Goal: Task Accomplishment & Management: Manage account settings

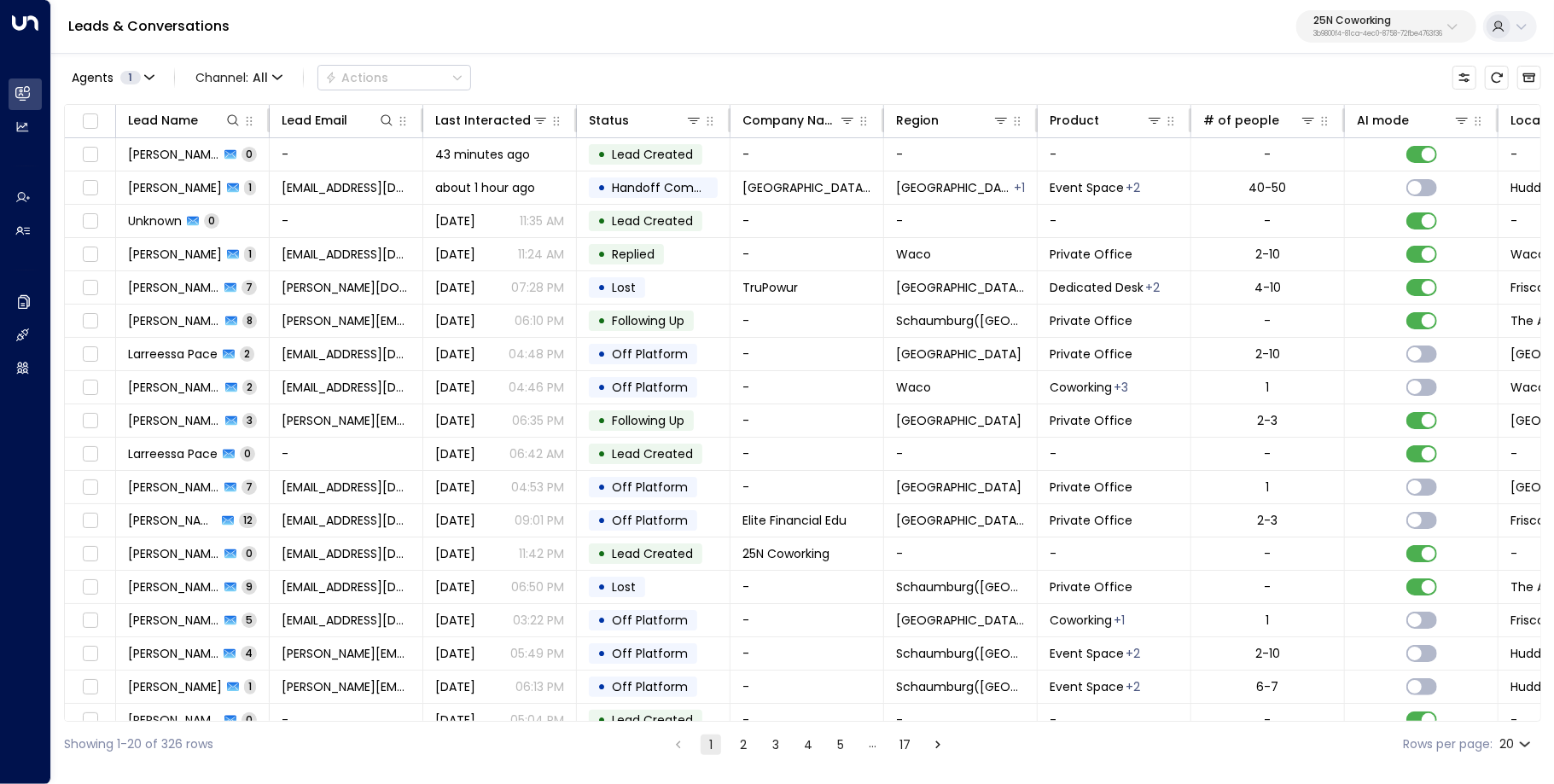
click at [1335, 25] on p "25N Coworking" at bounding box center [1378, 20] width 129 height 10
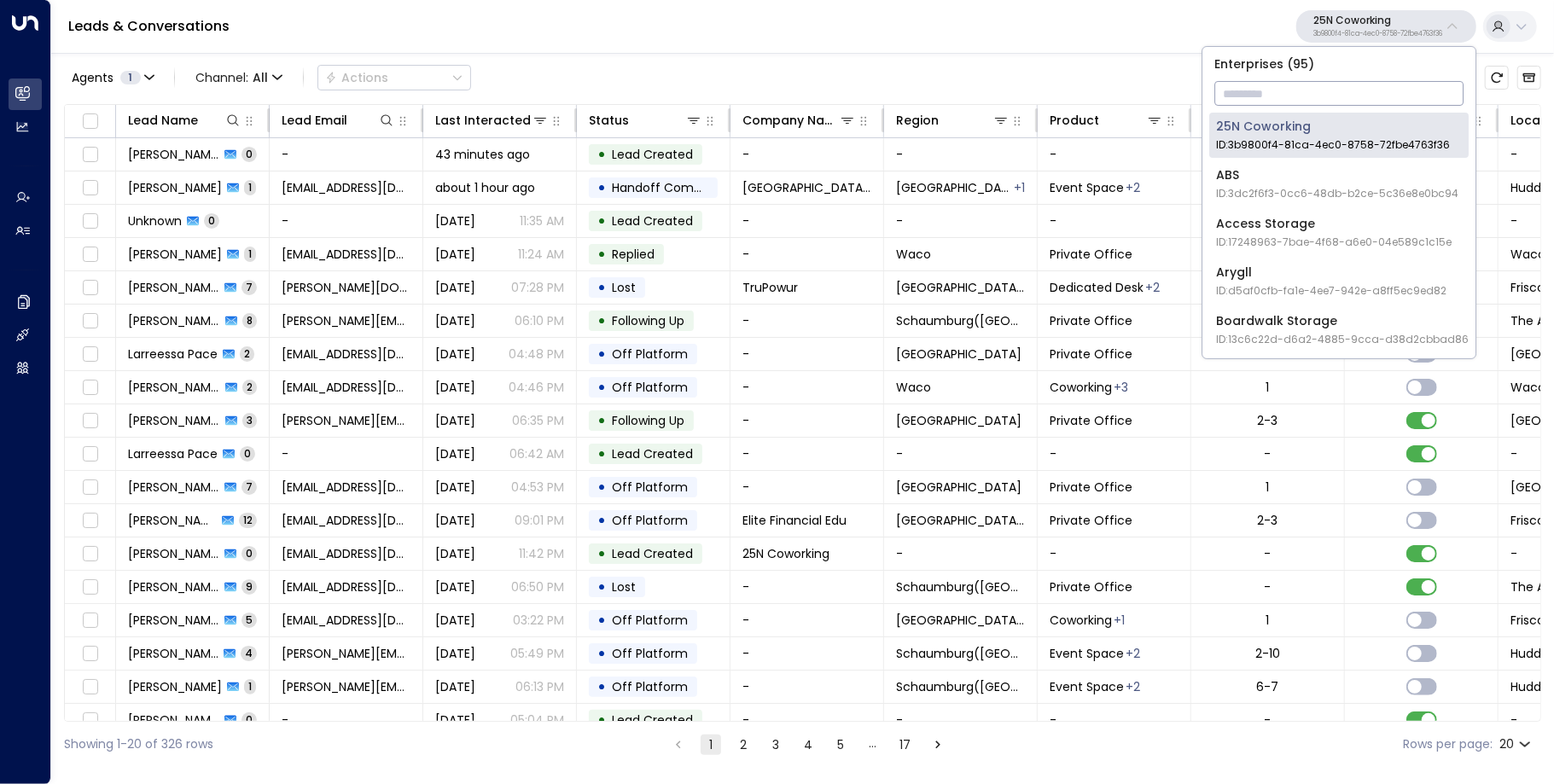
click at [1249, 94] on input "text" at bounding box center [1339, 93] width 250 height 32
type input "*"
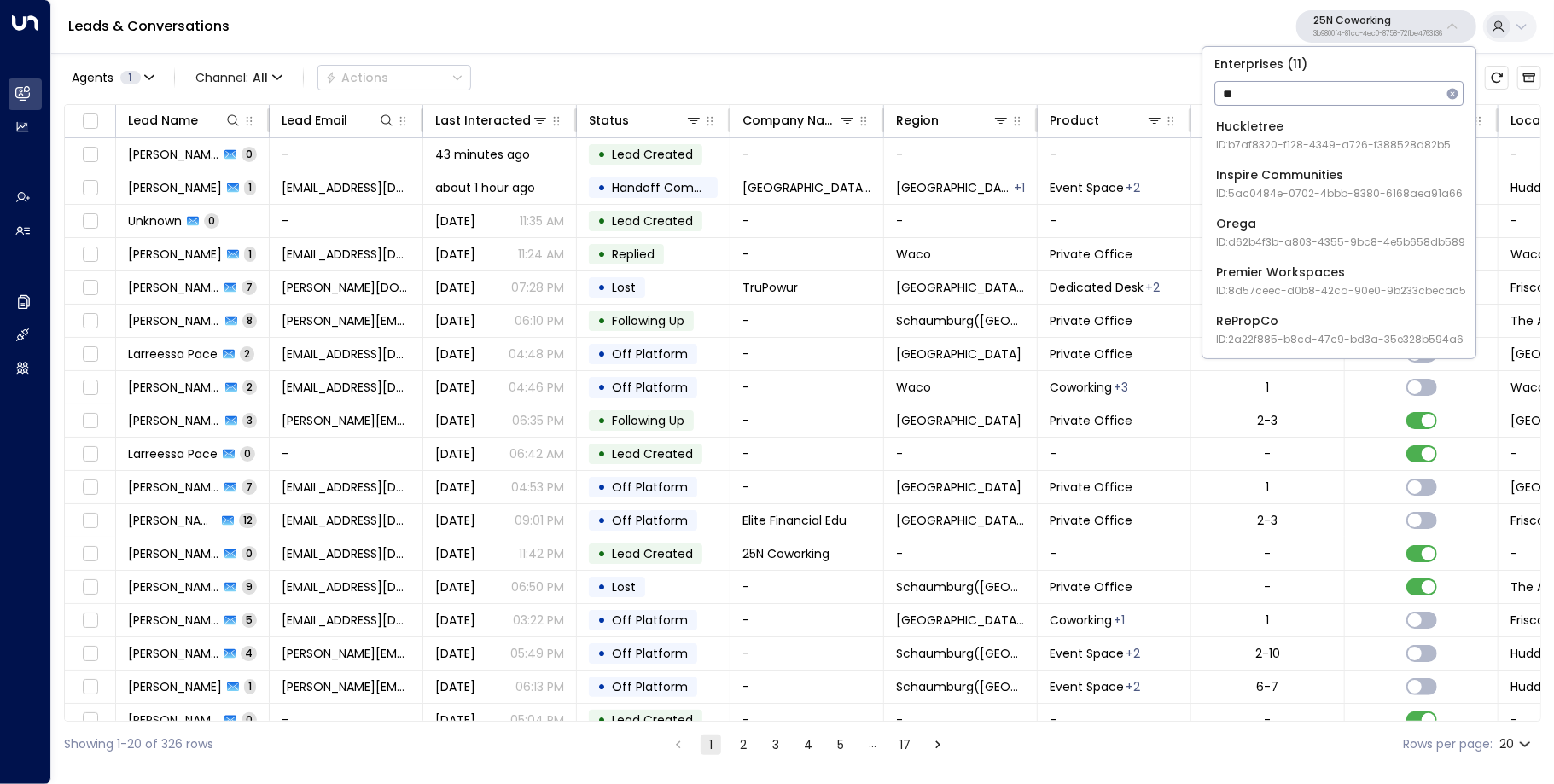
type input "*"
type input "**"
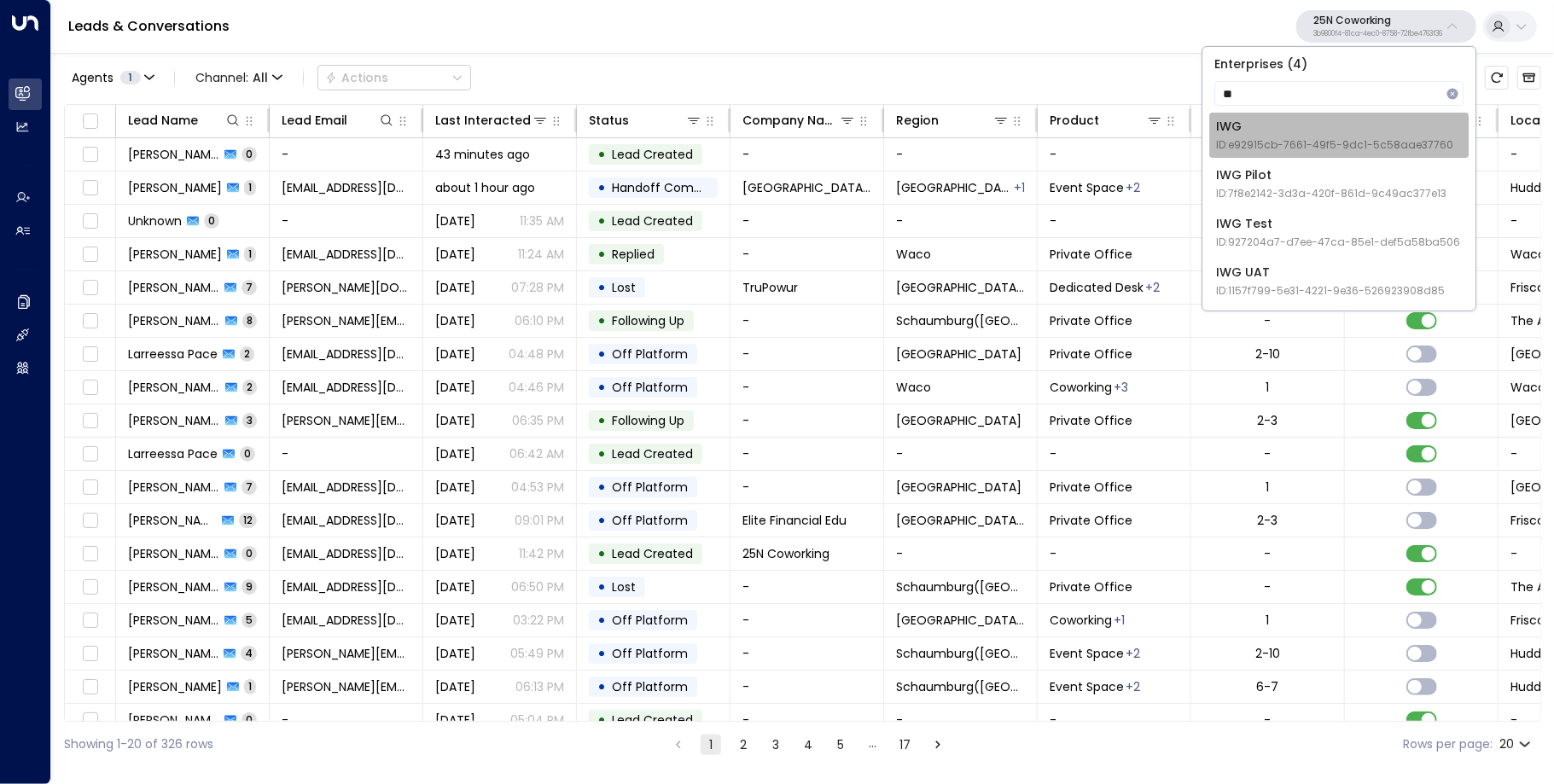
click at [1236, 128] on div "IWG ID: e92915cb-7661-49f5-9dc1-5c58aae37760" at bounding box center [1335, 135] width 237 height 35
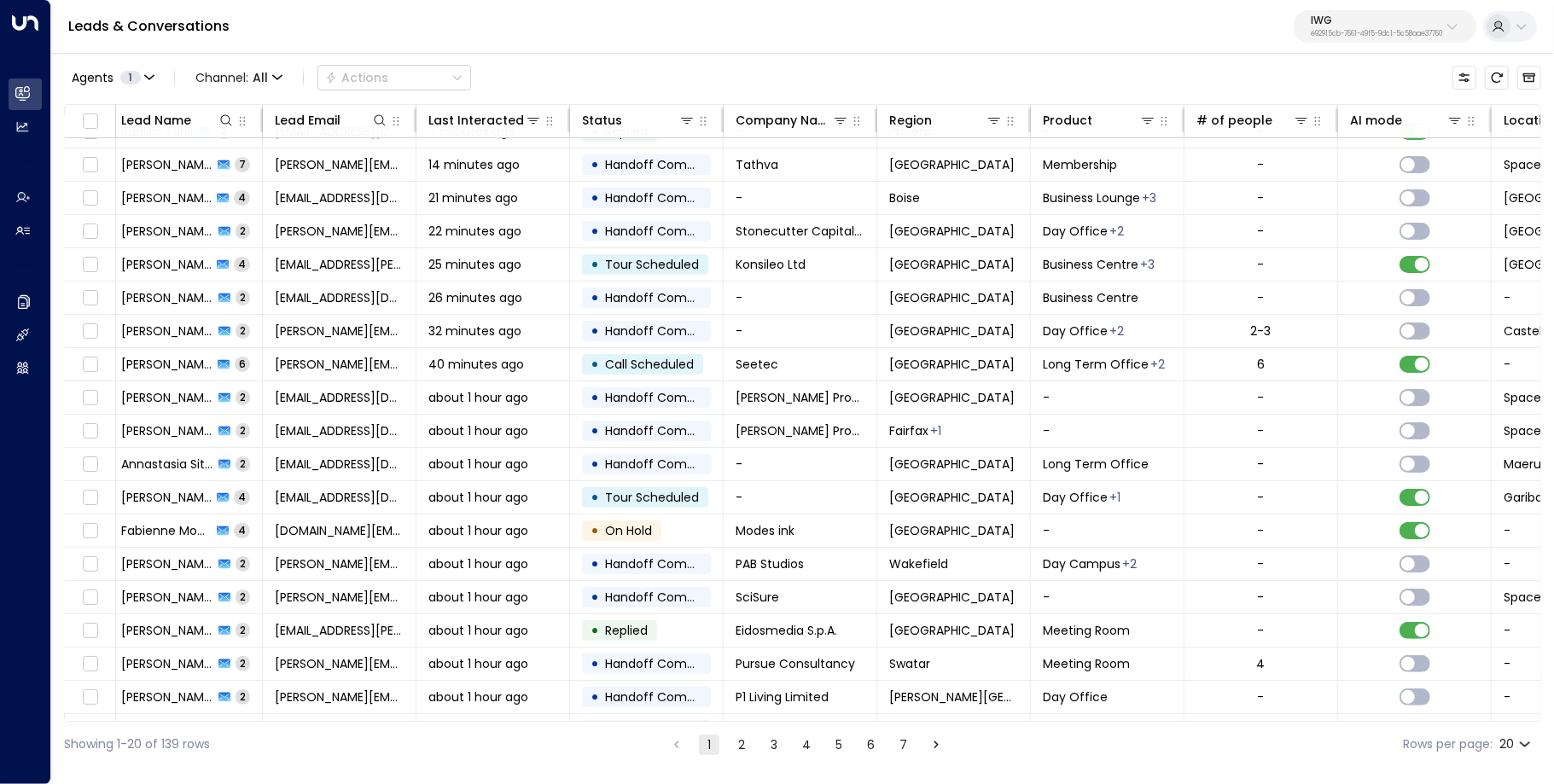
scroll to position [56, 7]
click at [419, 488] on td "about 1 hour ago" at bounding box center [492, 497] width 153 height 33
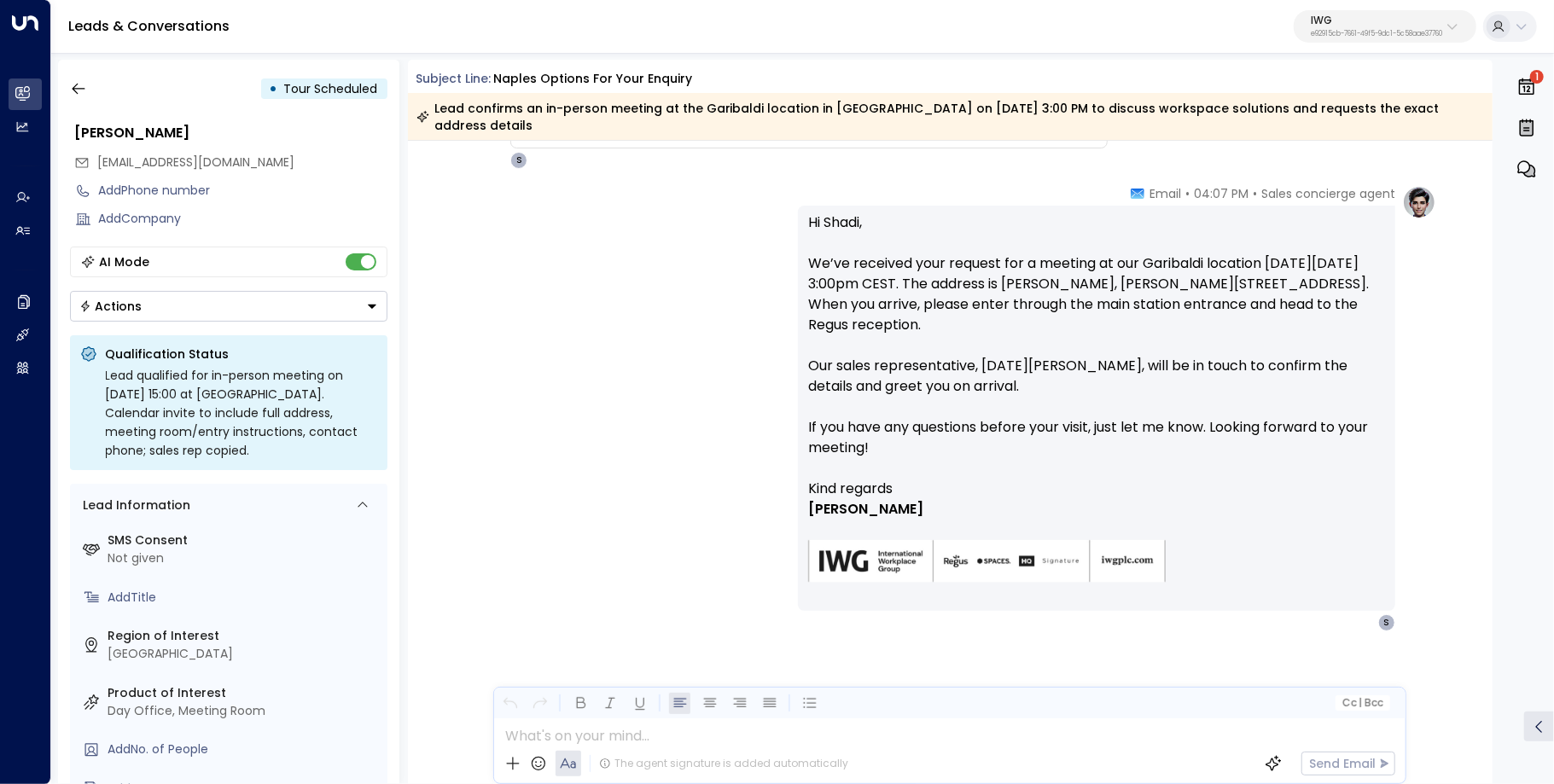
scroll to position [1196, 0]
click at [74, 89] on icon "button" at bounding box center [79, 89] width 17 height 17
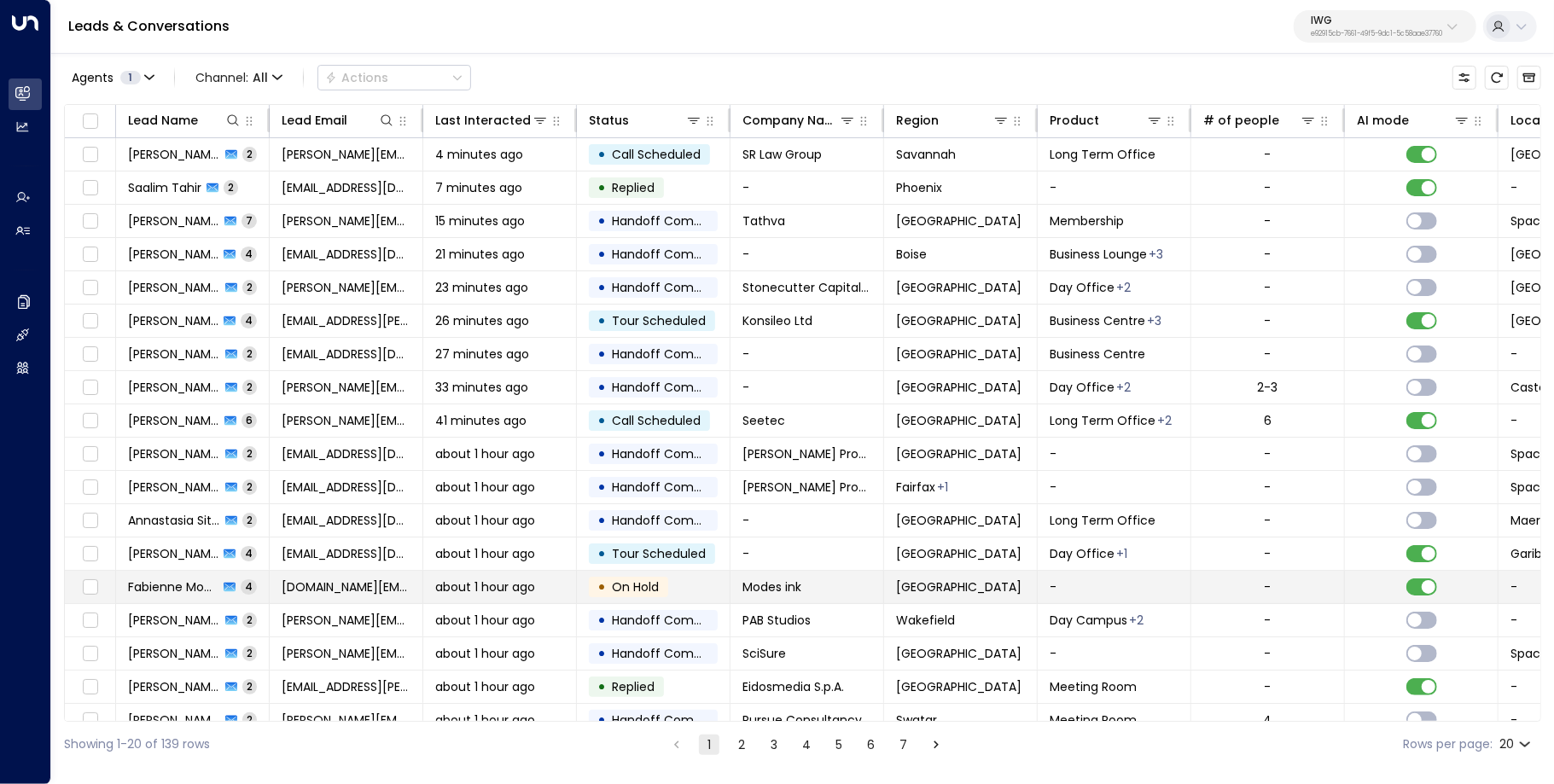
scroll to position [81, 0]
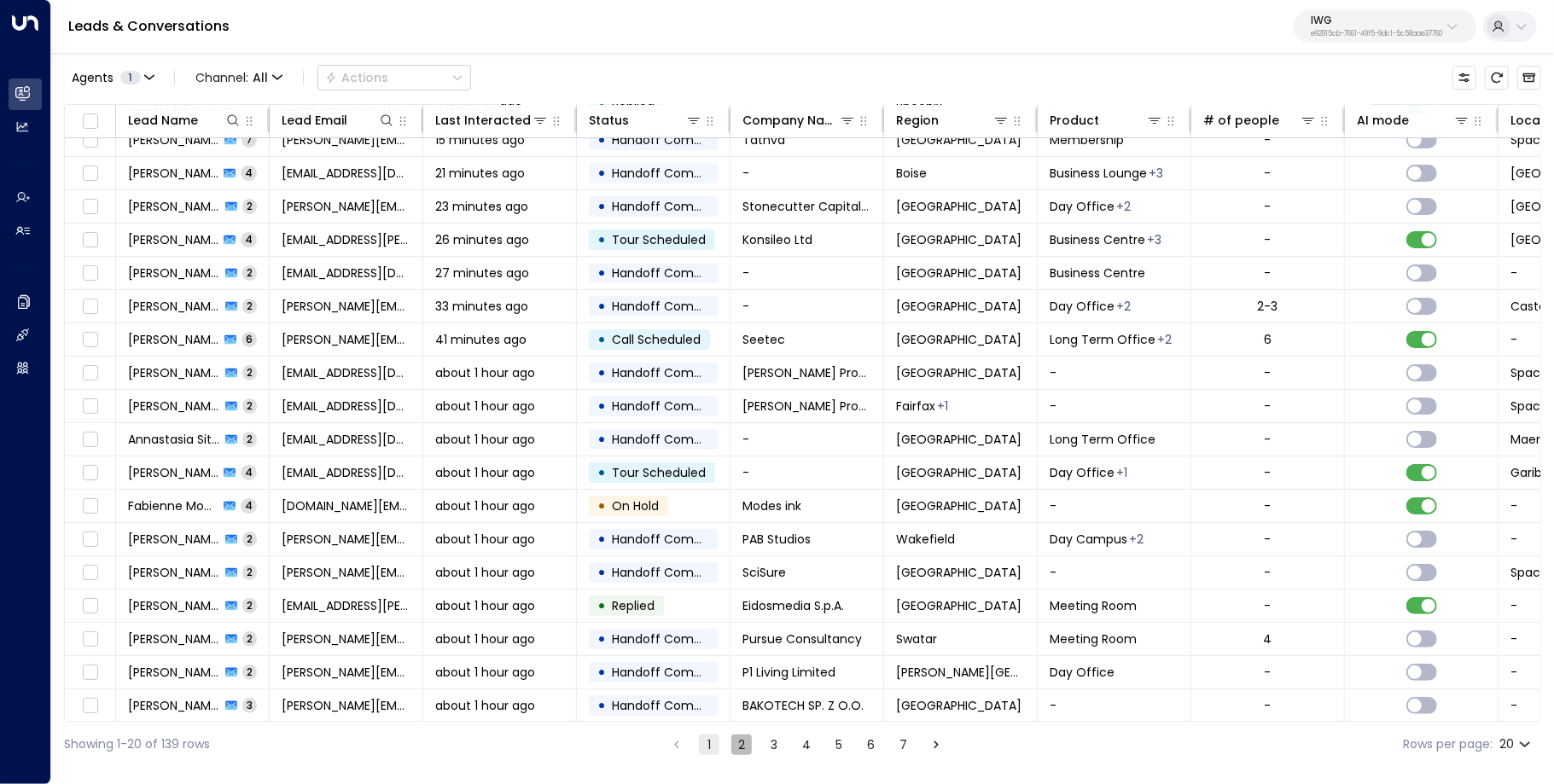
click at [742, 738] on button "2" at bounding box center [741, 745] width 21 height 21
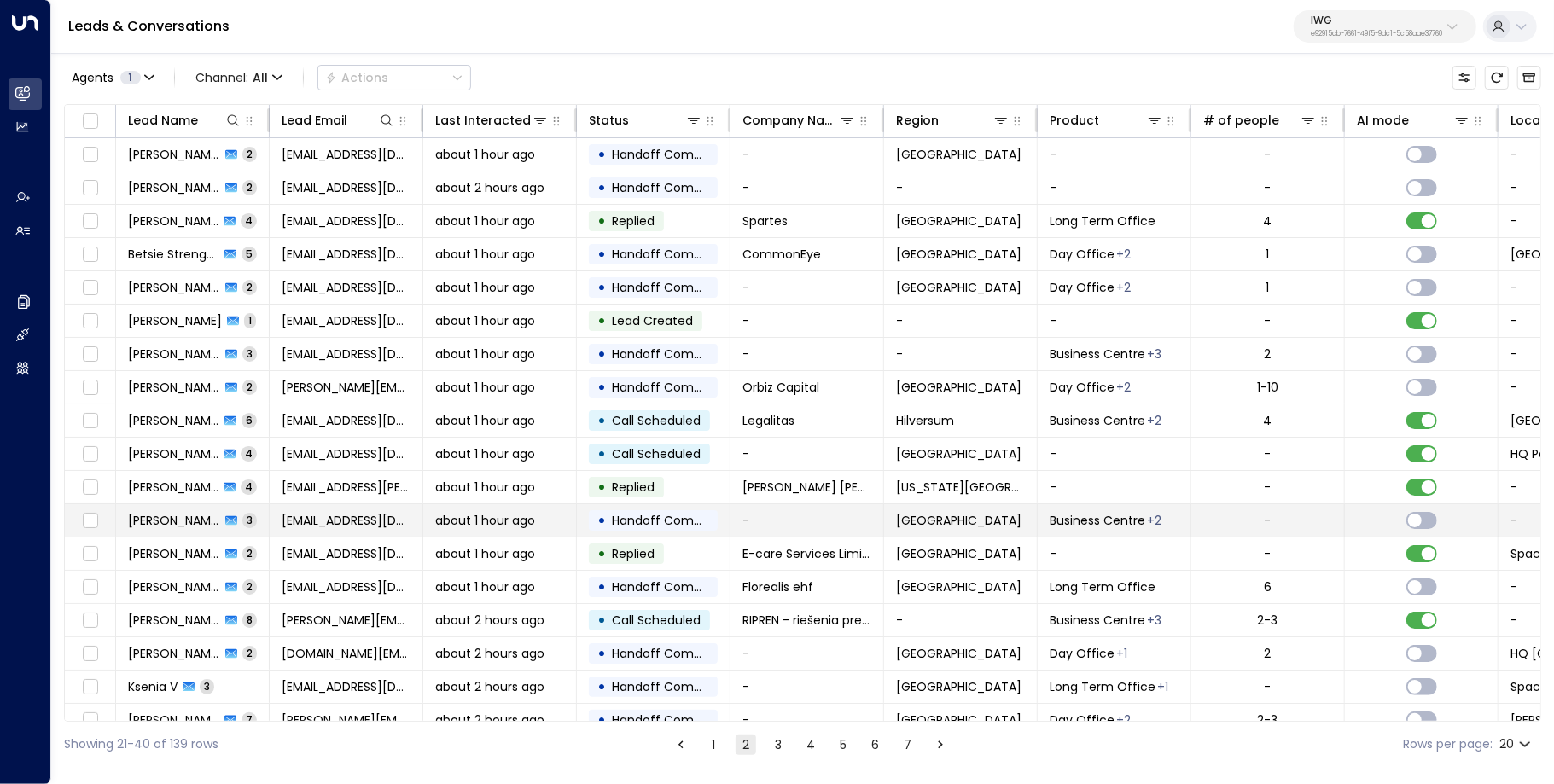
scroll to position [8, 0]
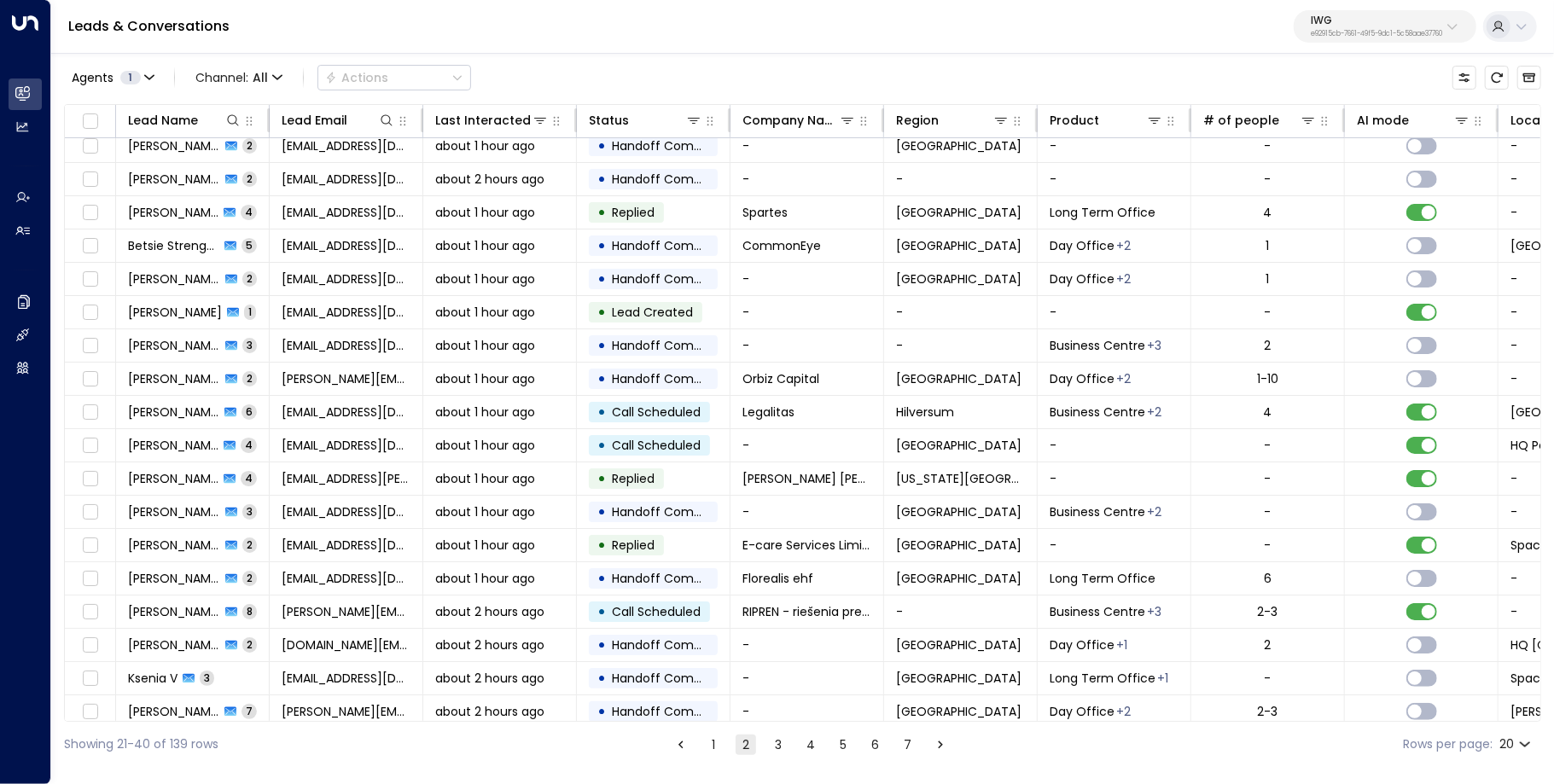
click at [919, 747] on ul "1 2 3 4 5 6 7" at bounding box center [810, 744] width 281 height 21
click at [912, 747] on button "7" at bounding box center [908, 745] width 21 height 21
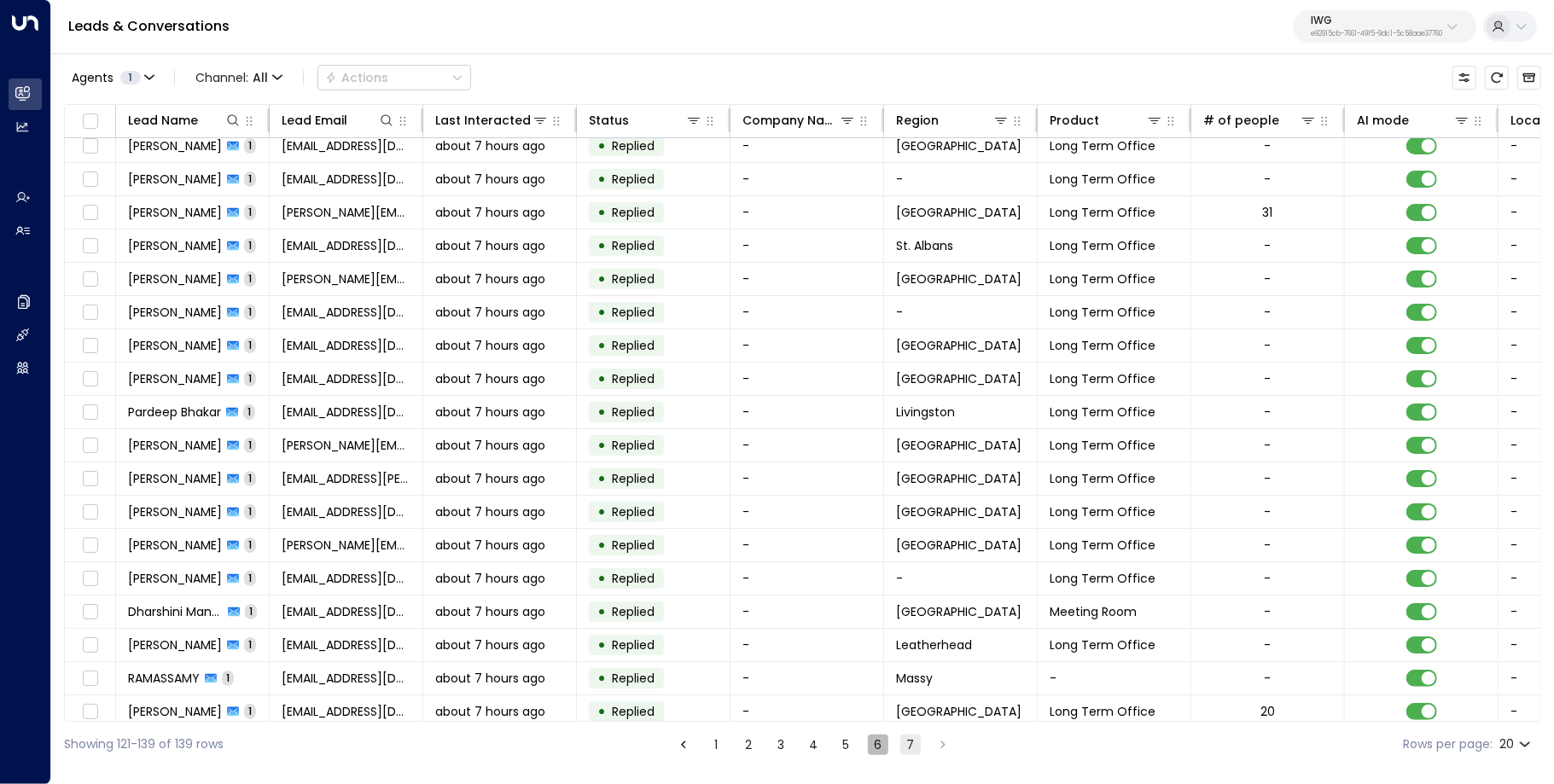
click at [878, 743] on button "6" at bounding box center [878, 745] width 21 height 21
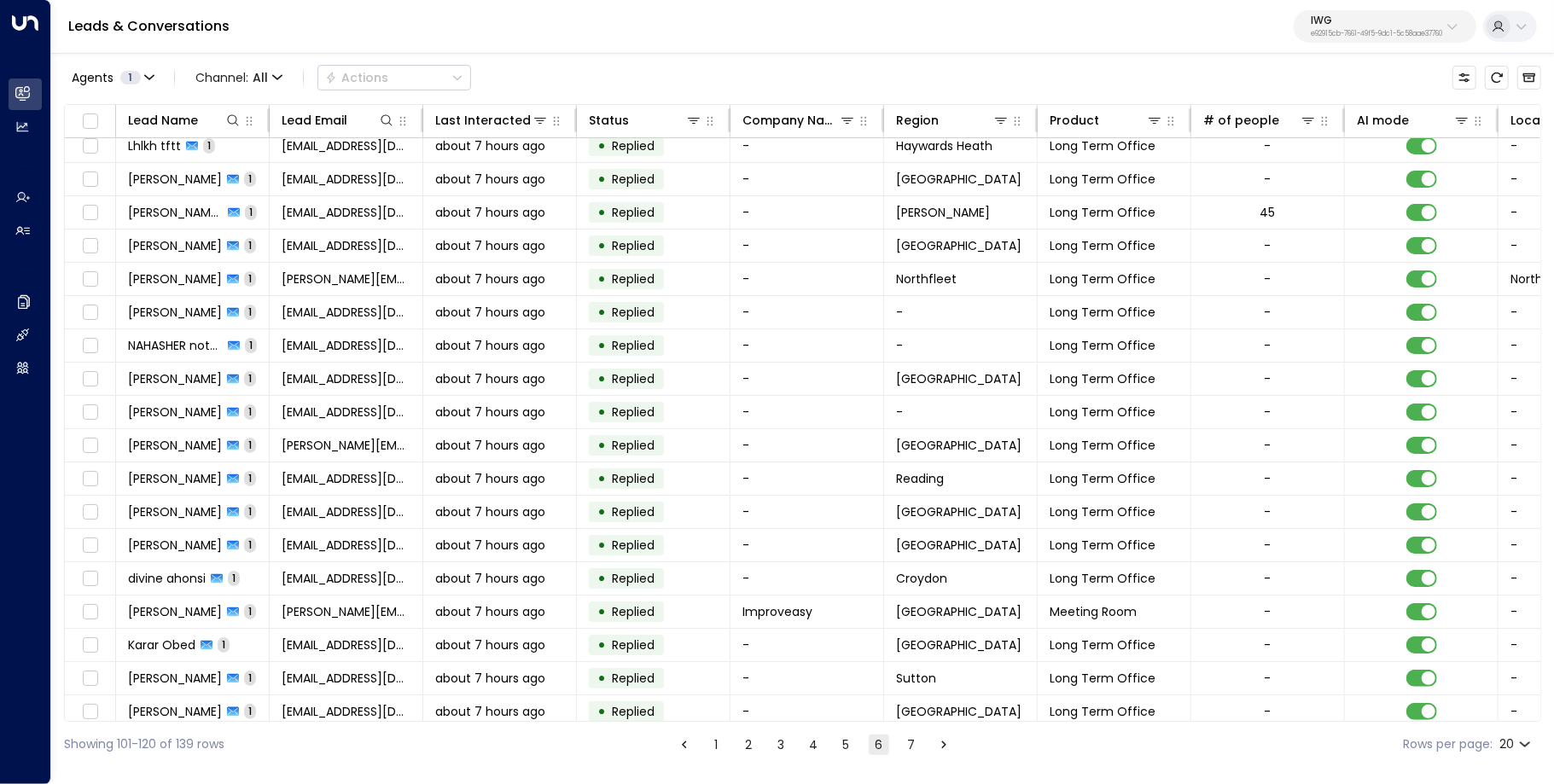
click at [844, 745] on button "5" at bounding box center [846, 745] width 21 height 21
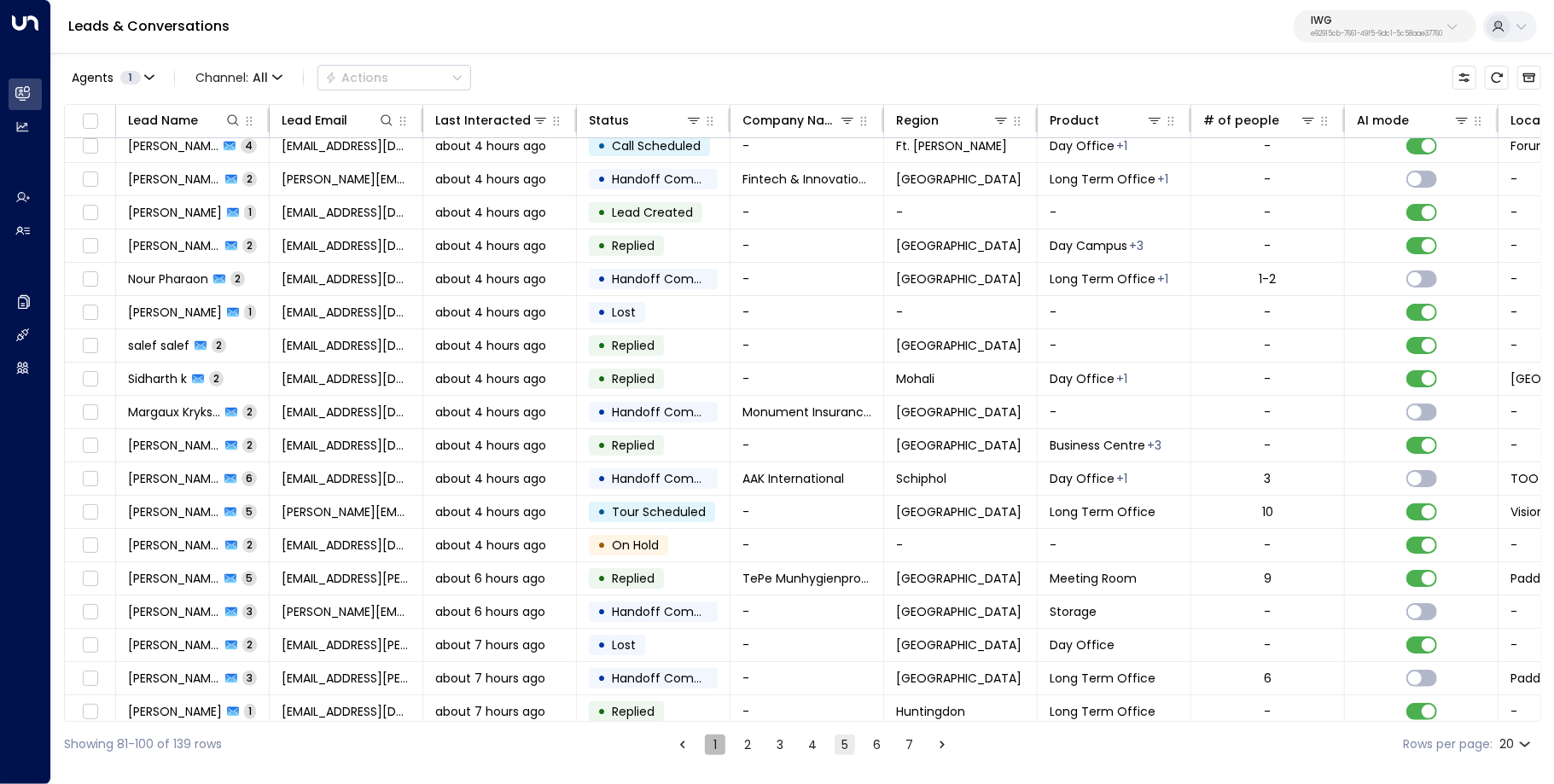
click at [705, 742] on button "1" at bounding box center [715, 745] width 21 height 21
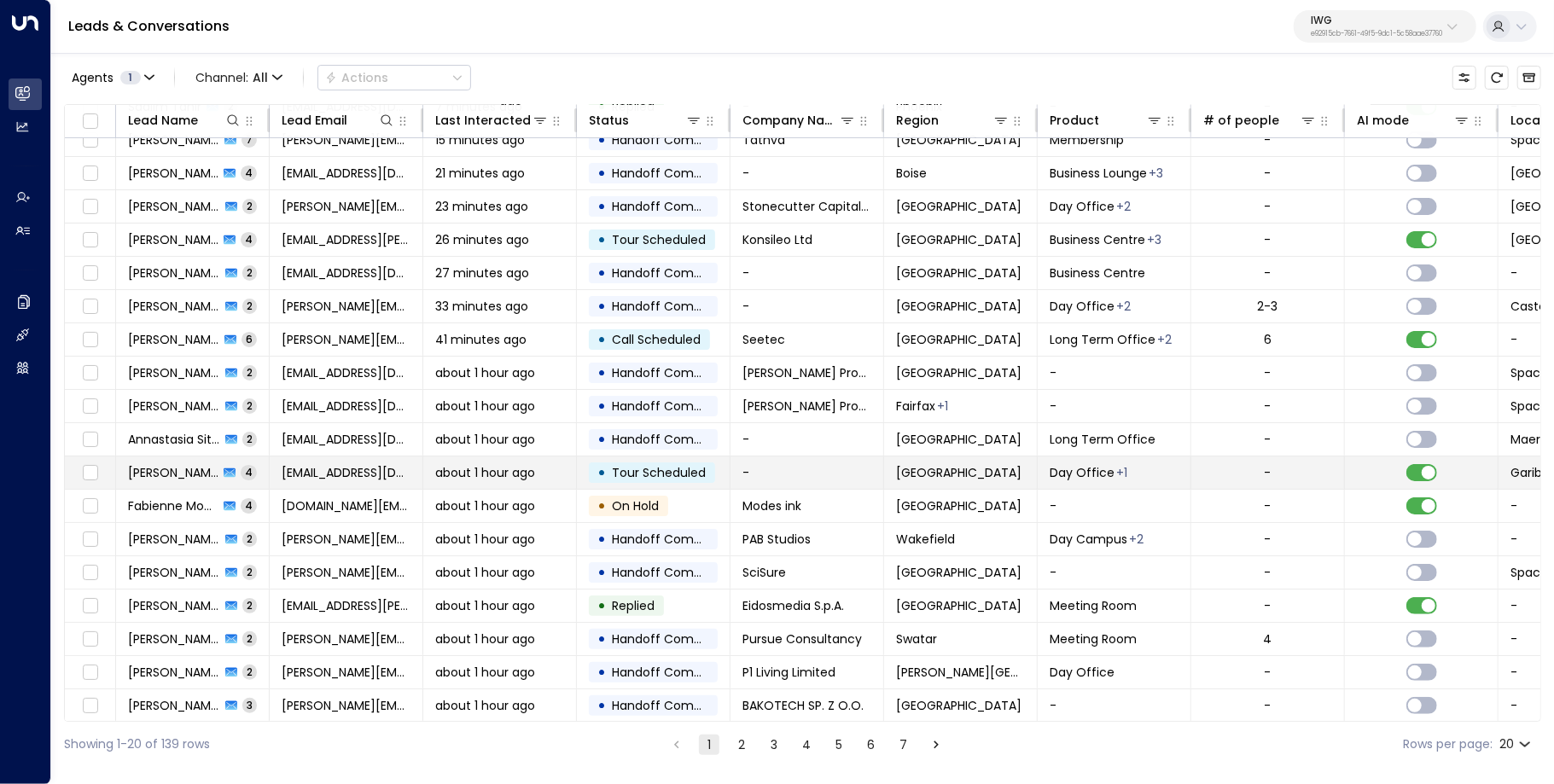
scroll to position [80, 0]
click at [438, 470] on span "about 1 hour ago" at bounding box center [484, 473] width 100 height 17
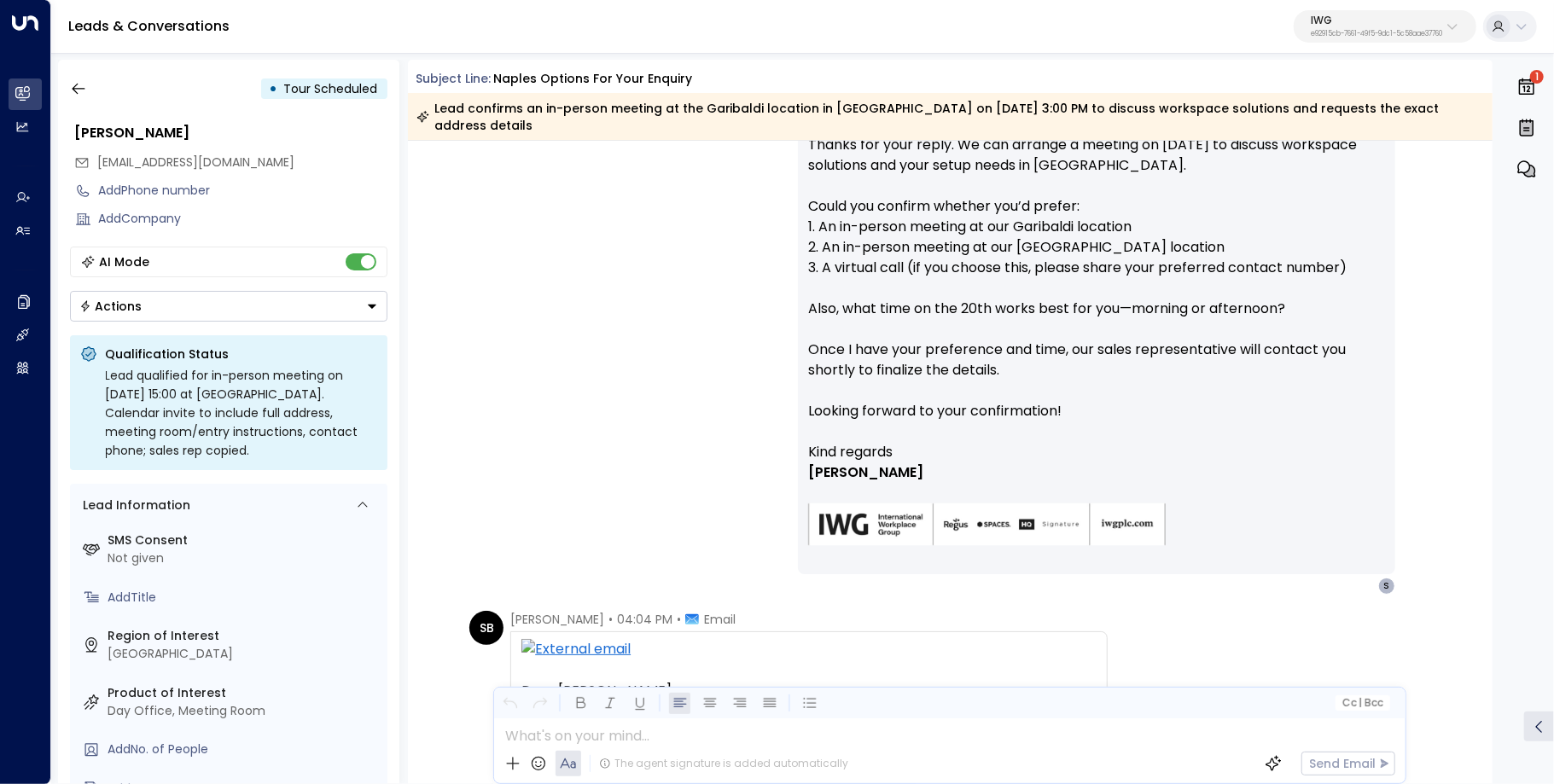
scroll to position [670, 0]
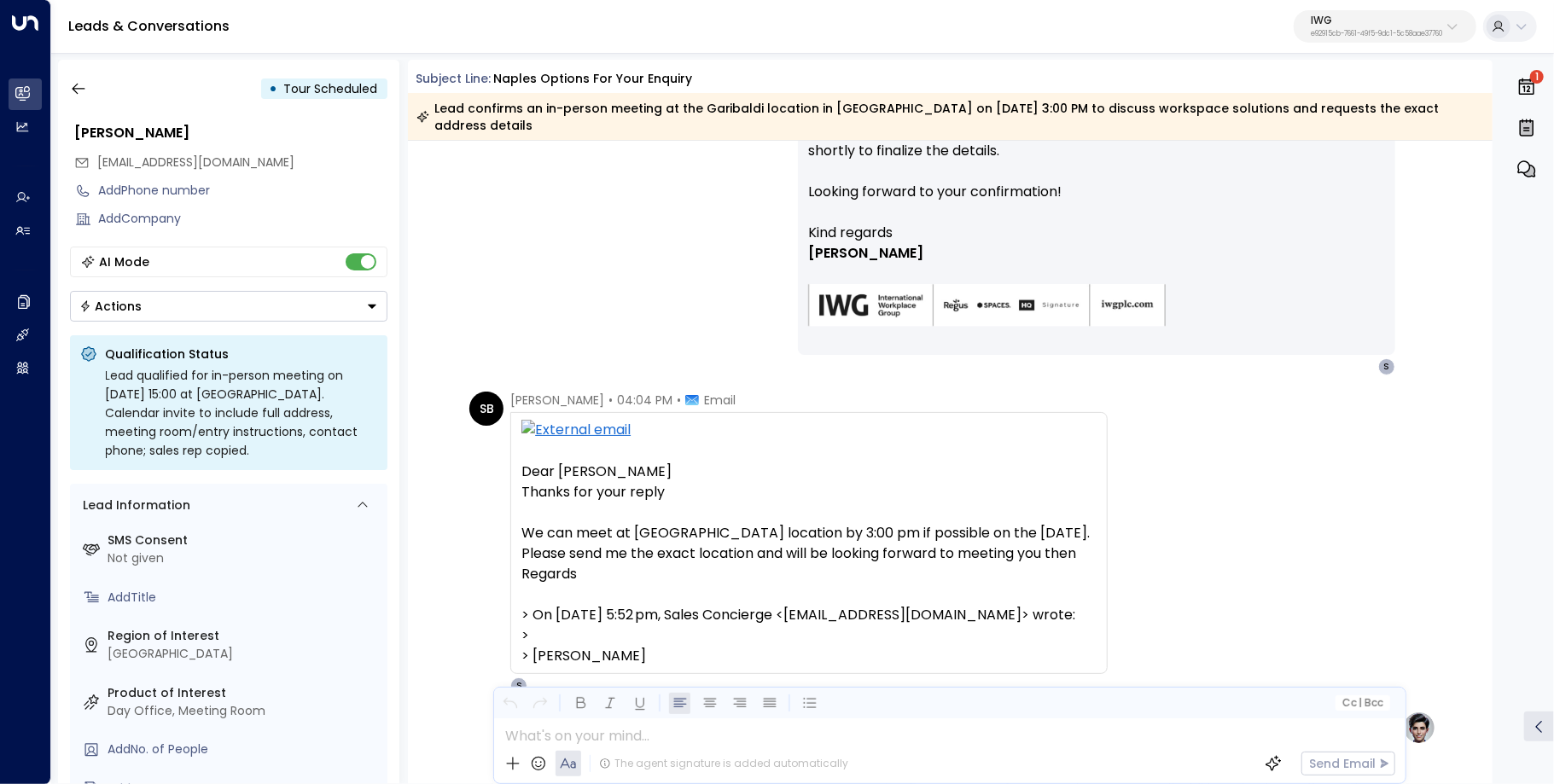
click at [97, 91] on div "• Tour Scheduled" at bounding box center [229, 88] width 318 height 31
click at [85, 91] on icon "button" at bounding box center [79, 89] width 17 height 17
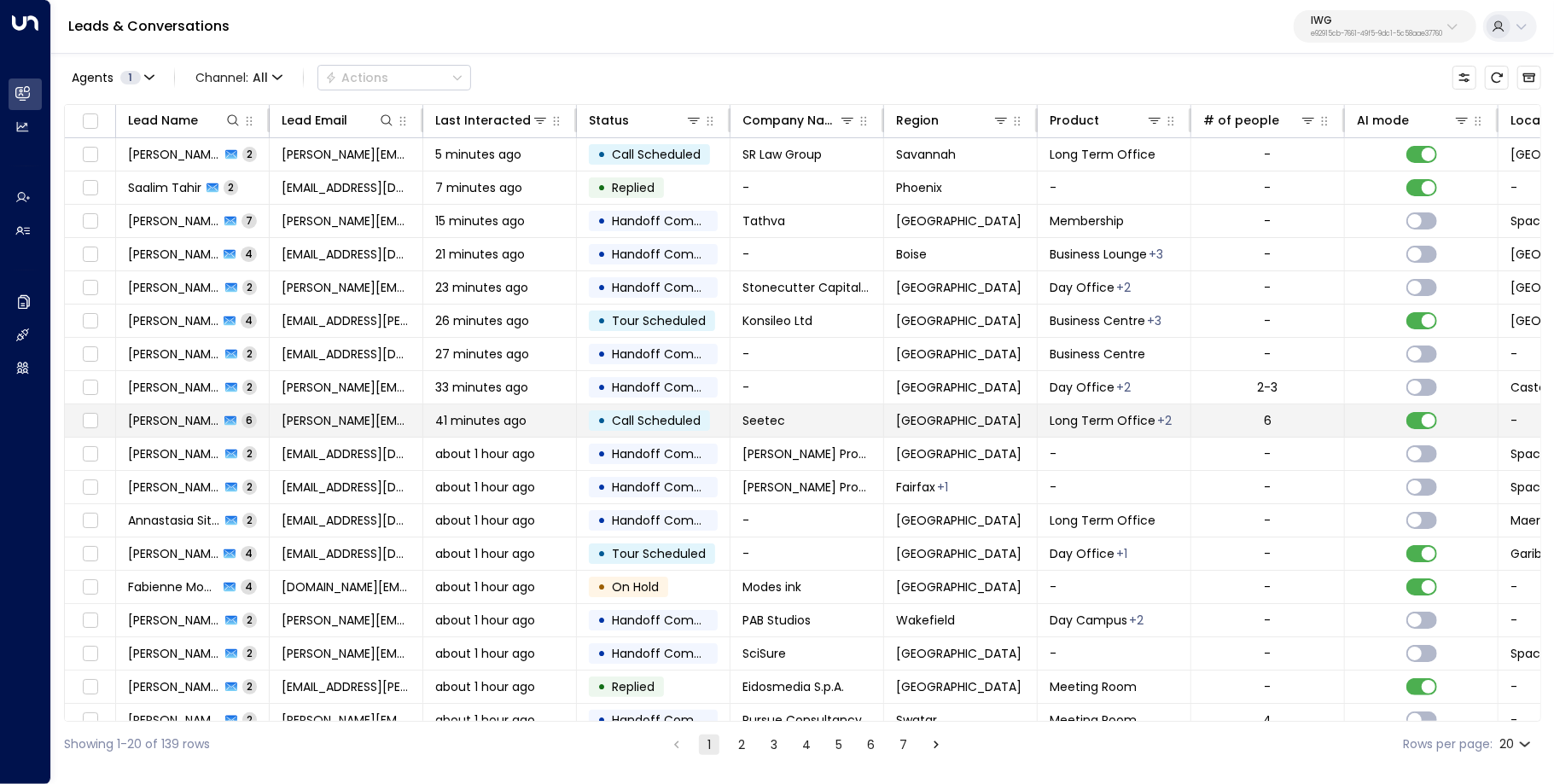
click at [613, 423] on span "Call Scheduled" at bounding box center [655, 421] width 89 height 17
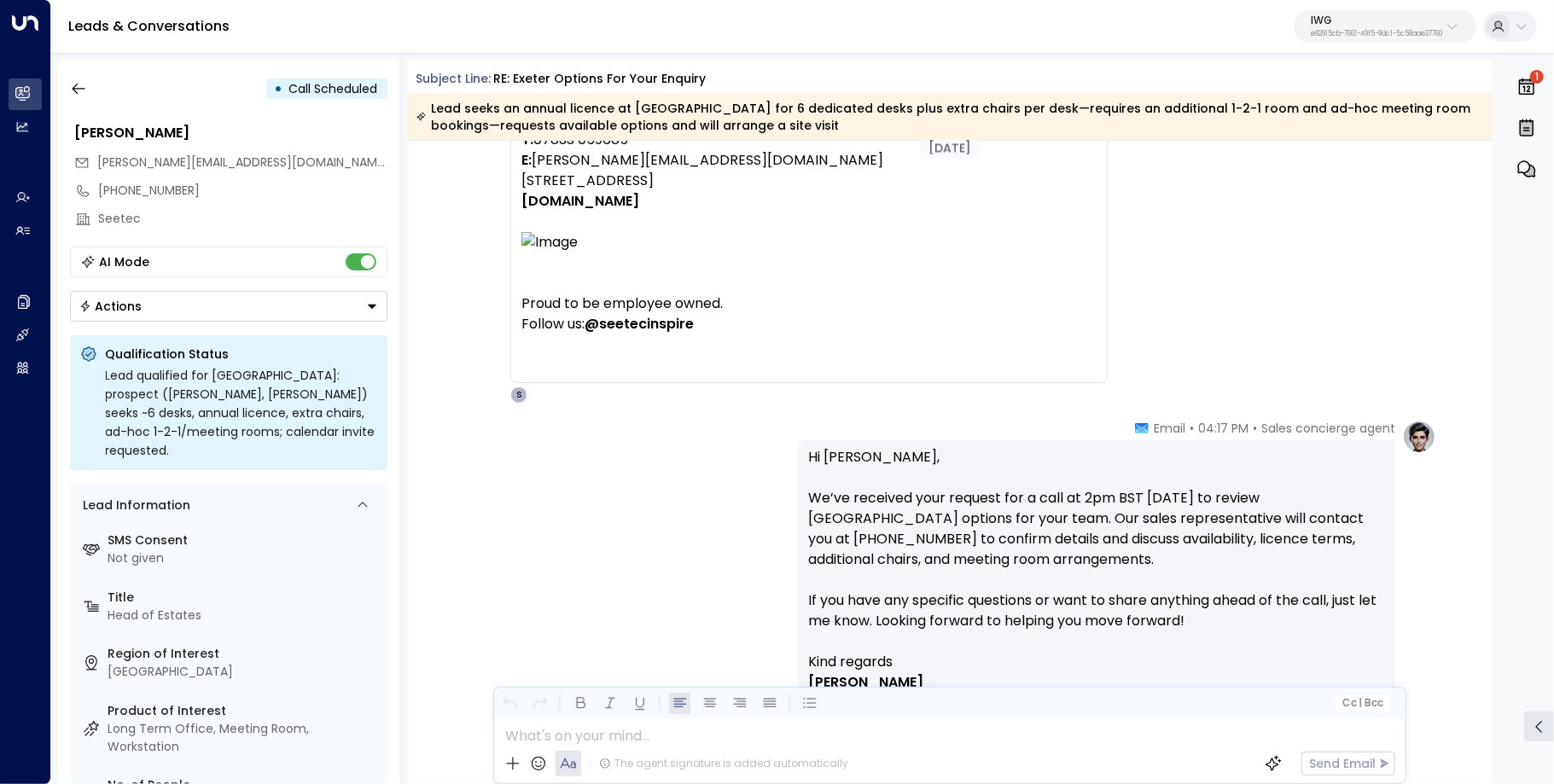
scroll to position [2648, 0]
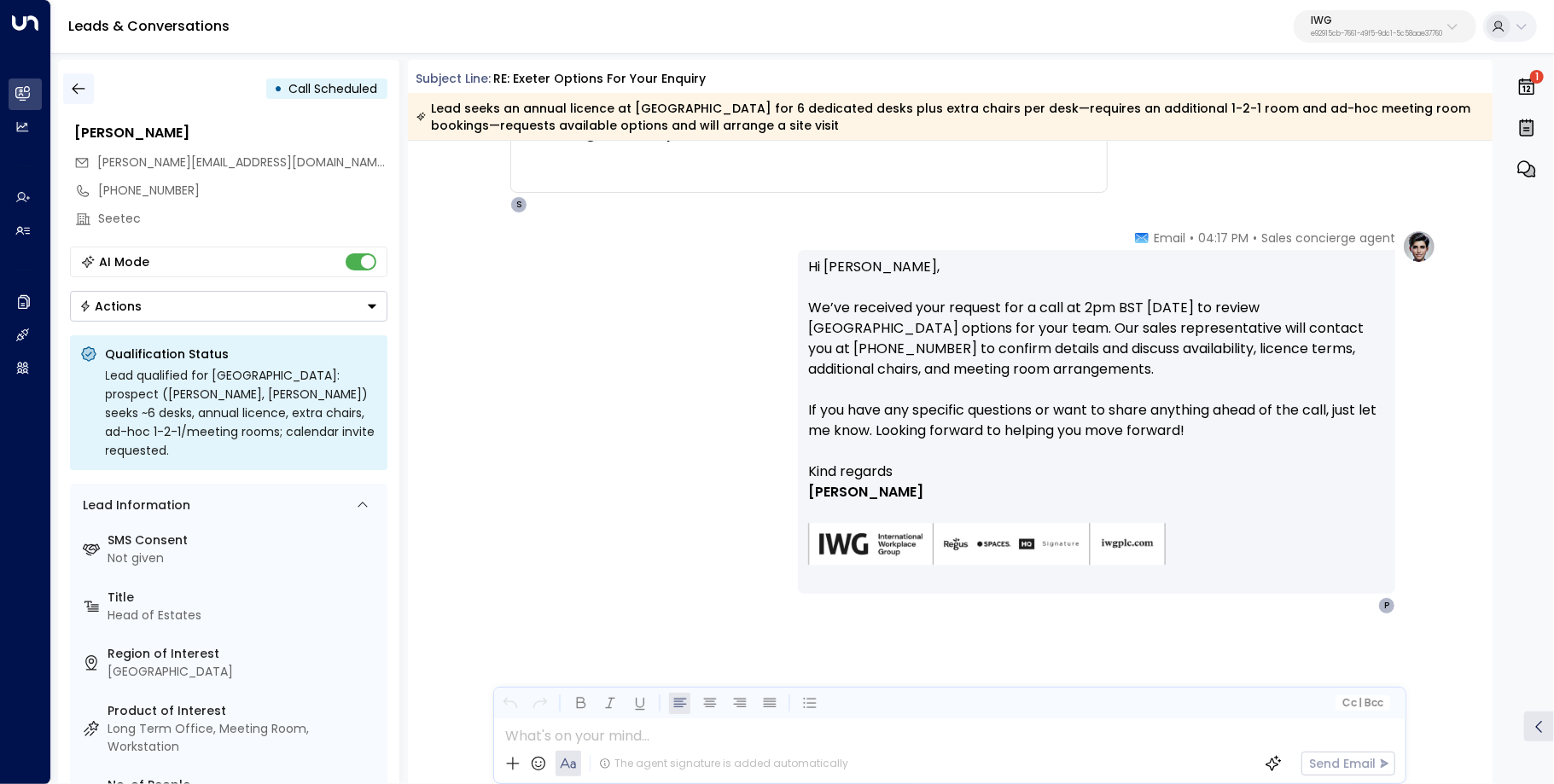
click at [90, 93] on button "button" at bounding box center [79, 88] width 31 height 31
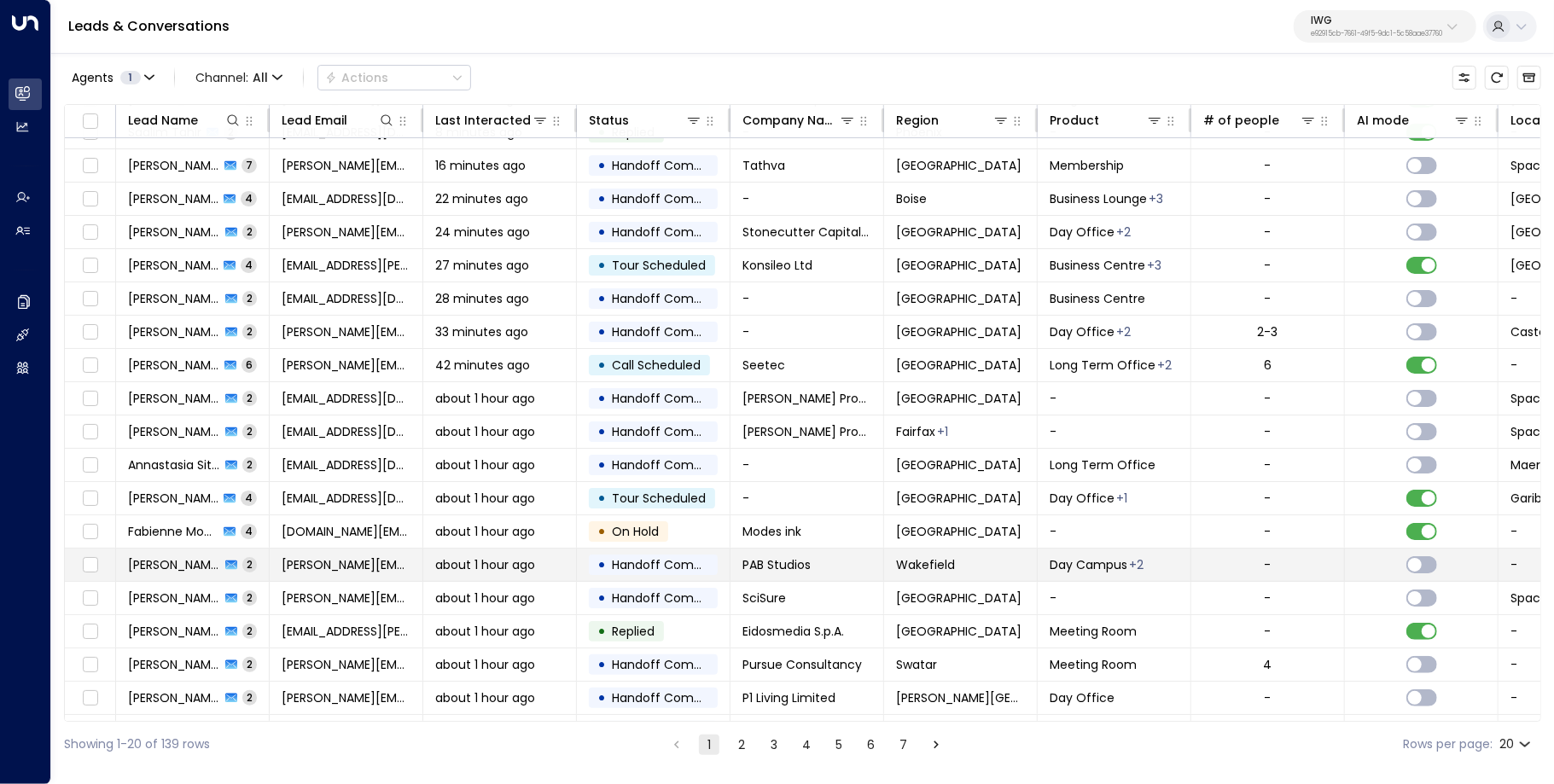
scroll to position [81, 0]
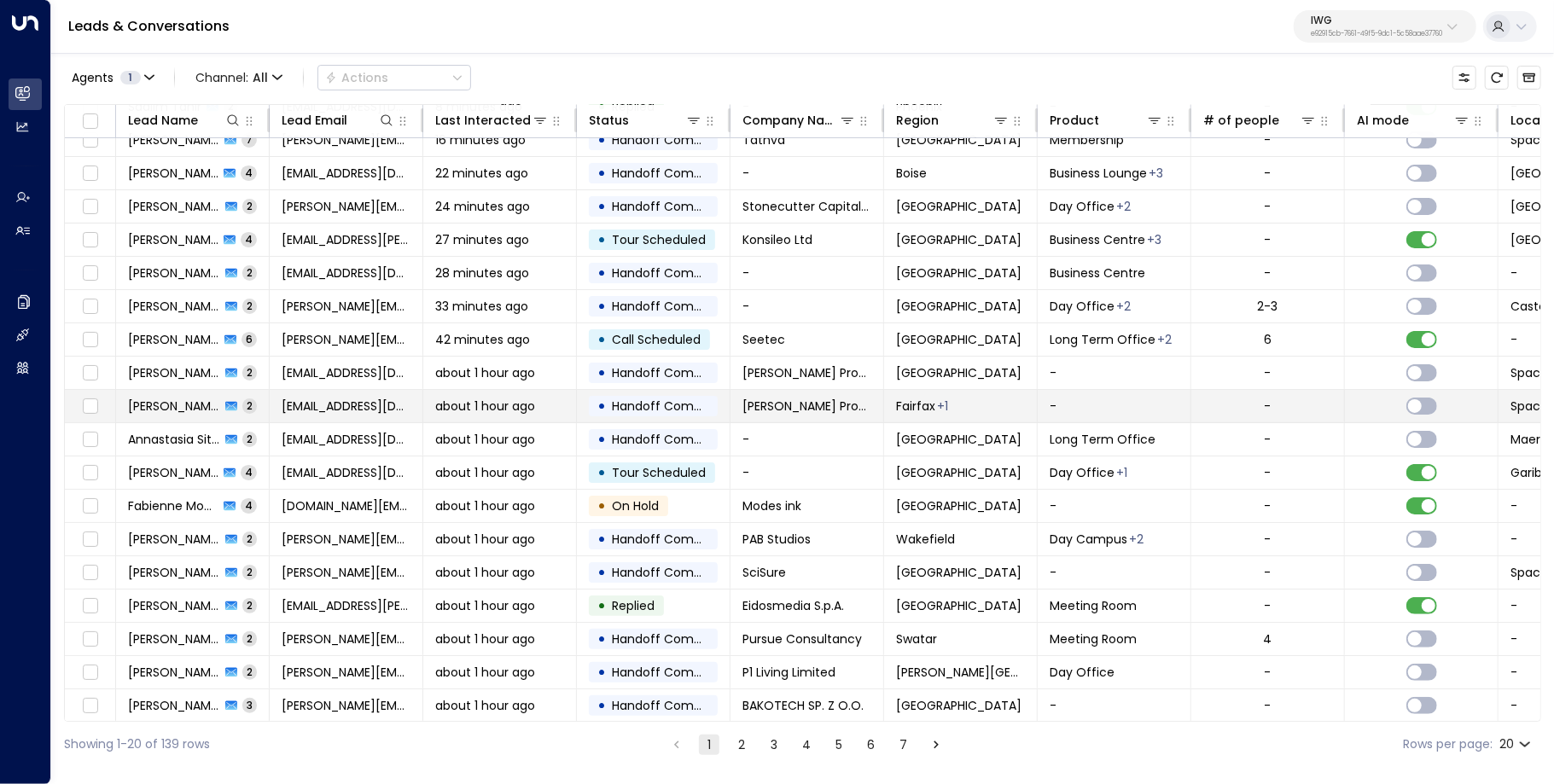
click at [453, 407] on span "about 1 hour ago" at bounding box center [484, 406] width 100 height 17
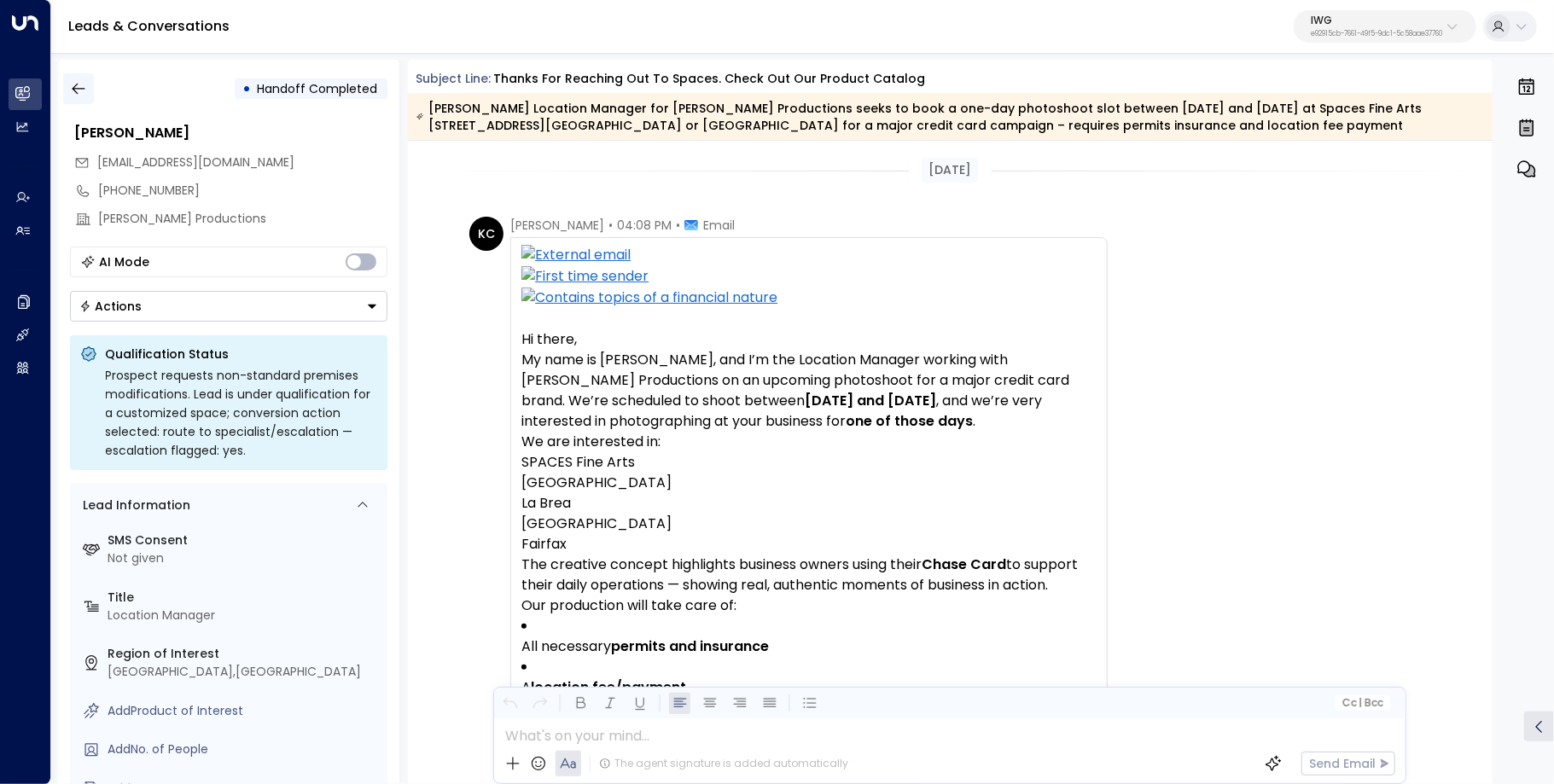
click at [81, 93] on icon "button" at bounding box center [79, 89] width 17 height 17
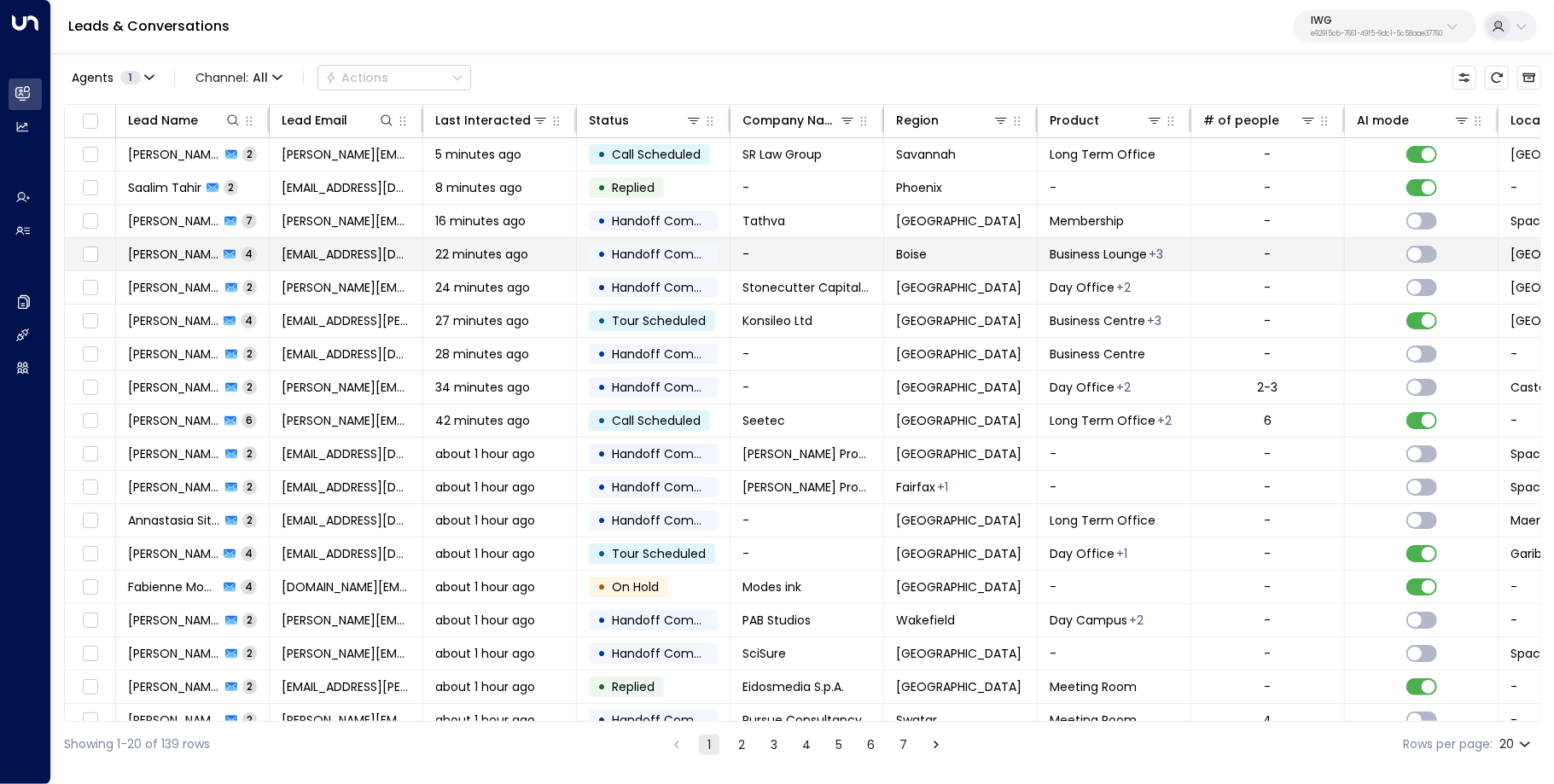
click at [442, 258] on span "22 minutes ago" at bounding box center [481, 254] width 93 height 17
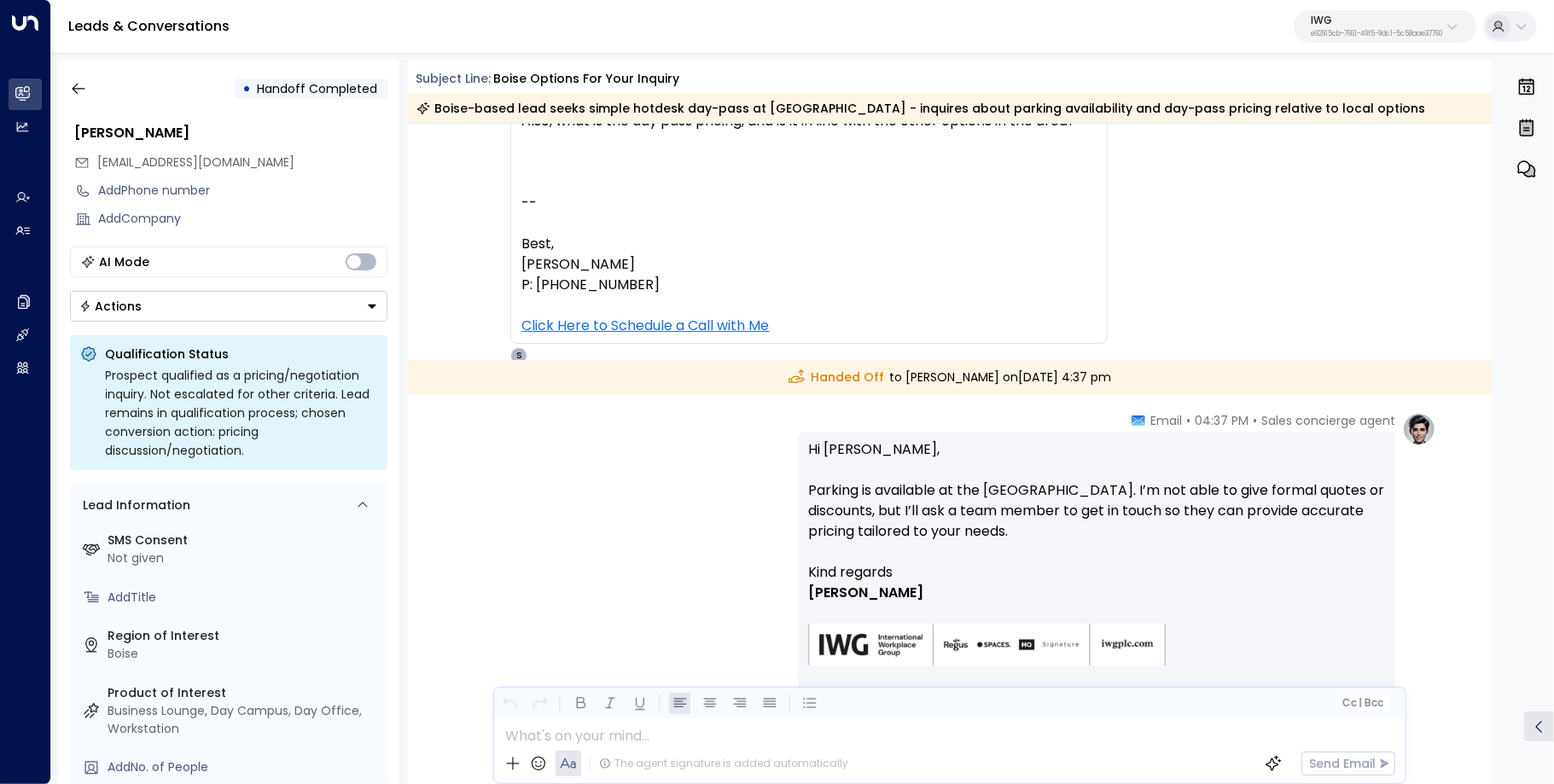
scroll to position [1309, 0]
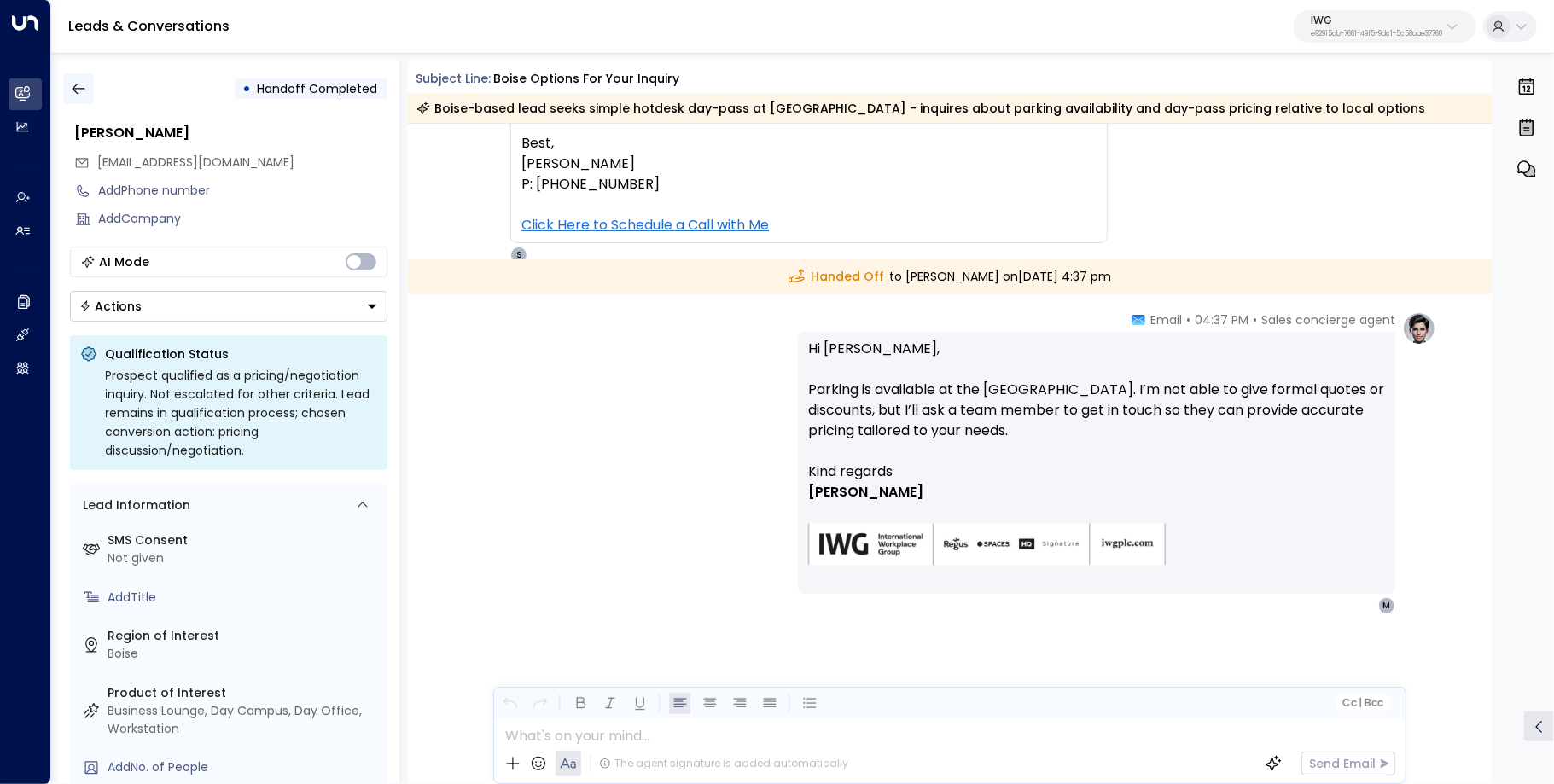
click at [93, 88] on button "button" at bounding box center [79, 88] width 31 height 31
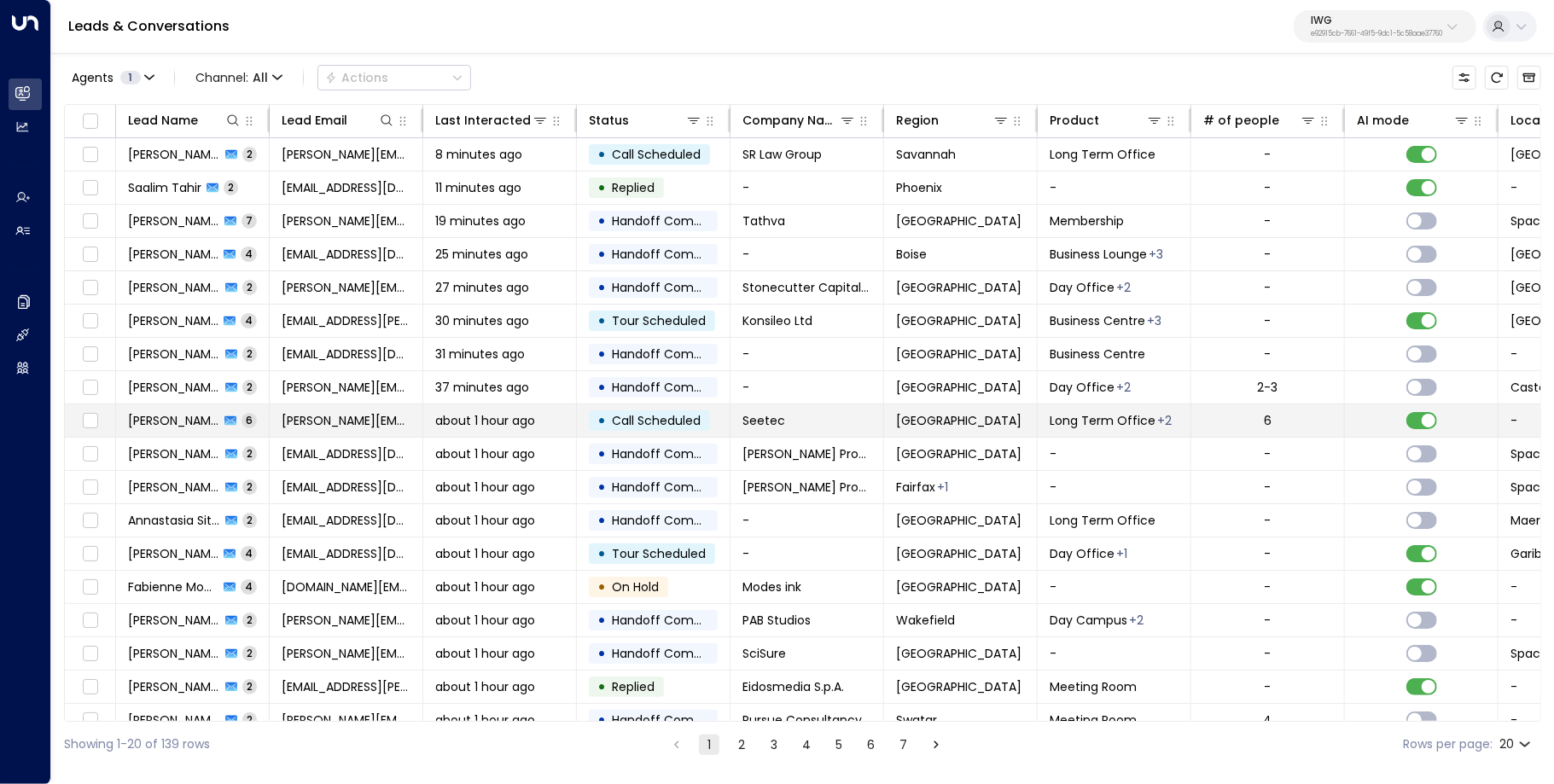
scroll to position [81, 0]
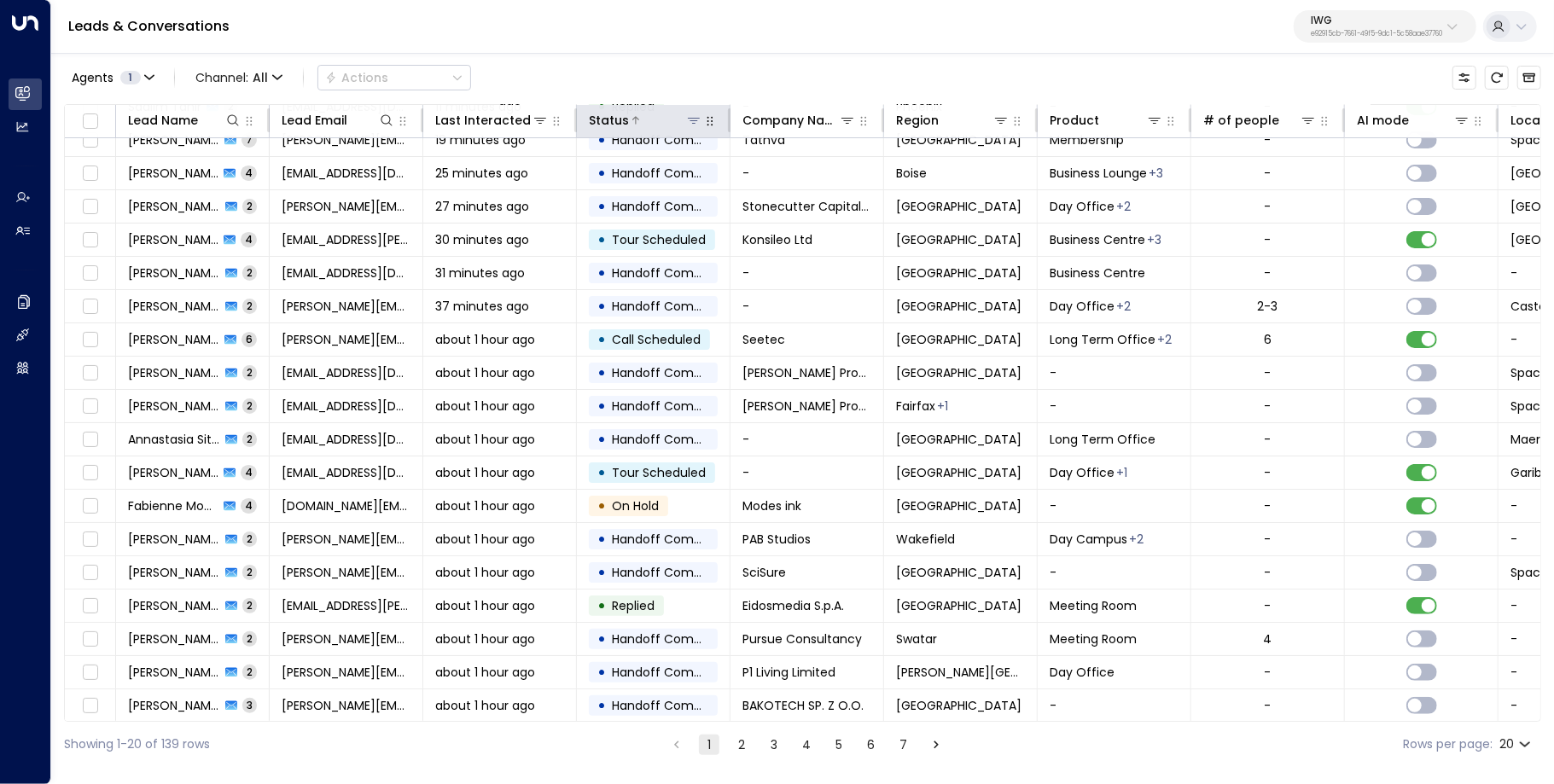
click at [695, 123] on icon at bounding box center [694, 120] width 14 height 14
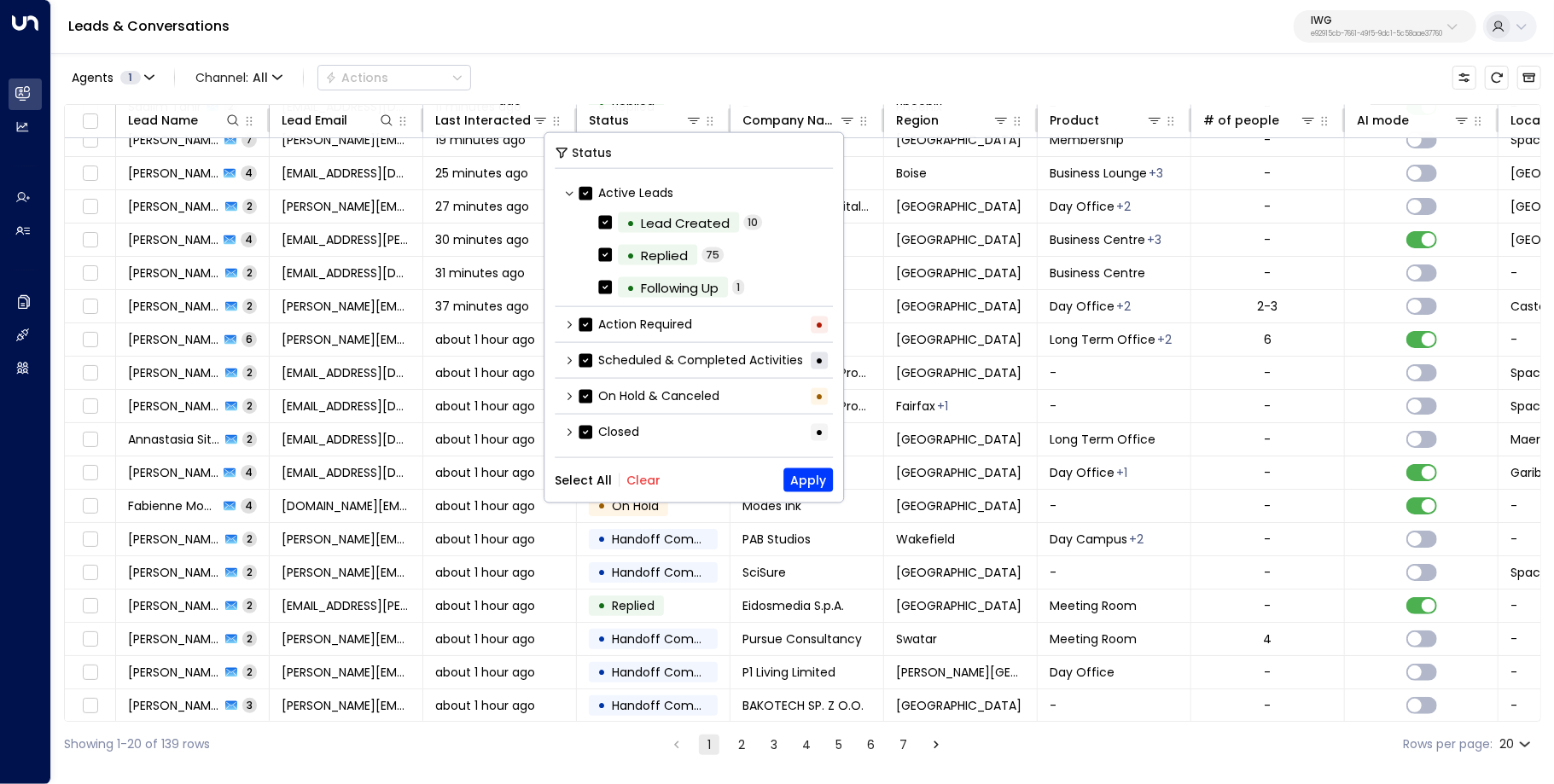
click at [640, 478] on button "Clear" at bounding box center [643, 480] width 35 height 14
click at [567, 363] on div "Scheduled & Completed Activities •" at bounding box center [694, 361] width 279 height 28
click at [568, 359] on icon at bounding box center [568, 360] width 10 height 10
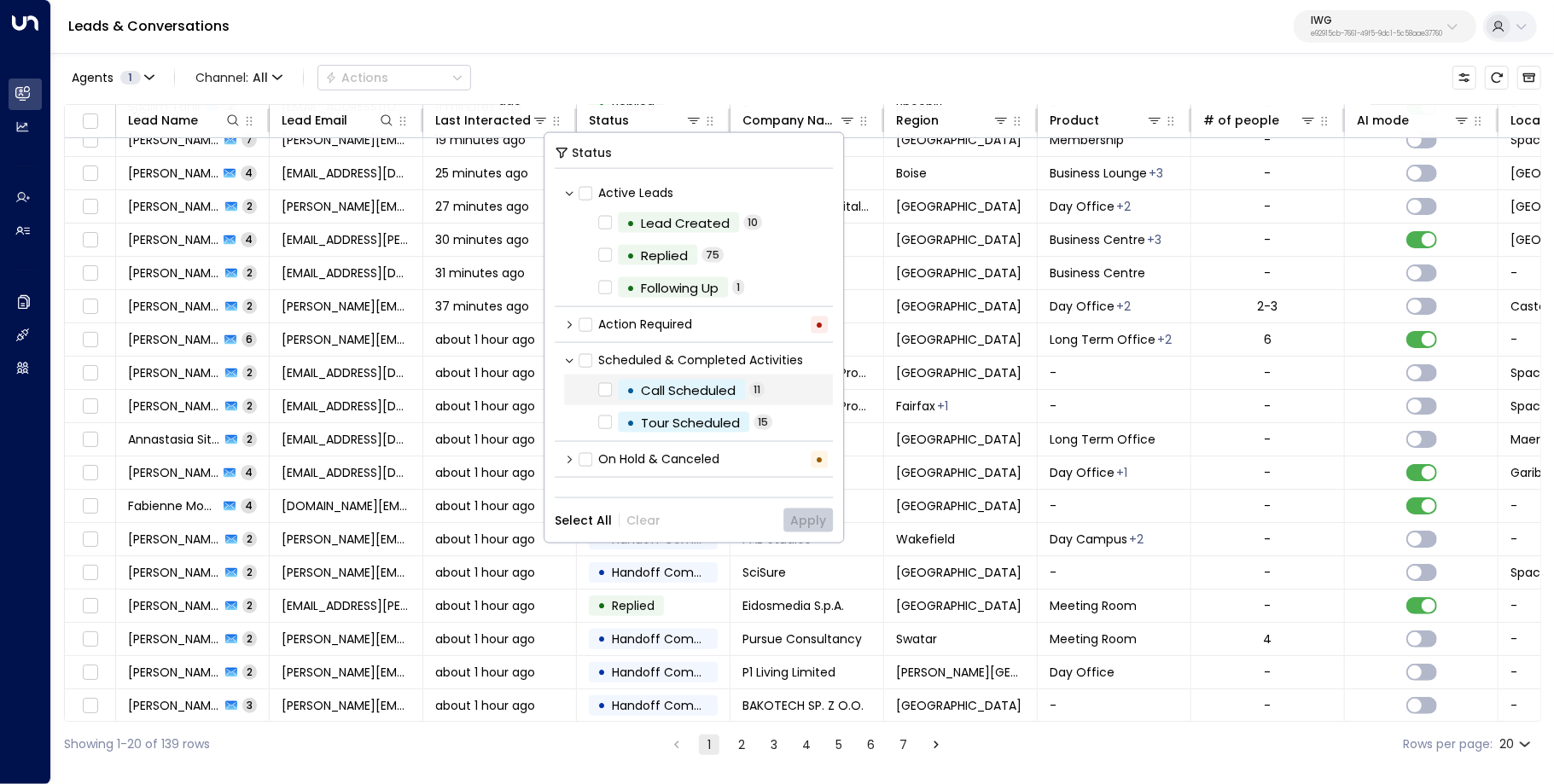
scroll to position [21, 0]
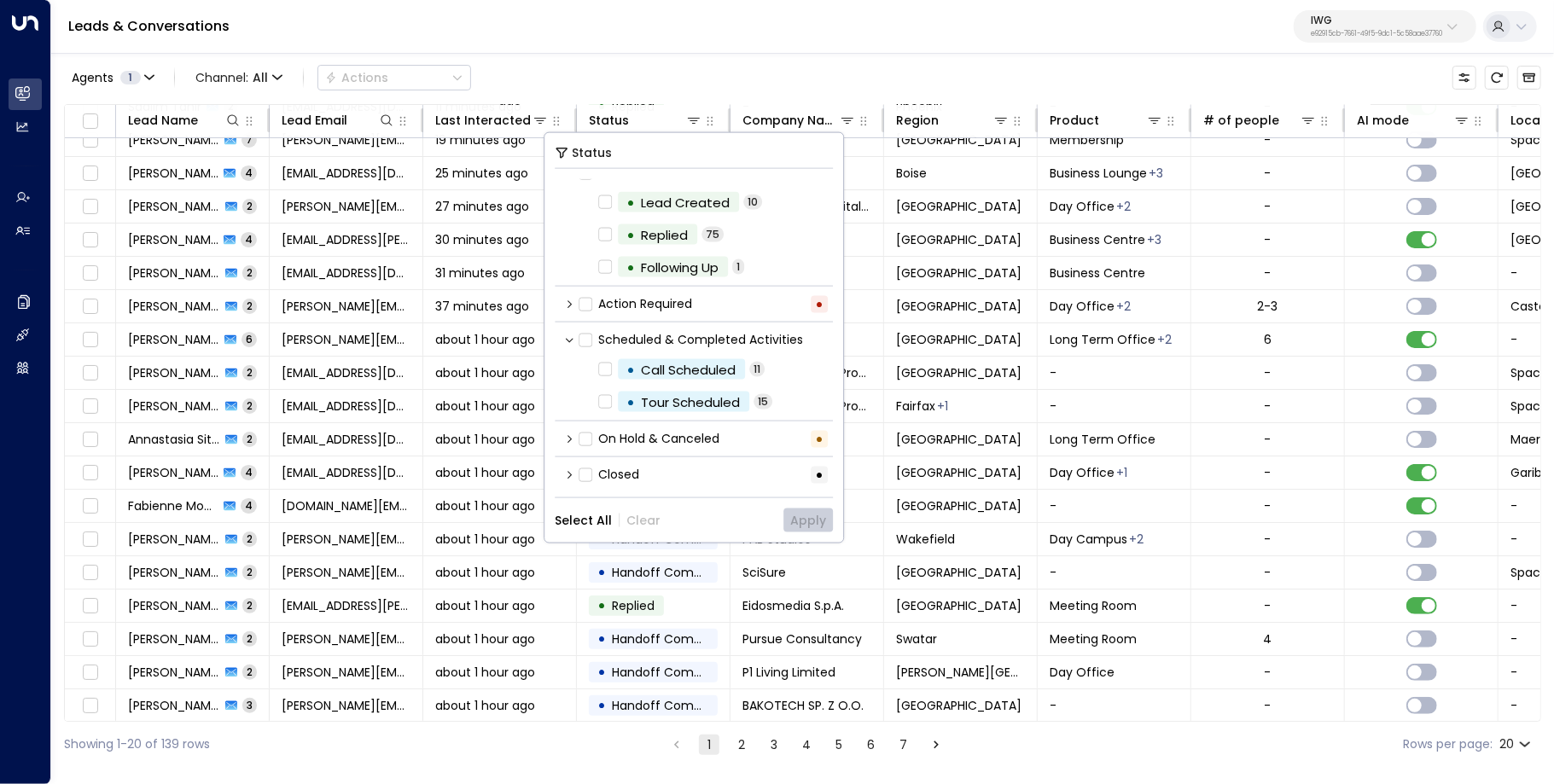
click at [576, 339] on div "Scheduled & Completed Activities" at bounding box center [694, 340] width 279 height 28
click at [575, 338] on div "Scheduled & Completed Activities" at bounding box center [694, 340] width 279 height 28
click at [573, 337] on icon at bounding box center [568, 339] width 10 height 10
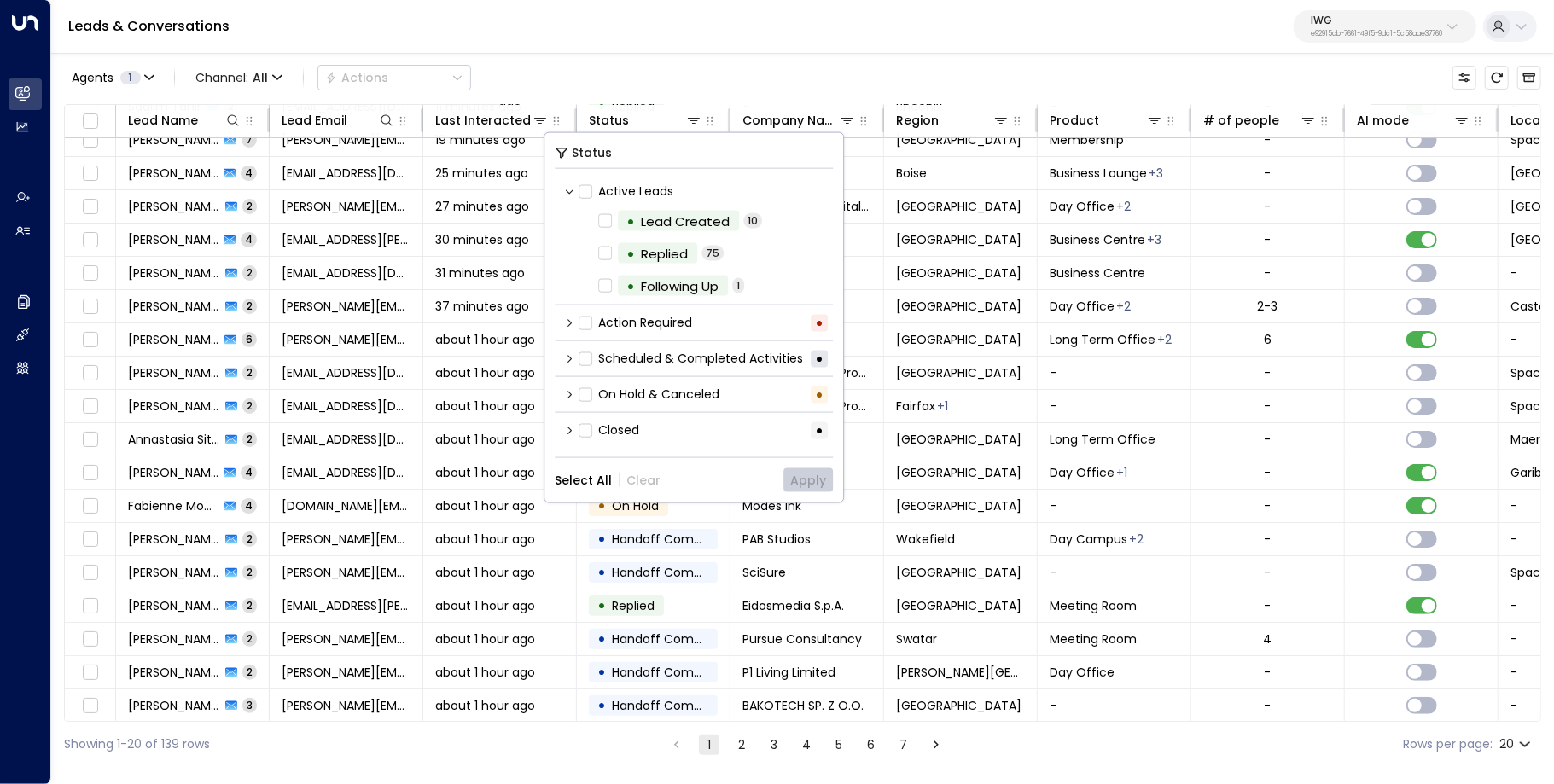
scroll to position [2, 0]
click at [567, 383] on div "On Hold & Canceled •" at bounding box center [694, 394] width 279 height 28
click at [566, 391] on icon at bounding box center [568, 393] width 10 height 10
click at [571, 389] on icon at bounding box center [568, 393] width 10 height 10
click at [571, 428] on icon at bounding box center [568, 430] width 10 height 10
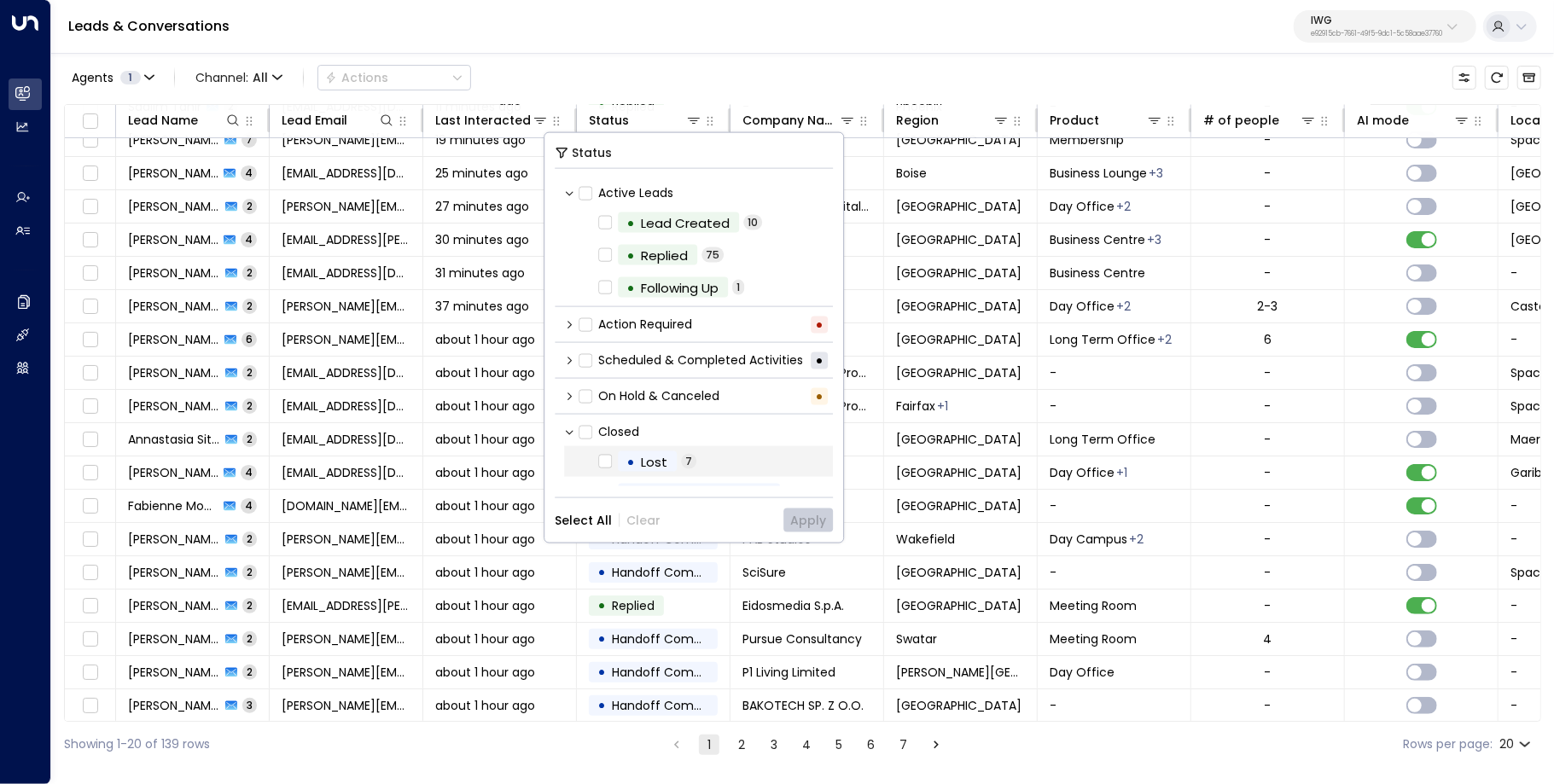
scroll to position [53, 0]
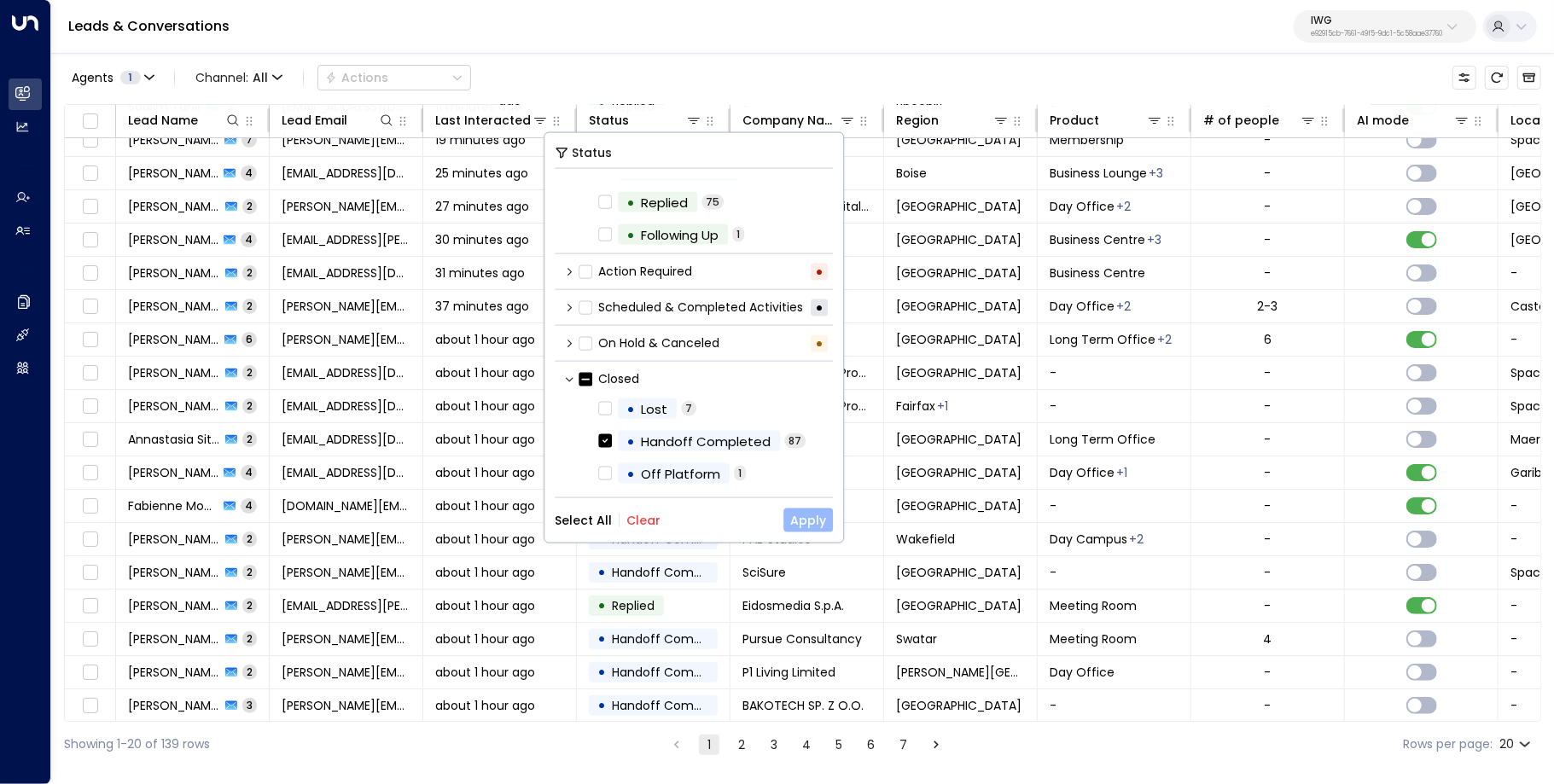
click at [812, 520] on button "Apply" at bounding box center [808, 520] width 50 height 24
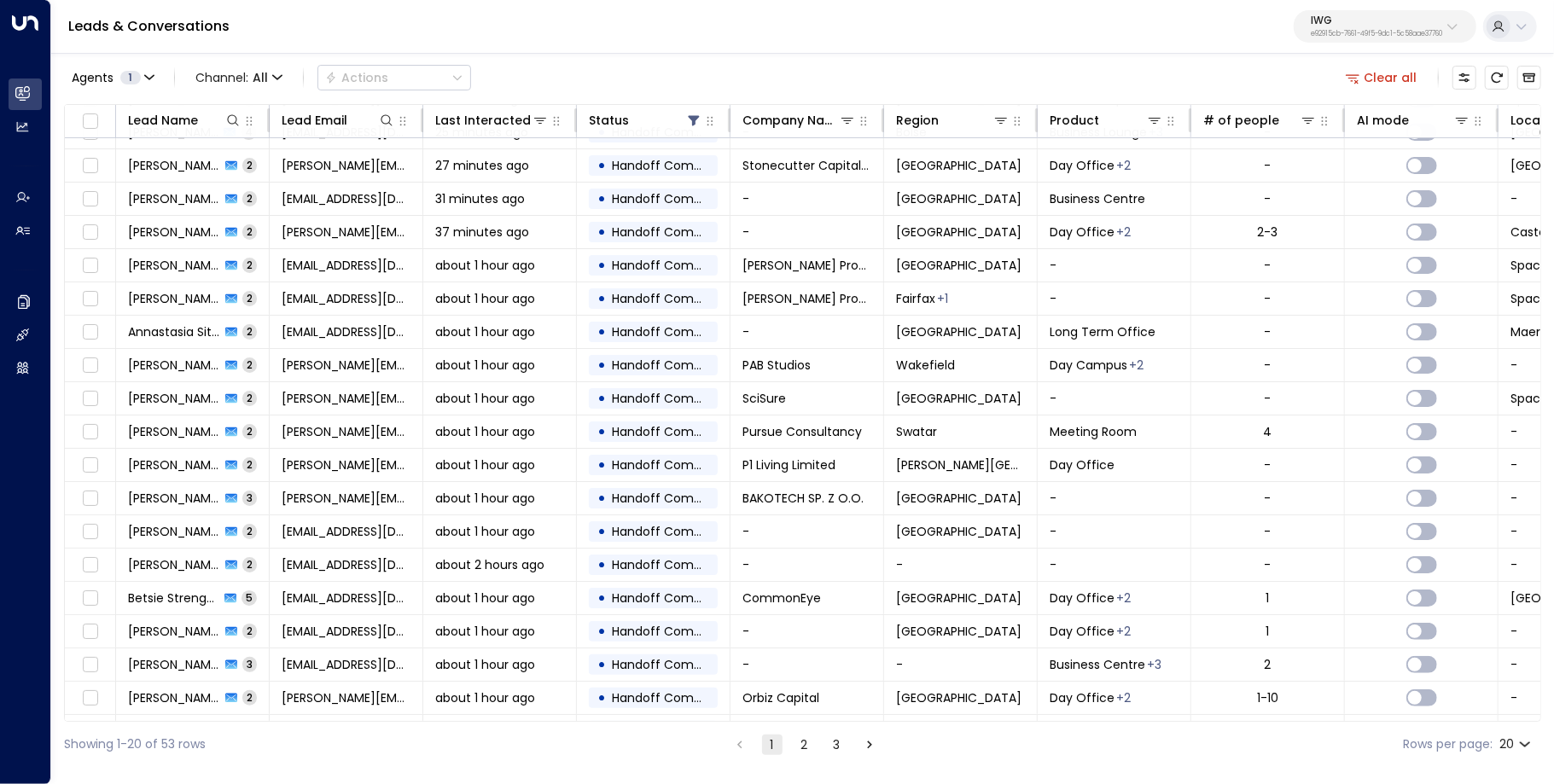
scroll to position [81, 0]
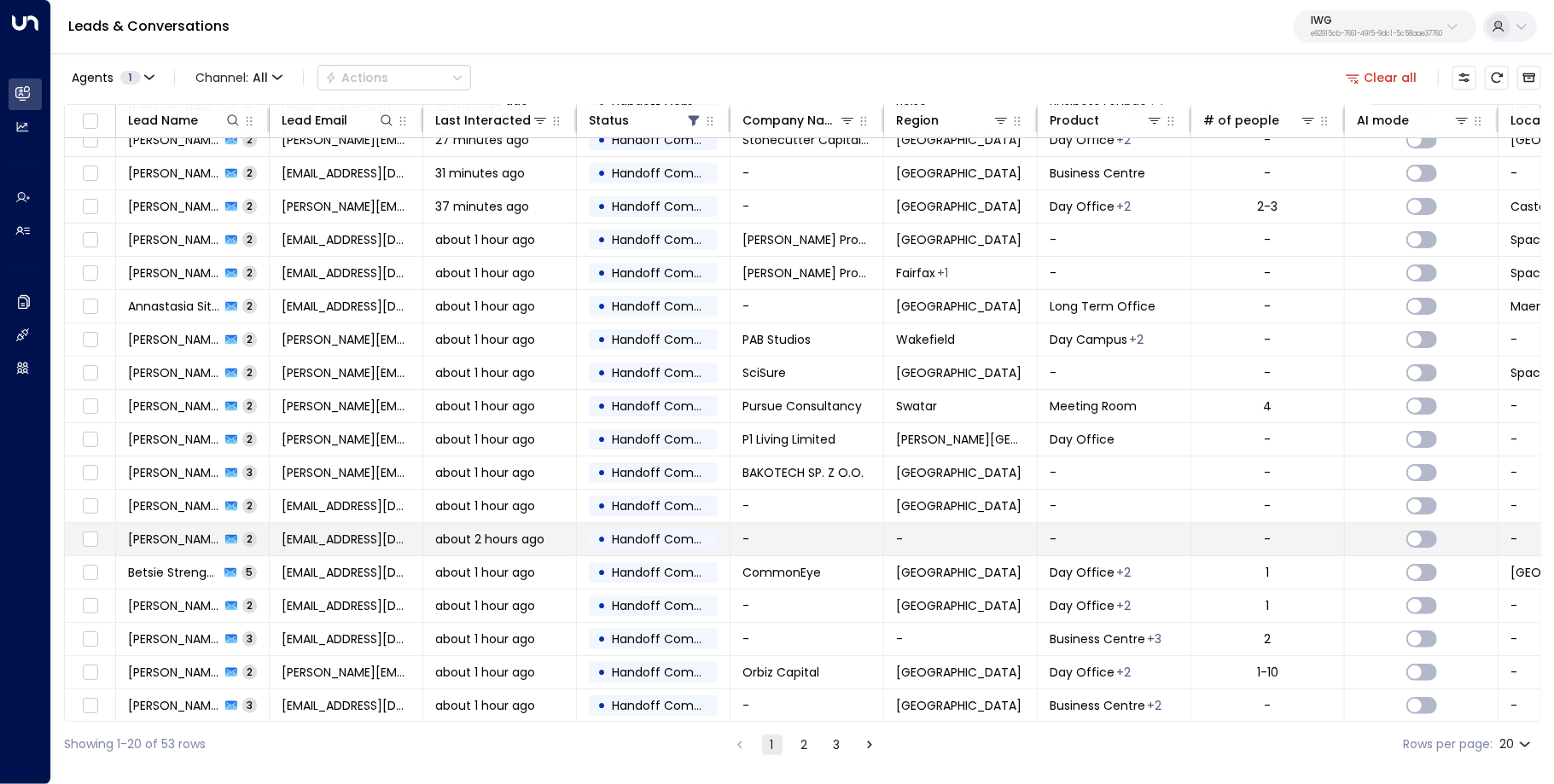
click at [373, 531] on span "[EMAIL_ADDRESS][DOMAIN_NAME]" at bounding box center [346, 539] width 129 height 17
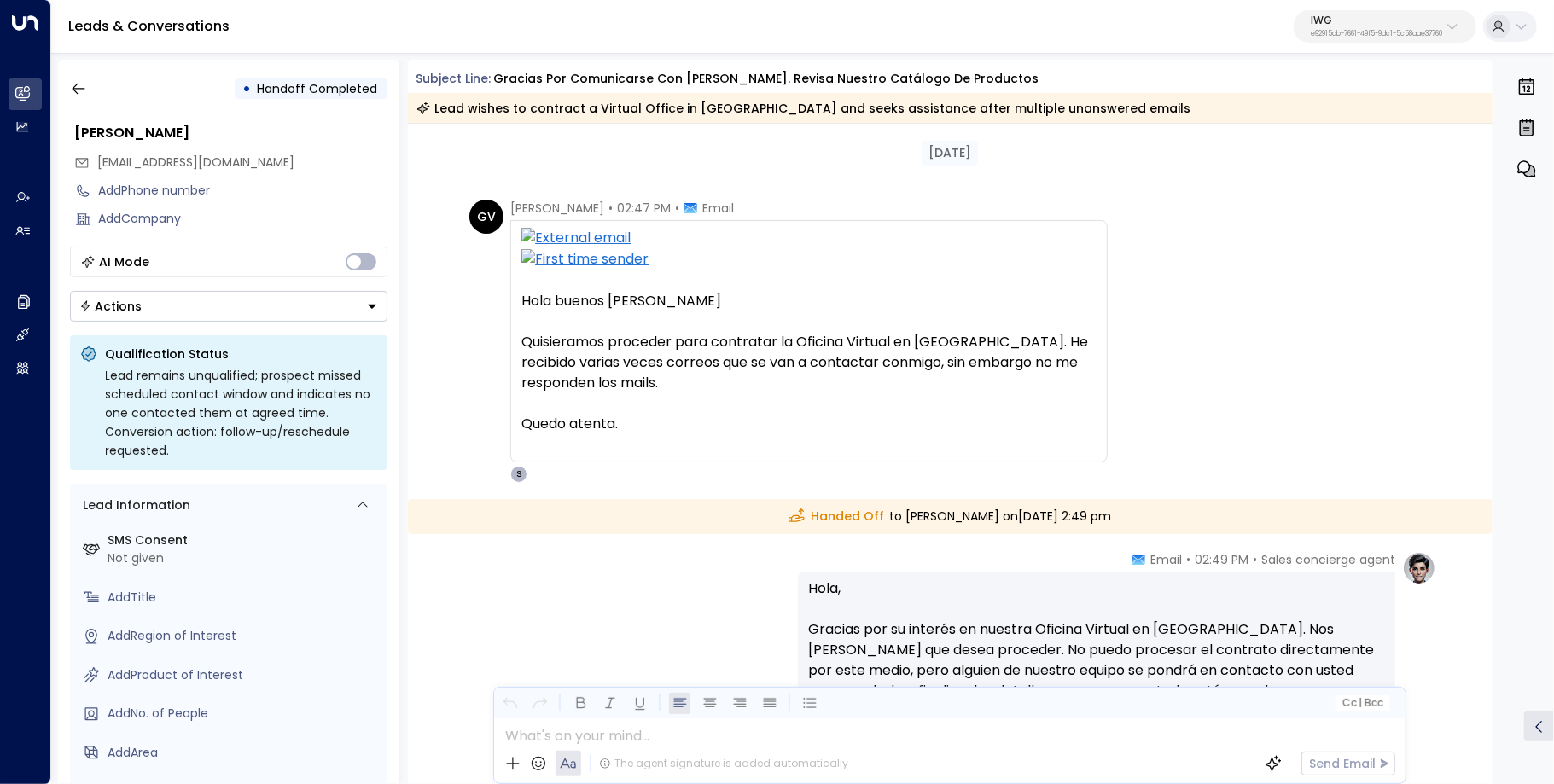
click at [89, 63] on div "• Handoff Completed [PERSON_NAME] [EMAIL_ADDRESS][DOMAIN_NAME] Add Phone number…" at bounding box center [228, 421] width 341 height 724
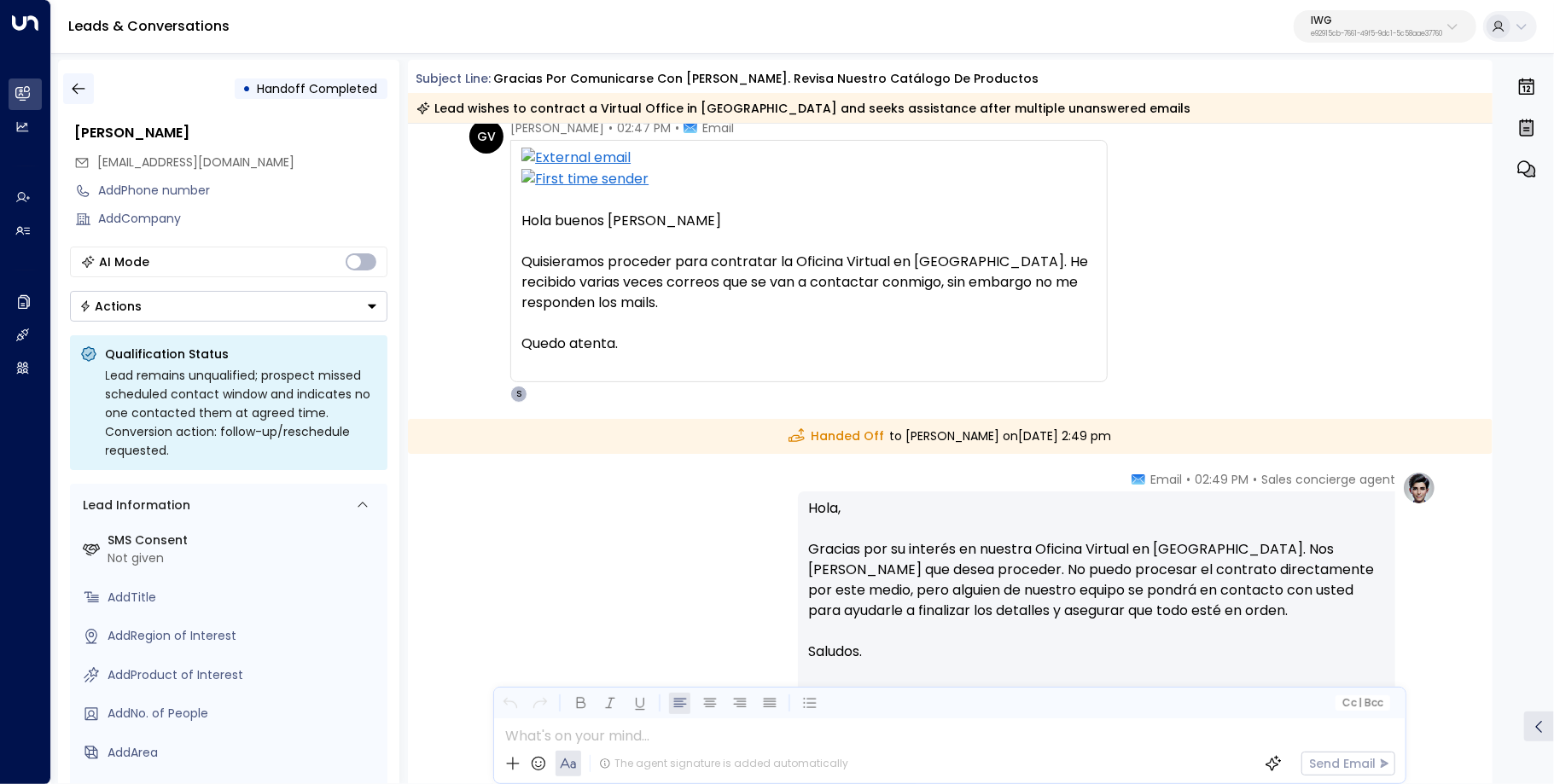
click at [78, 96] on icon "button" at bounding box center [79, 89] width 17 height 17
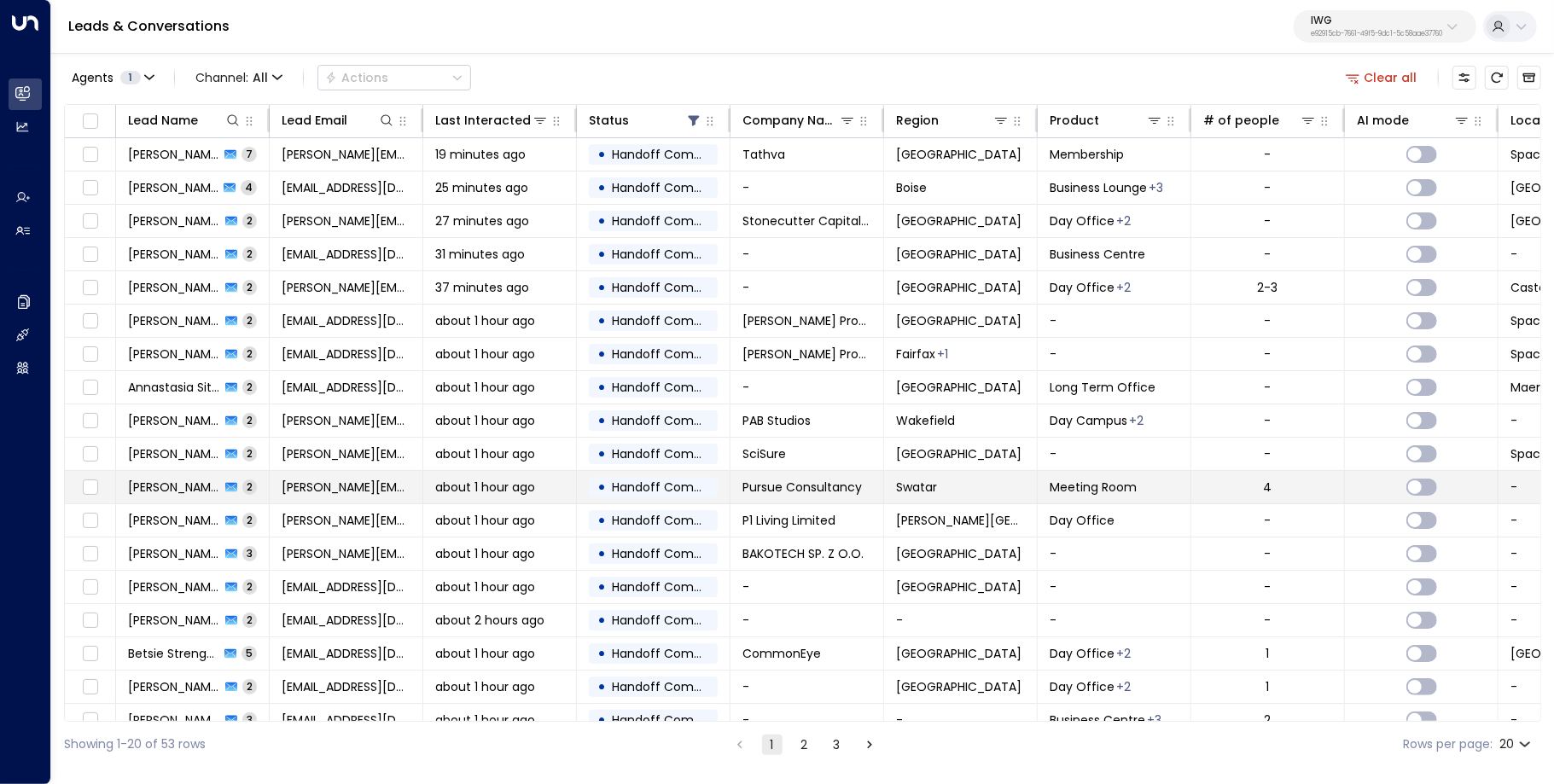
scroll to position [81, 0]
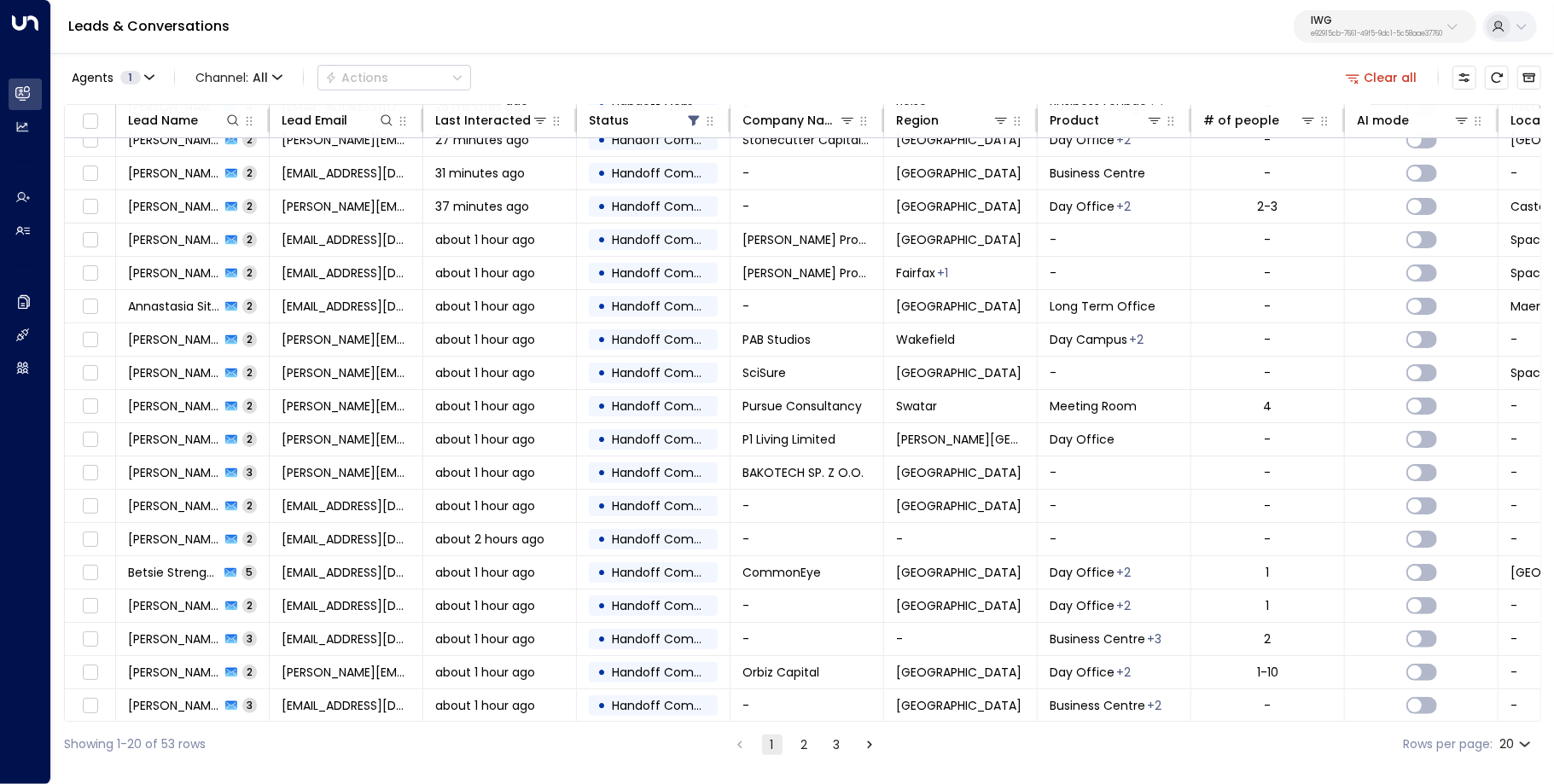
click at [798, 740] on button "2" at bounding box center [805, 745] width 21 height 21
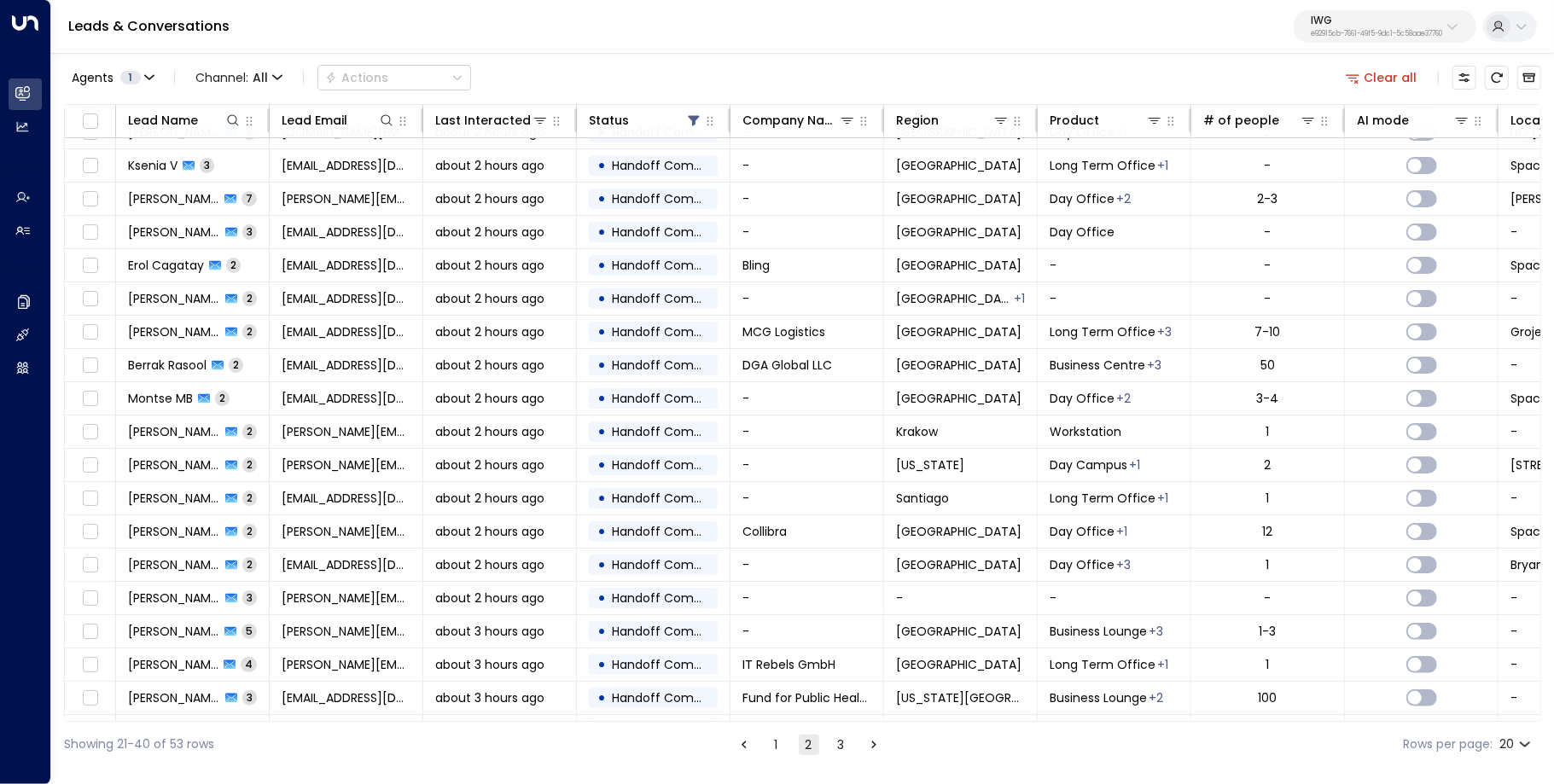
scroll to position [81, 0]
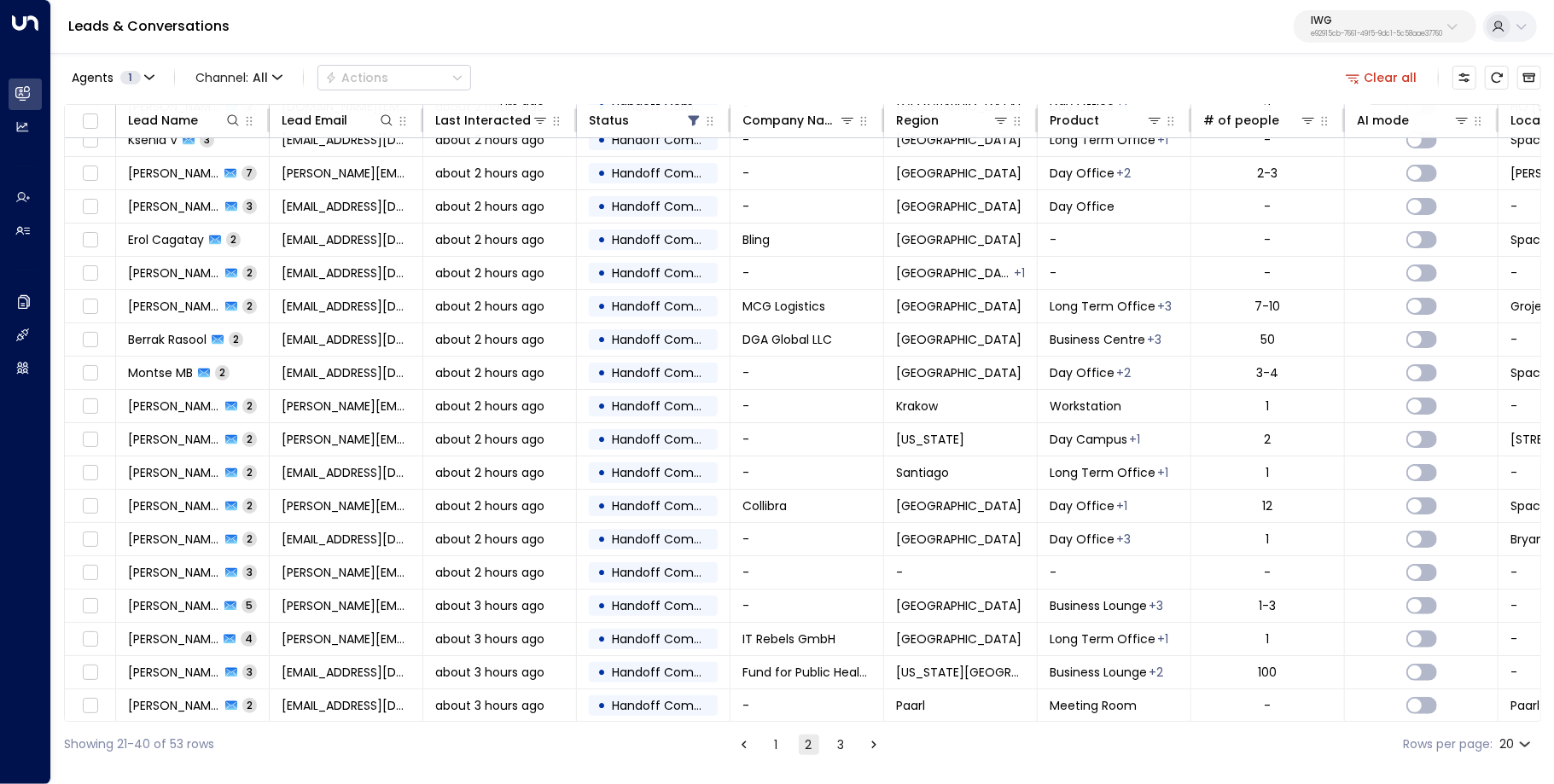
click at [842, 743] on button "3" at bounding box center [842, 745] width 21 height 21
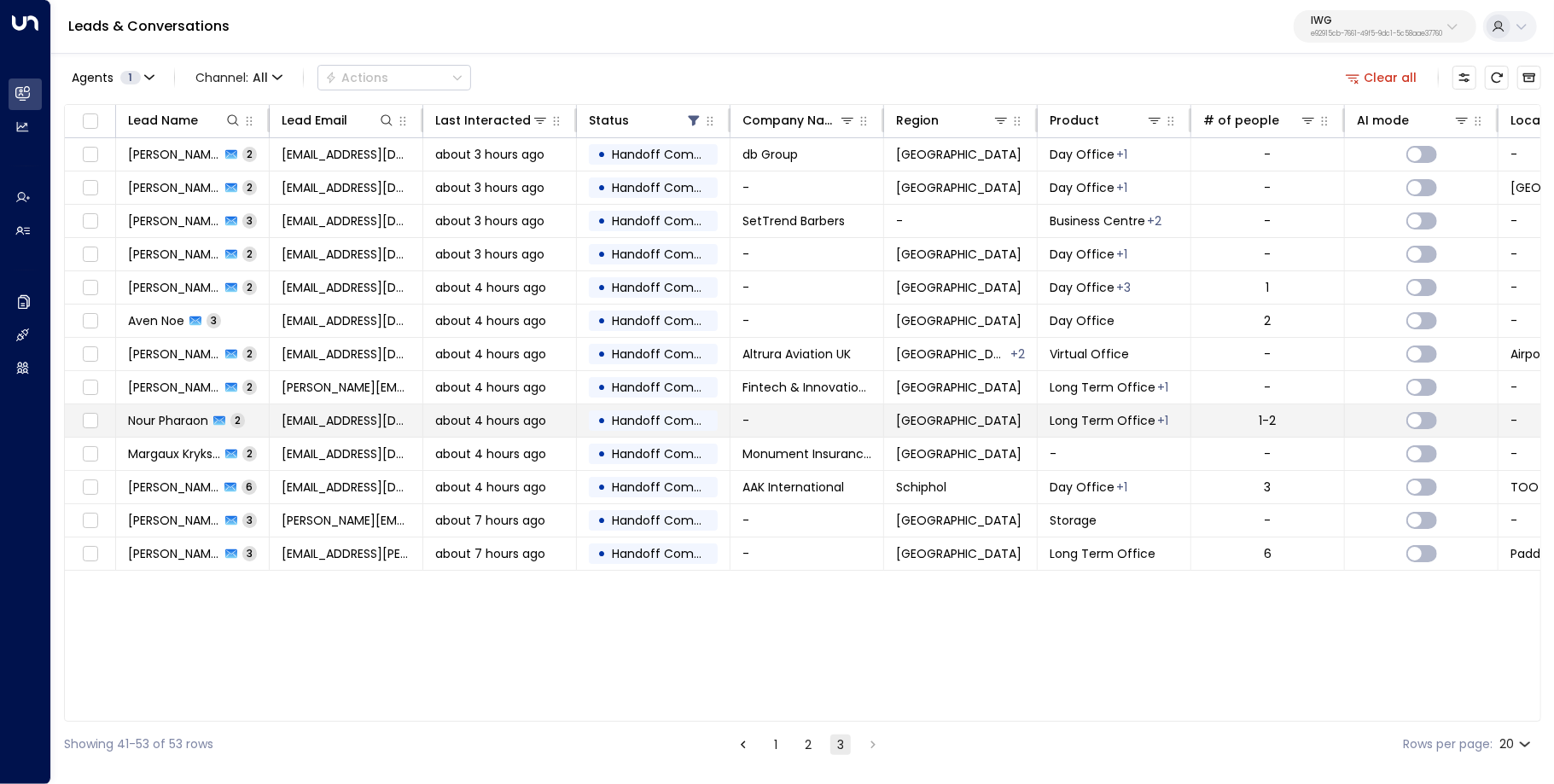
click at [681, 405] on td "• Handoff Completed" at bounding box center [654, 421] width 153 height 33
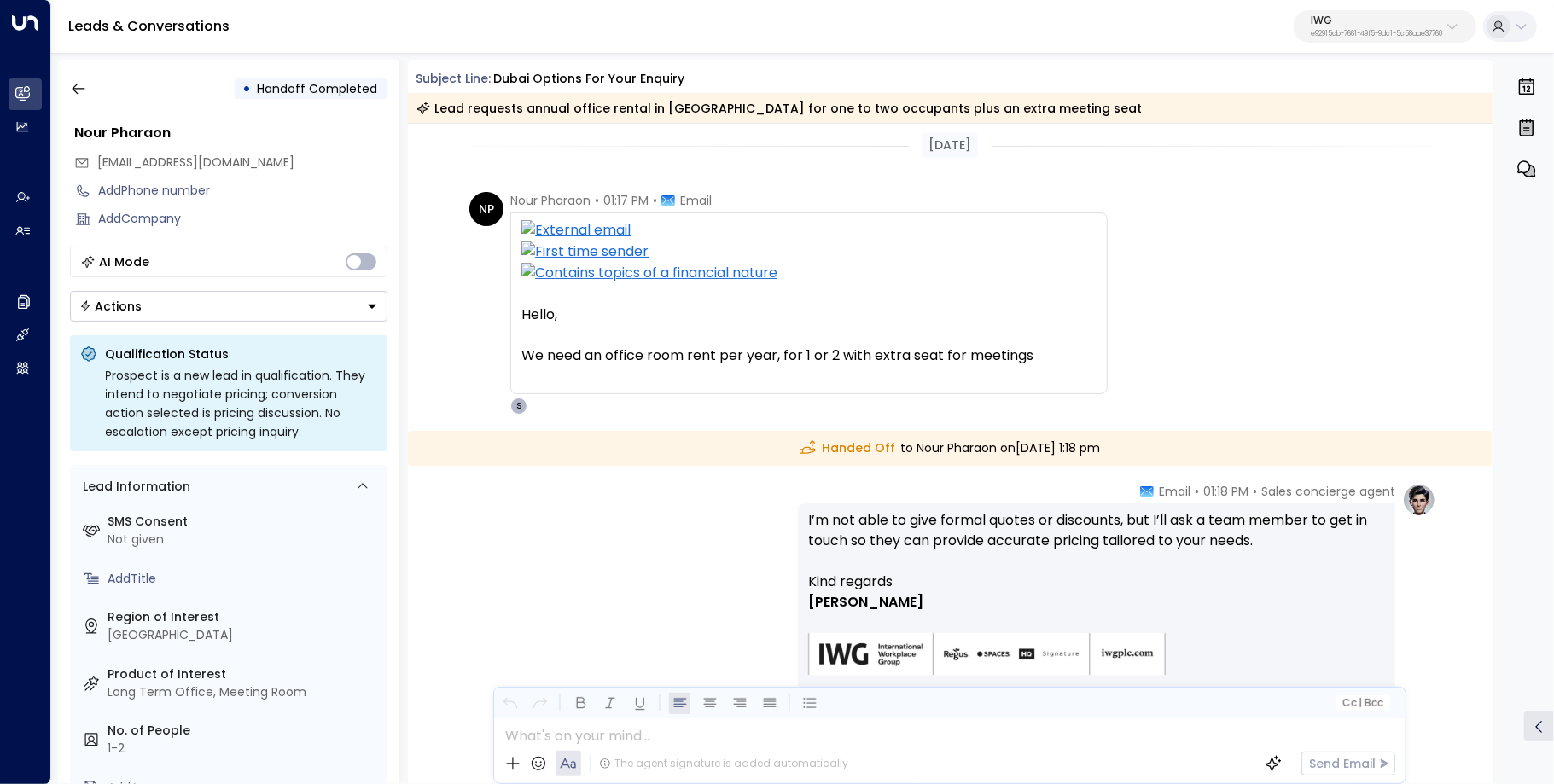
scroll to position [8, 0]
click at [81, 84] on icon "button" at bounding box center [79, 89] width 17 height 17
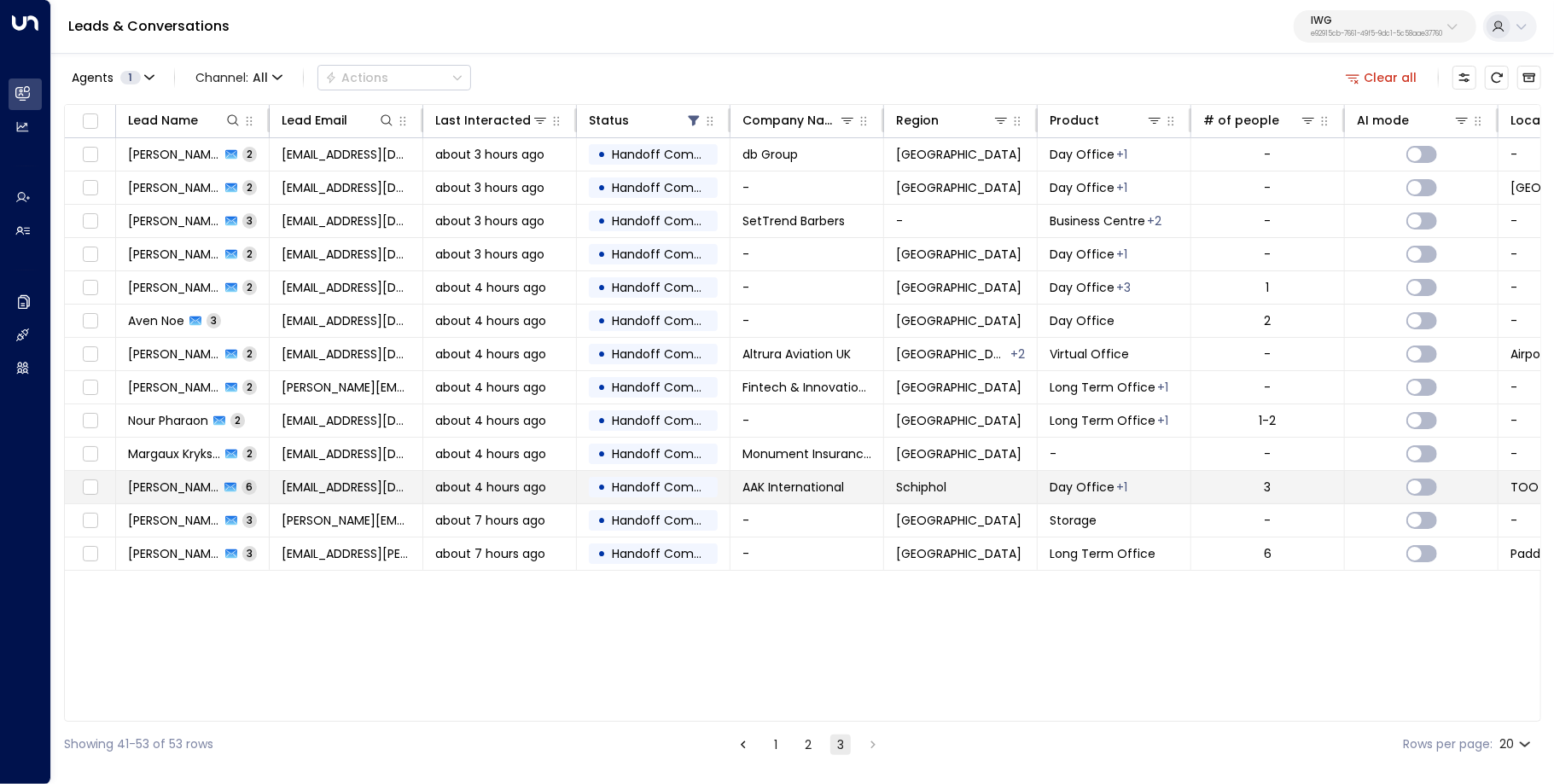
click at [418, 490] on td "[EMAIL_ADDRESS][DOMAIN_NAME]" at bounding box center [346, 487] width 153 height 33
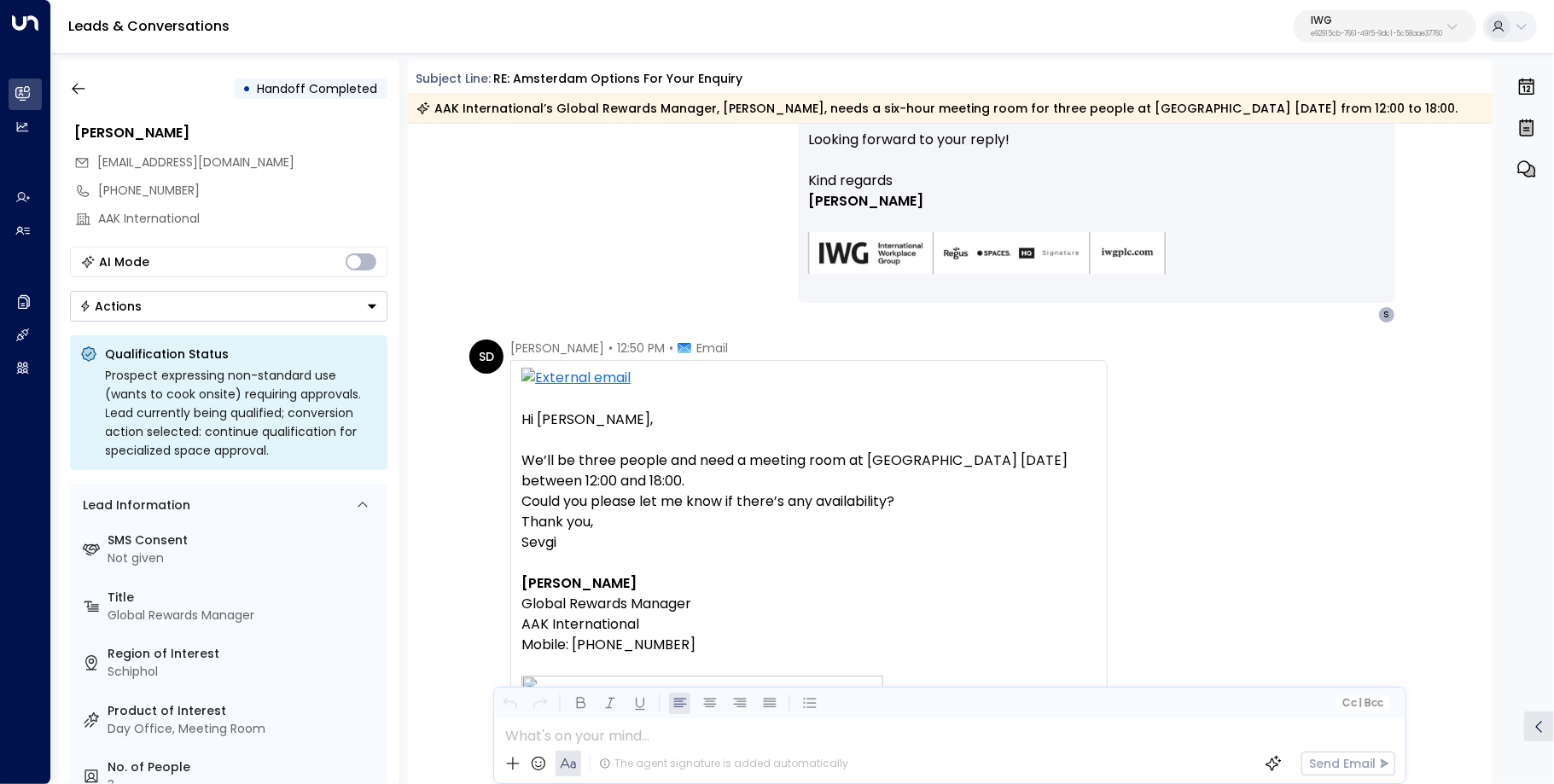
scroll to position [1070, 0]
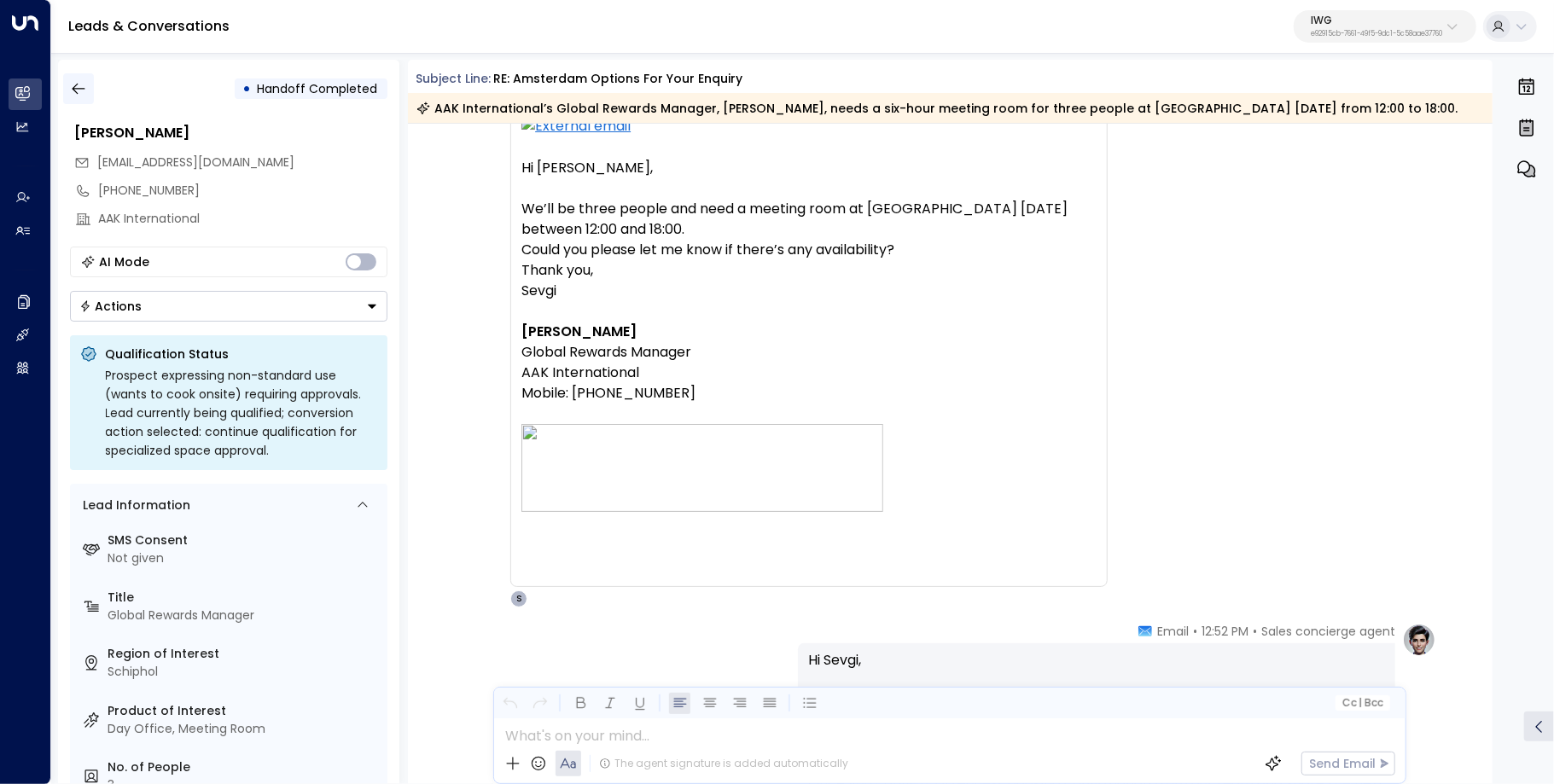
click at [83, 93] on icon "button" at bounding box center [79, 89] width 17 height 17
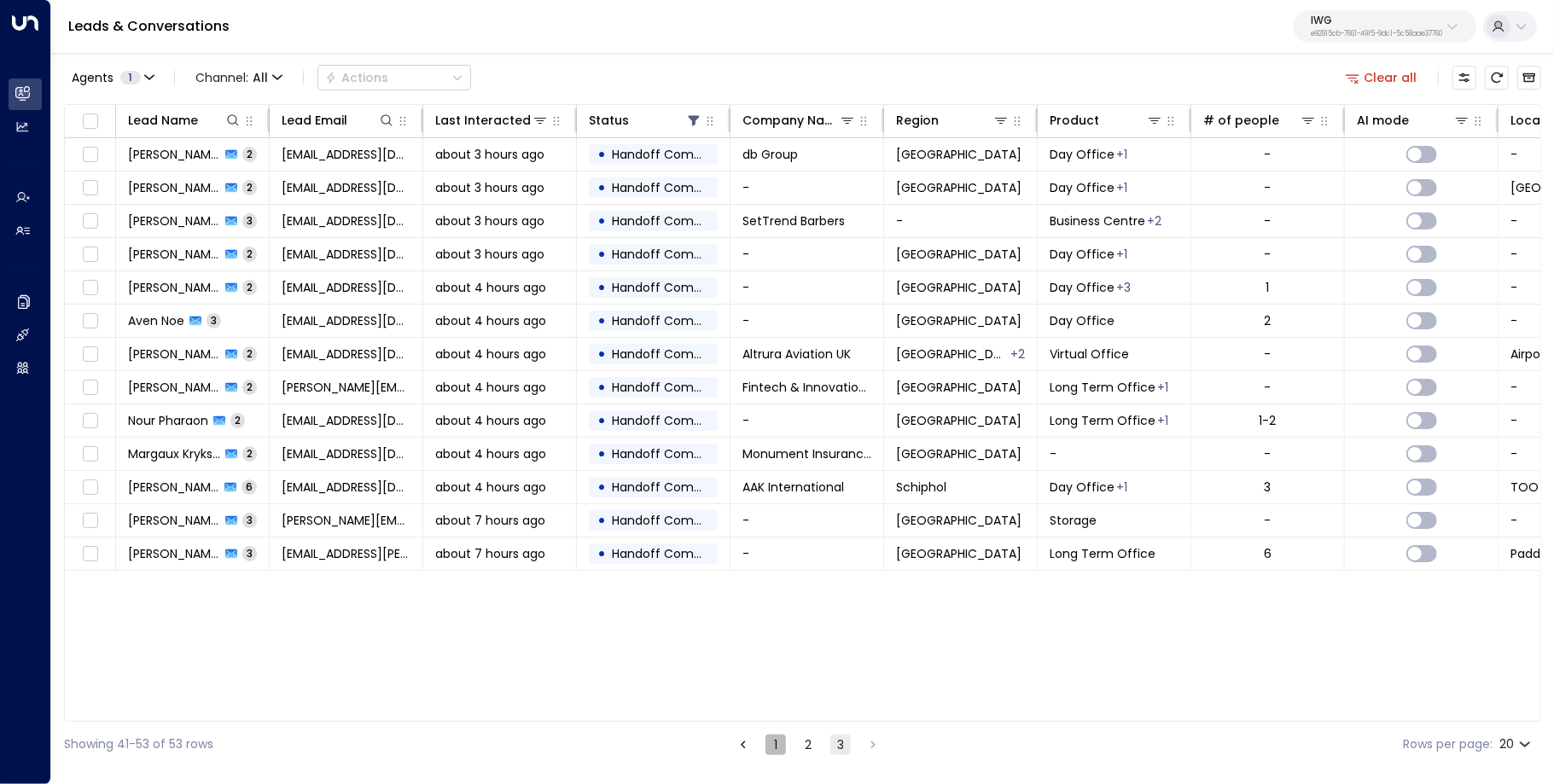
click at [774, 744] on button "1" at bounding box center [776, 745] width 21 height 21
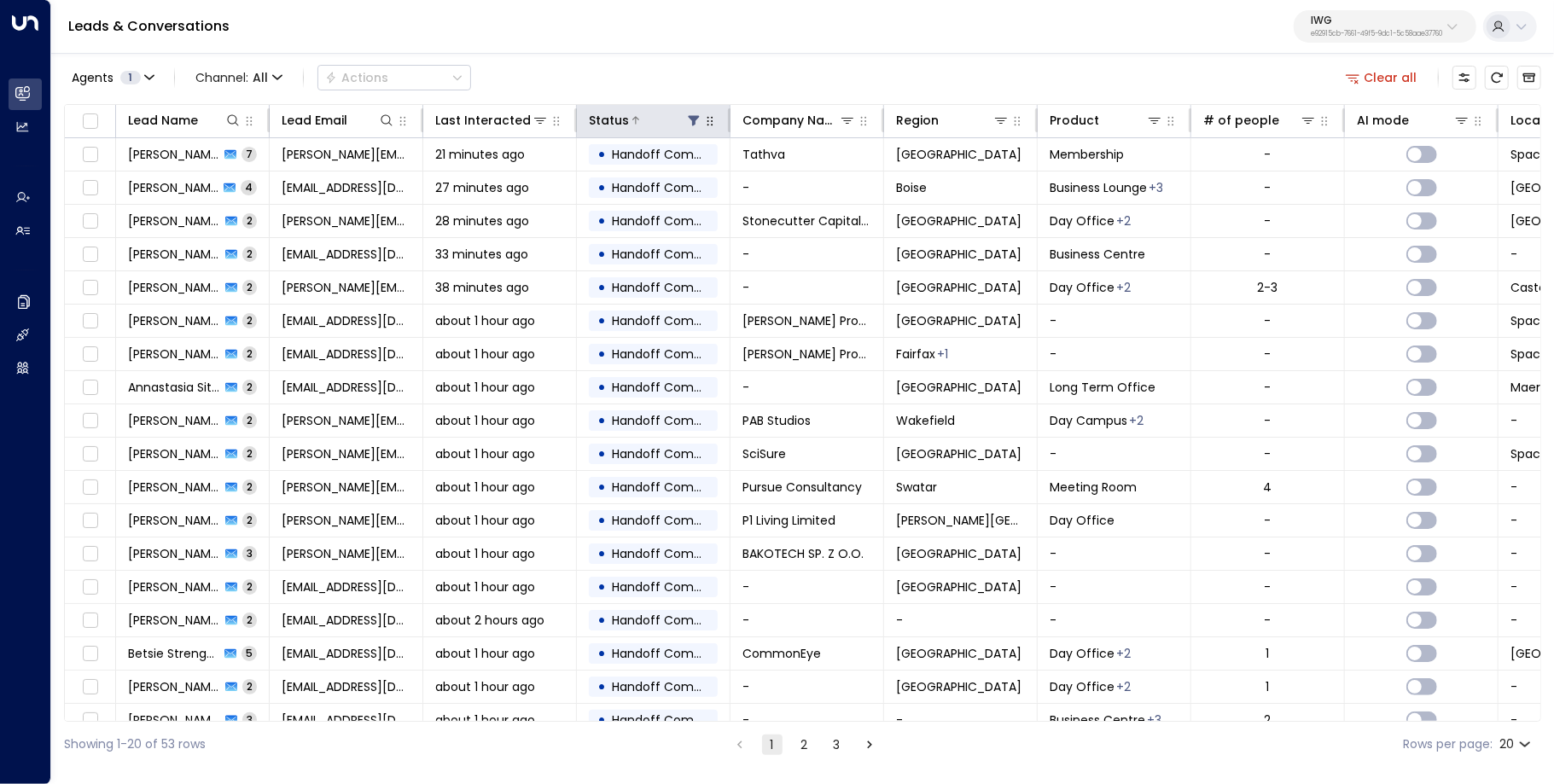
click at [699, 121] on icon at bounding box center [694, 120] width 14 height 14
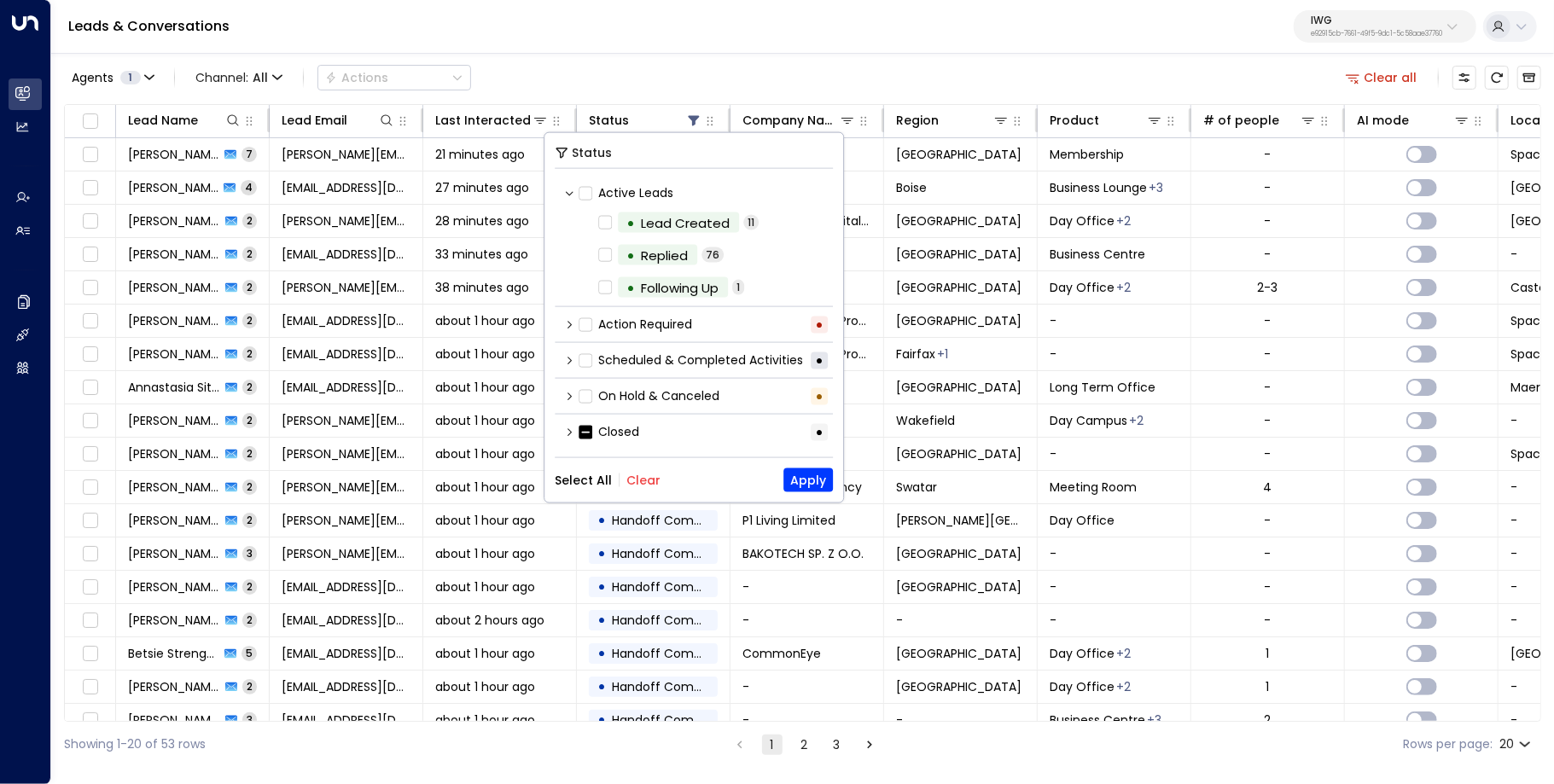
click at [642, 474] on button "Clear" at bounding box center [643, 480] width 35 height 14
click at [568, 357] on icon at bounding box center [568, 360] width 10 height 10
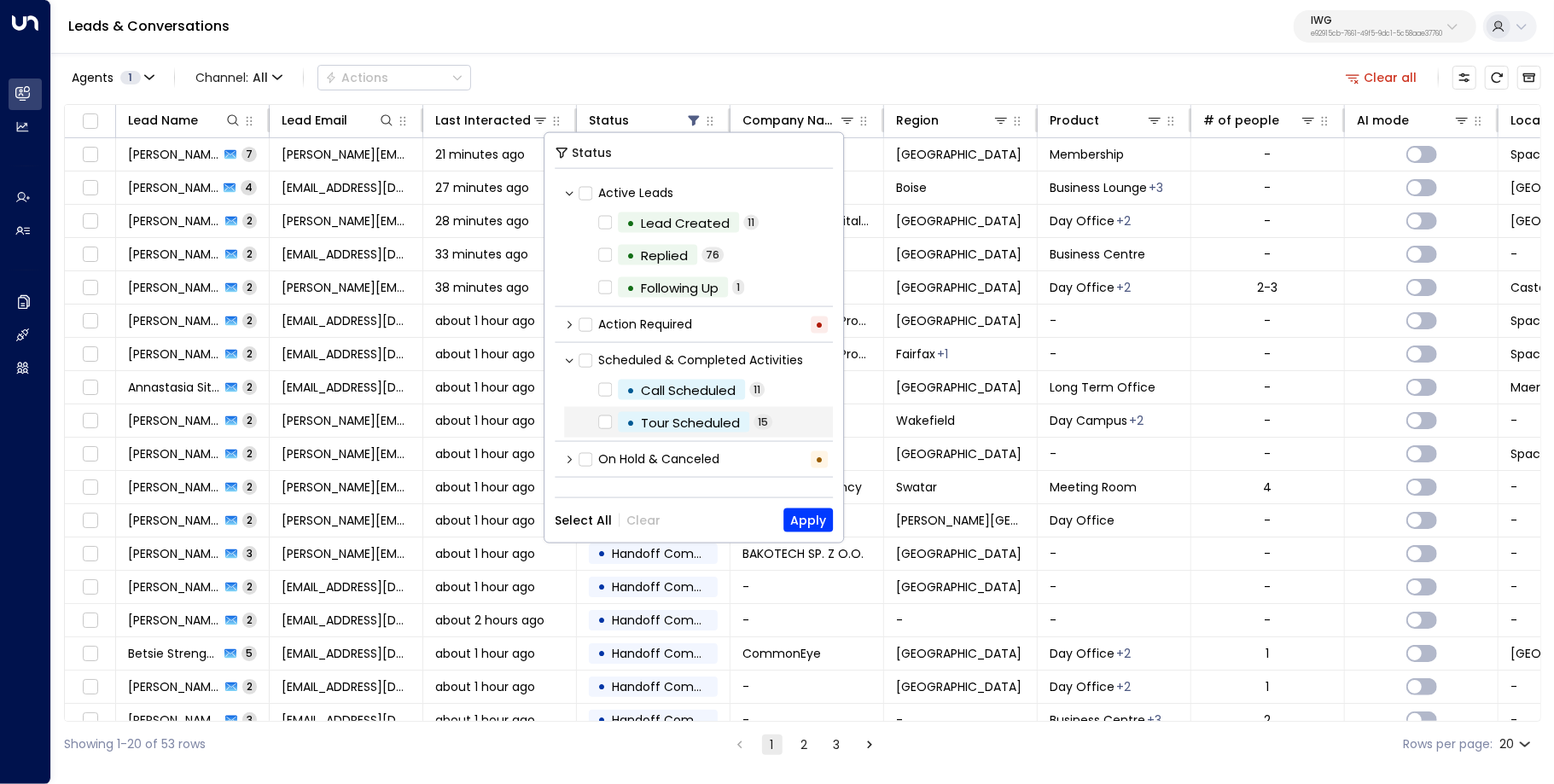
click at [582, 421] on div "• Tour Scheduled 15" at bounding box center [698, 421] width 269 height 31
click at [799, 504] on div "Status Active Leads • Lead Created 11 • Replied 76 • Following Up 1 Action Requ…" at bounding box center [693, 337] width 298 height 409
click at [799, 511] on button "Apply" at bounding box center [808, 520] width 50 height 24
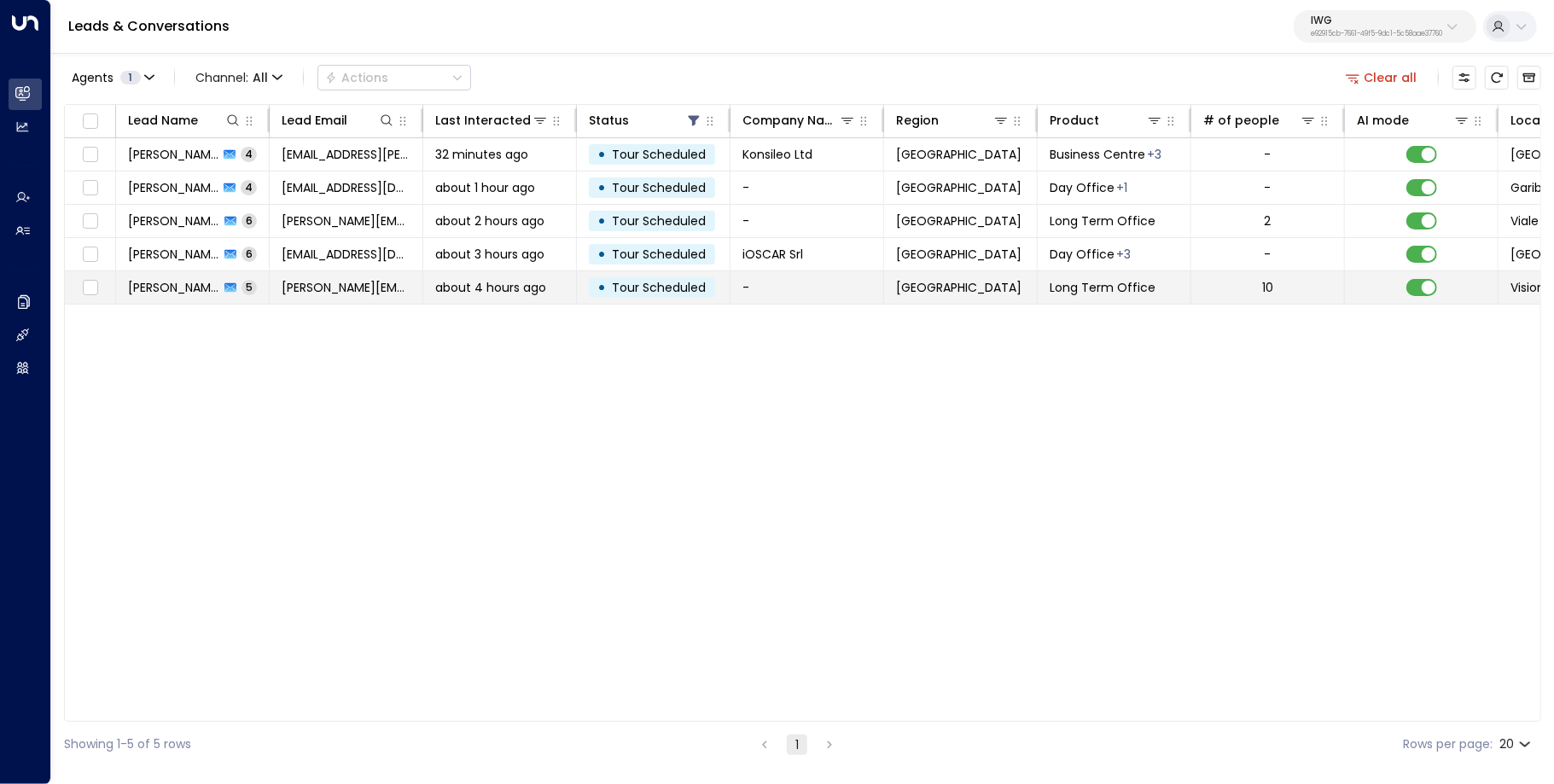
click at [534, 295] on td "about 4 hours ago" at bounding box center [500, 287] width 153 height 33
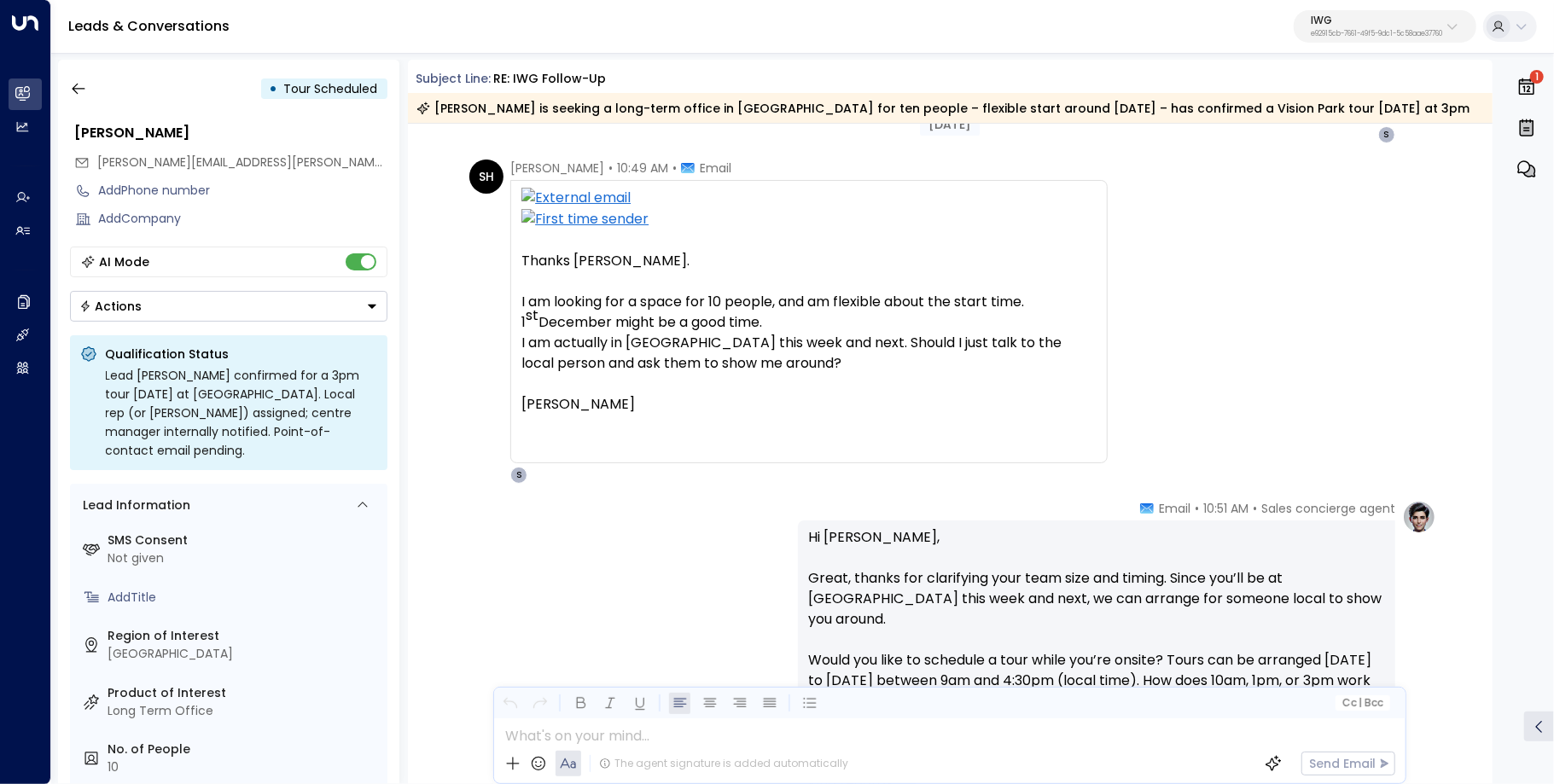
scroll to position [875, 0]
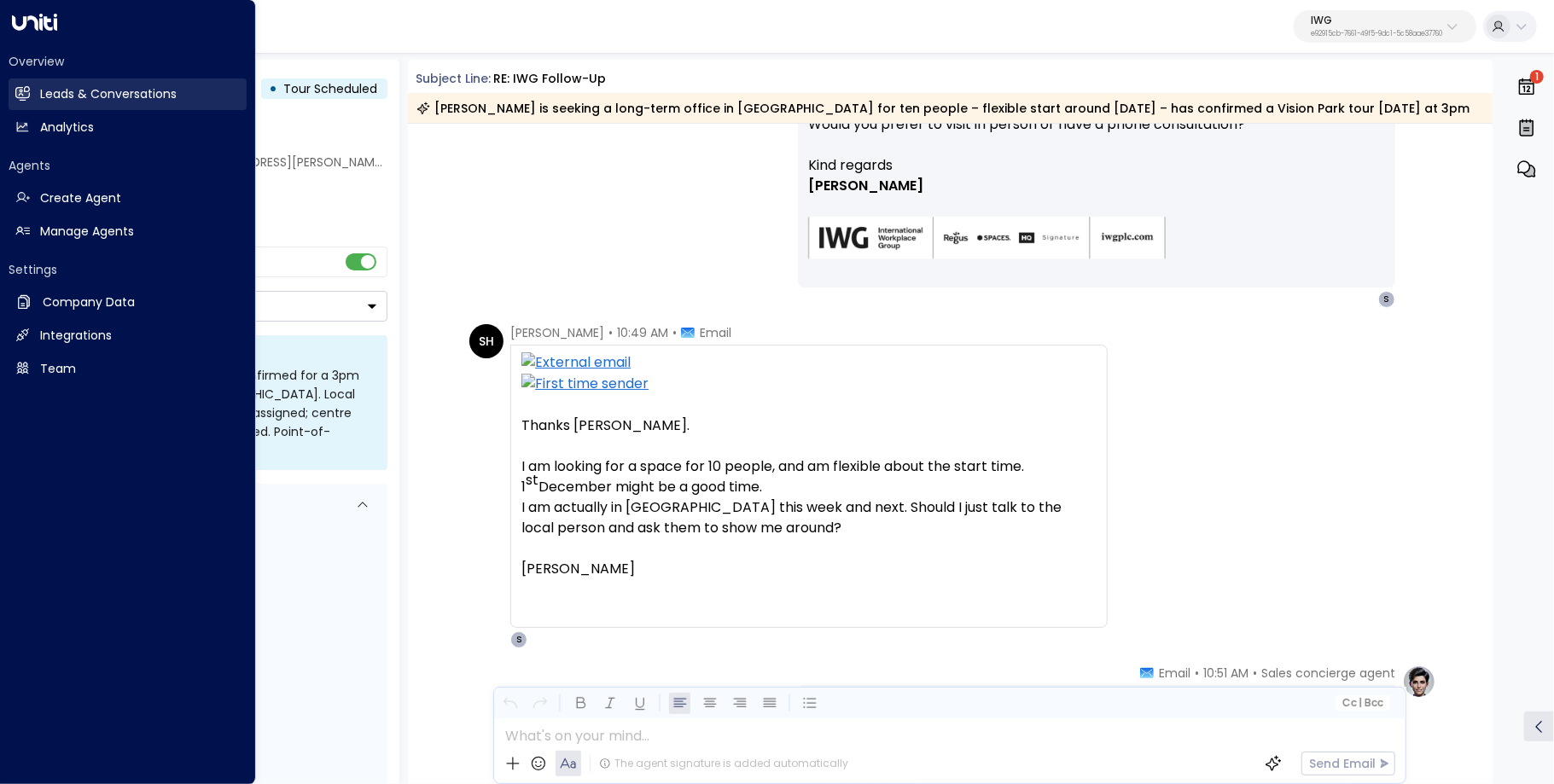
click at [66, 95] on h2 "Leads & Conversations" at bounding box center [108, 93] width 137 height 18
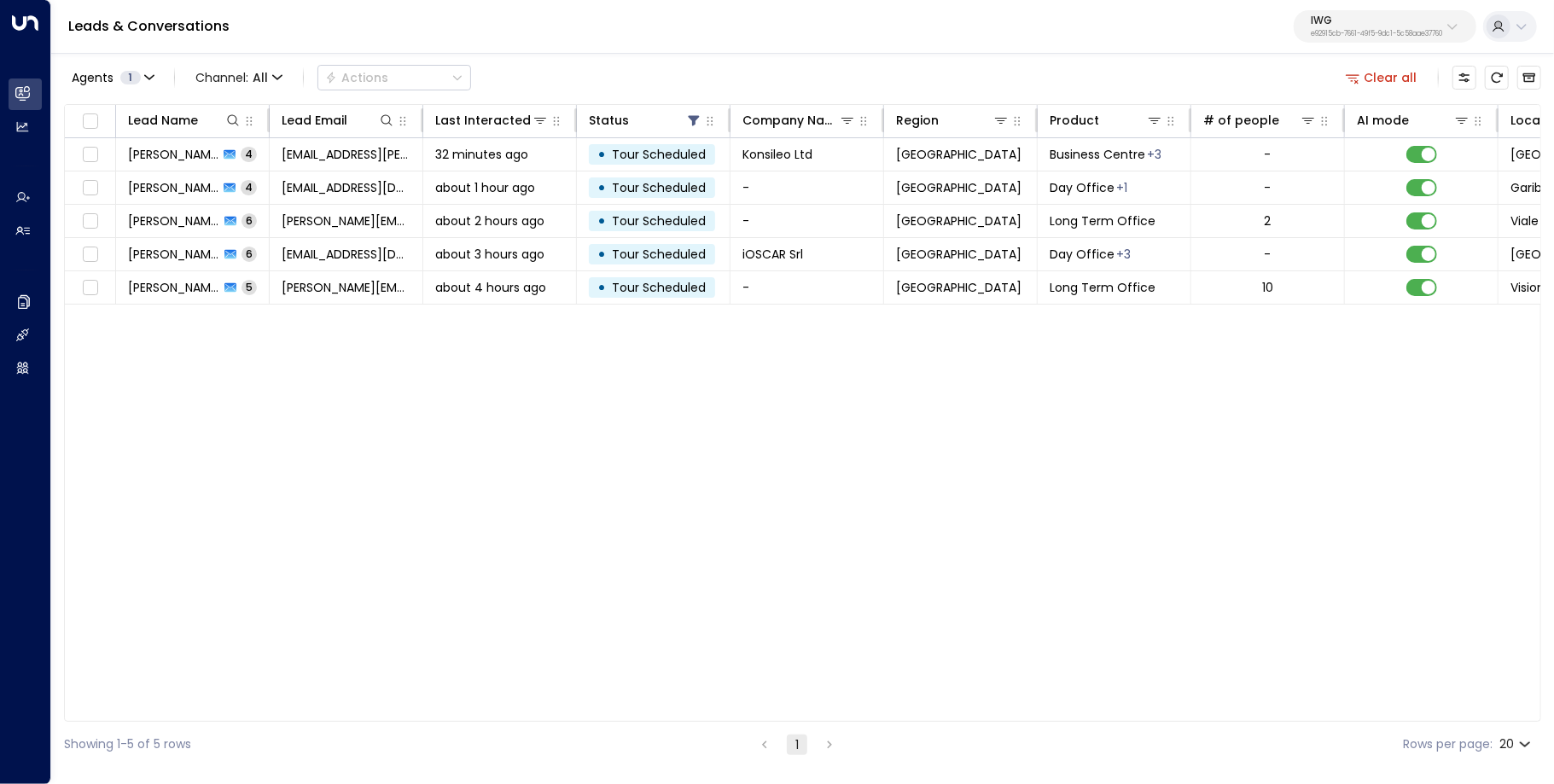
click at [1400, 81] on button "Clear all" at bounding box center [1381, 78] width 85 height 24
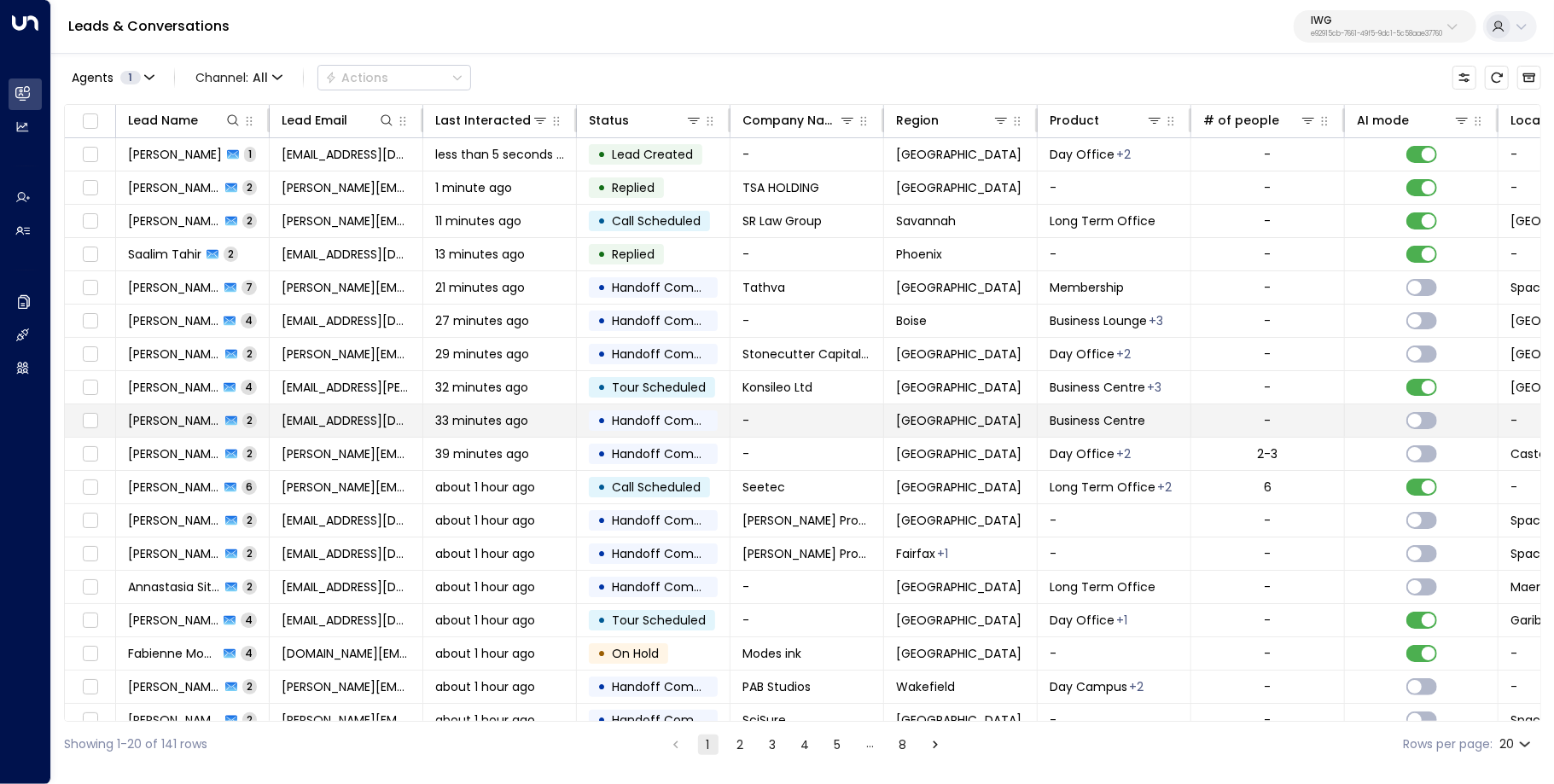
scroll to position [1, 0]
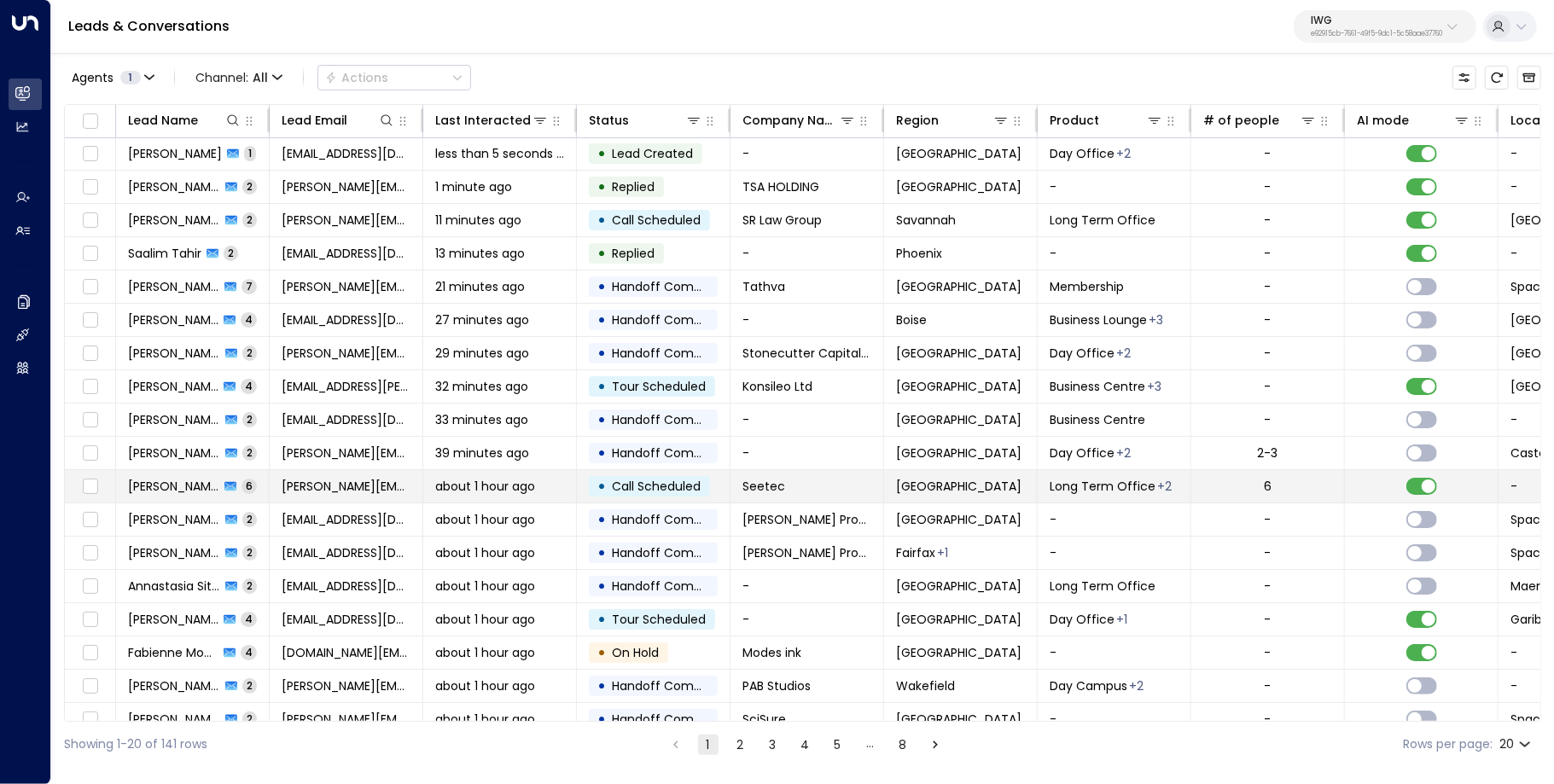
click at [529, 478] on span "about 1 hour ago" at bounding box center [484, 486] width 100 height 17
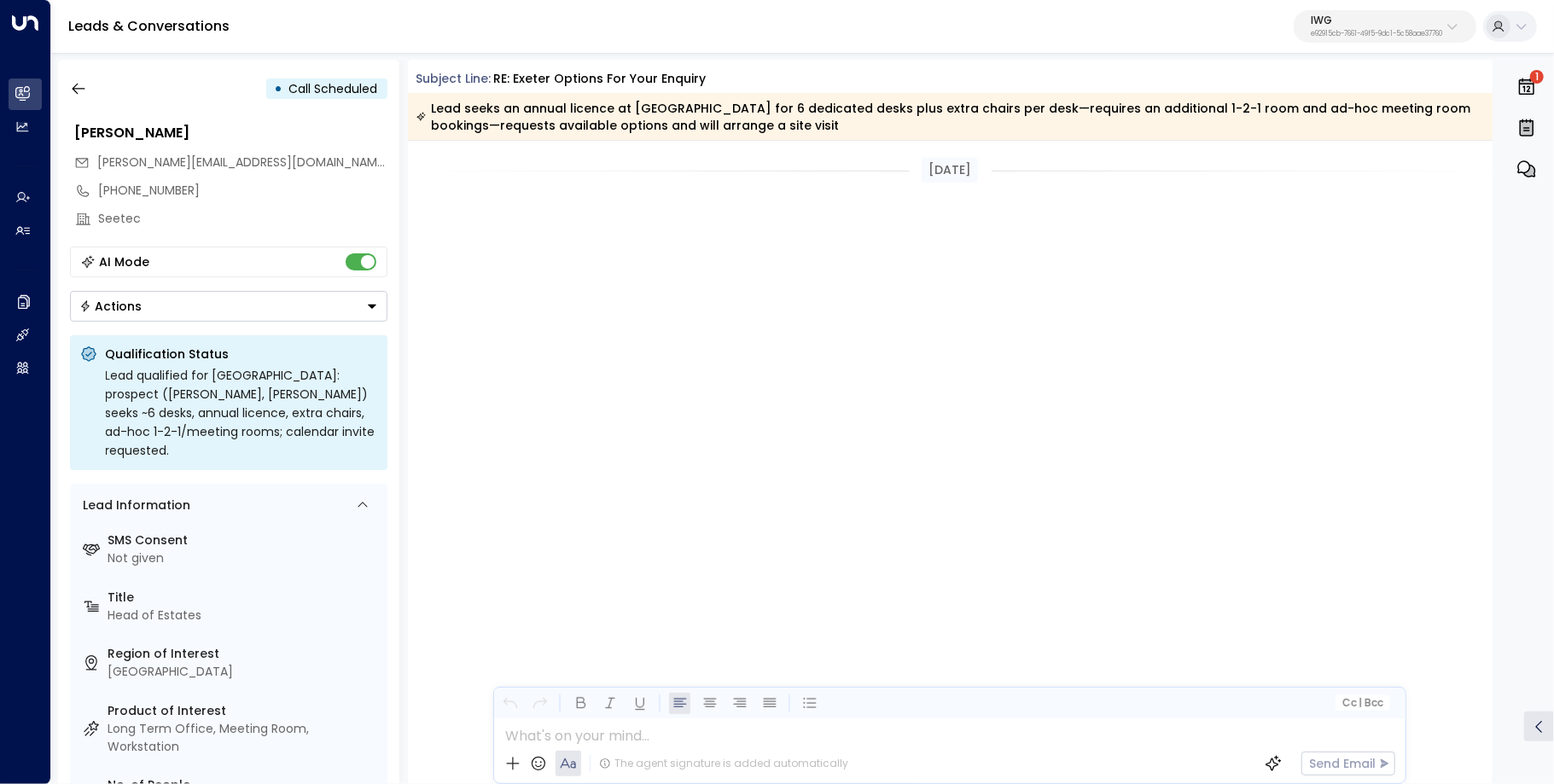
scroll to position [2175, 0]
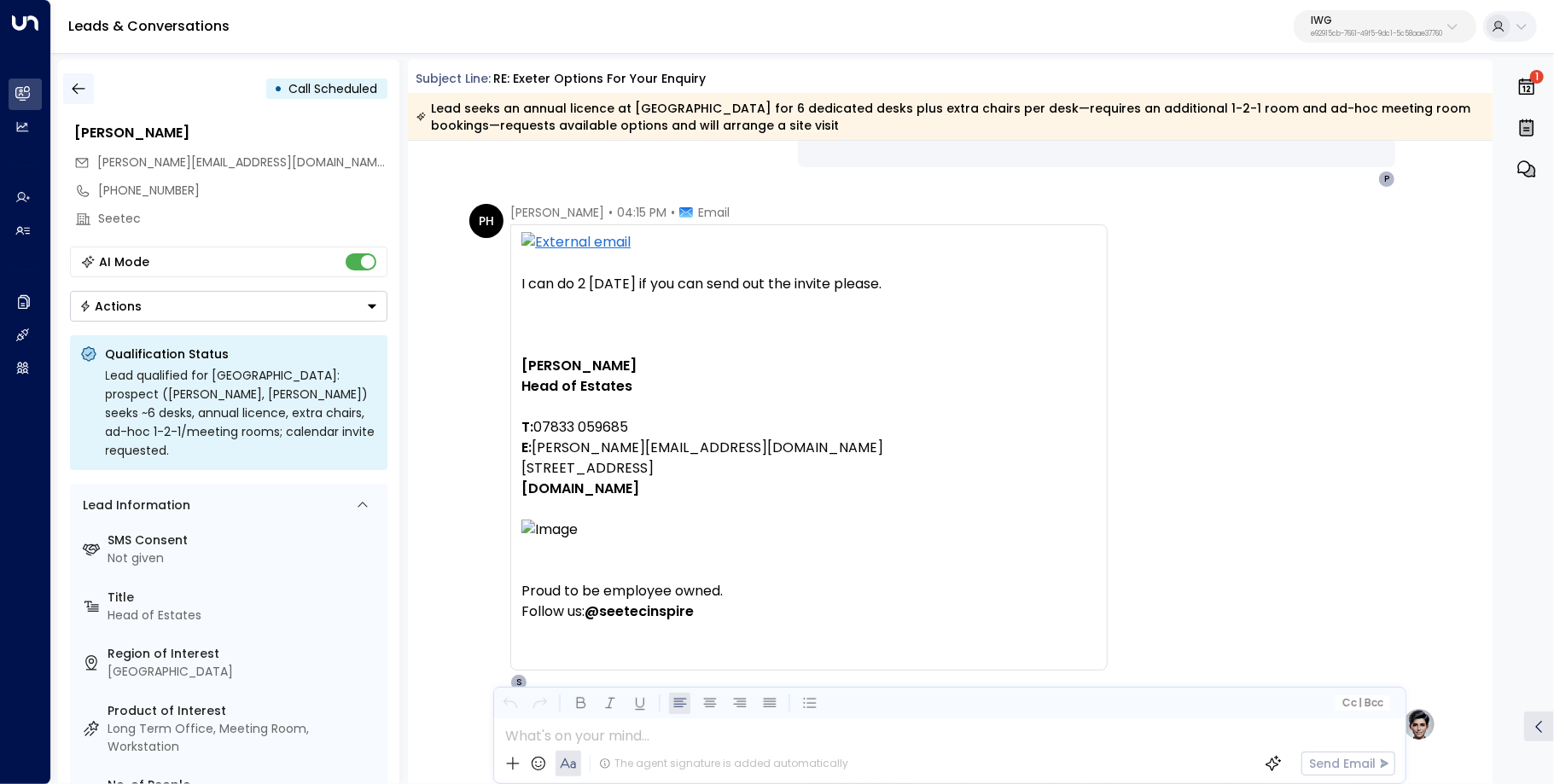
click at [75, 93] on icon "button" at bounding box center [79, 89] width 17 height 17
